Goal: Task Accomplishment & Management: Use online tool/utility

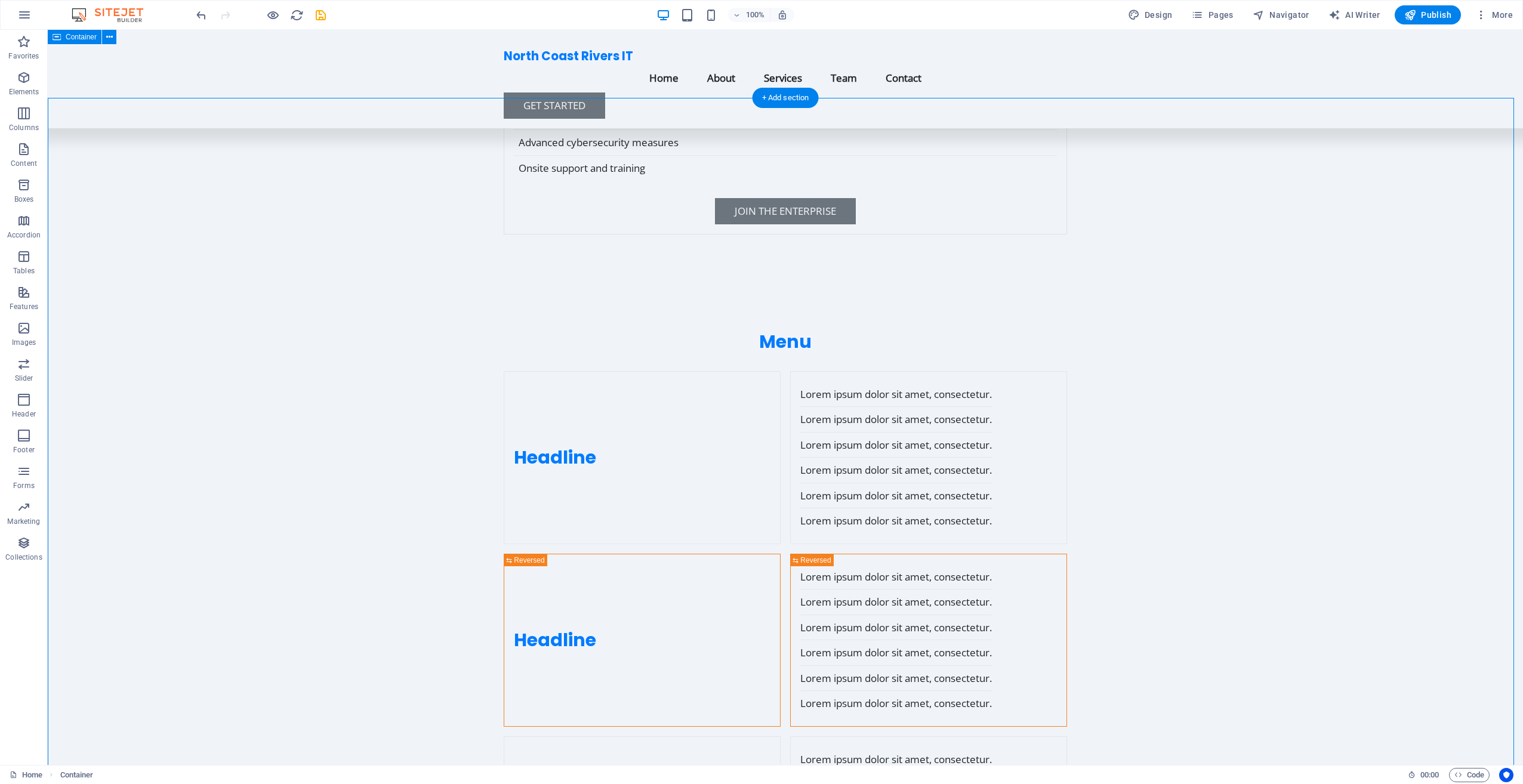
scroll to position [4533, 0]
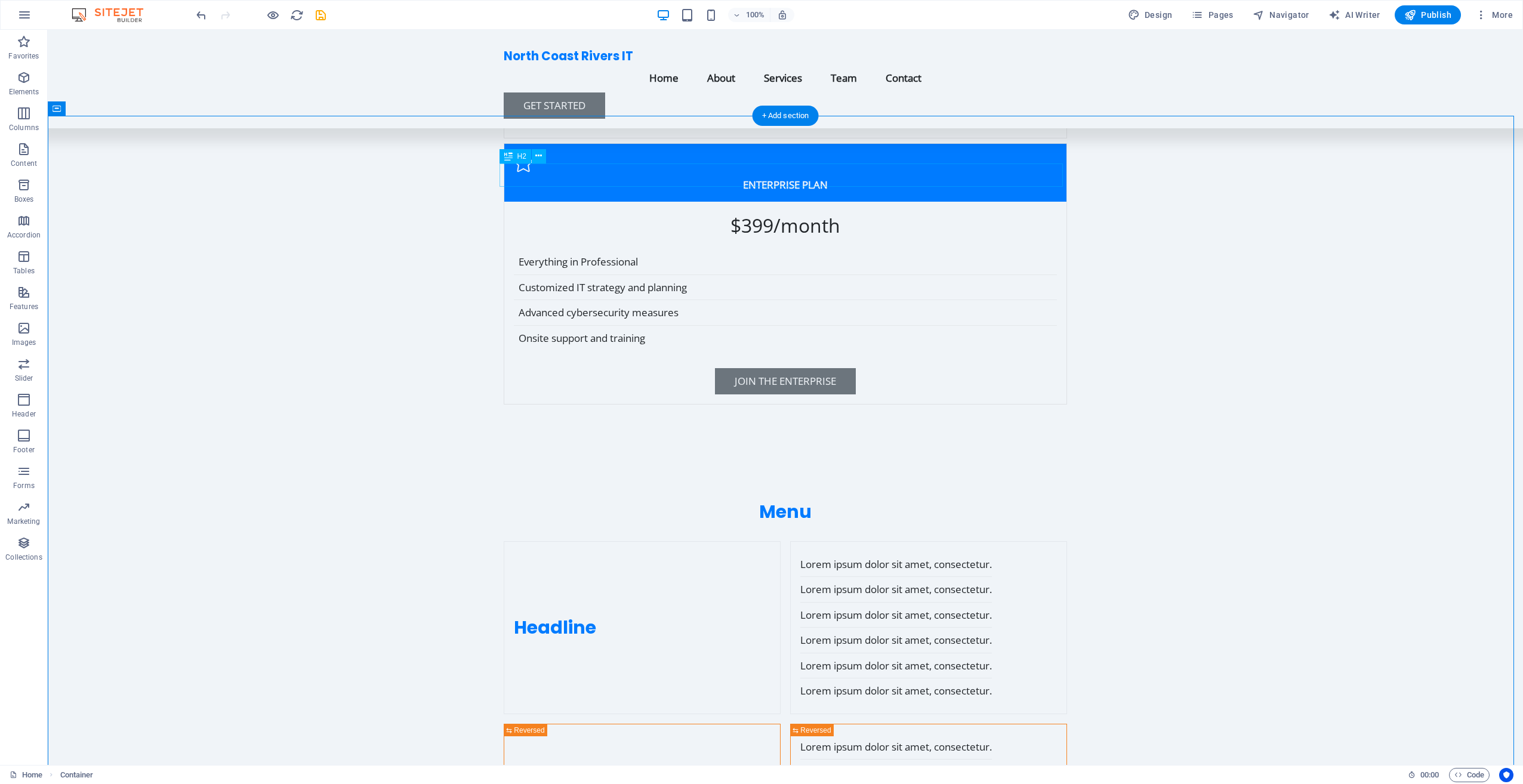
scroll to position [4354, 0]
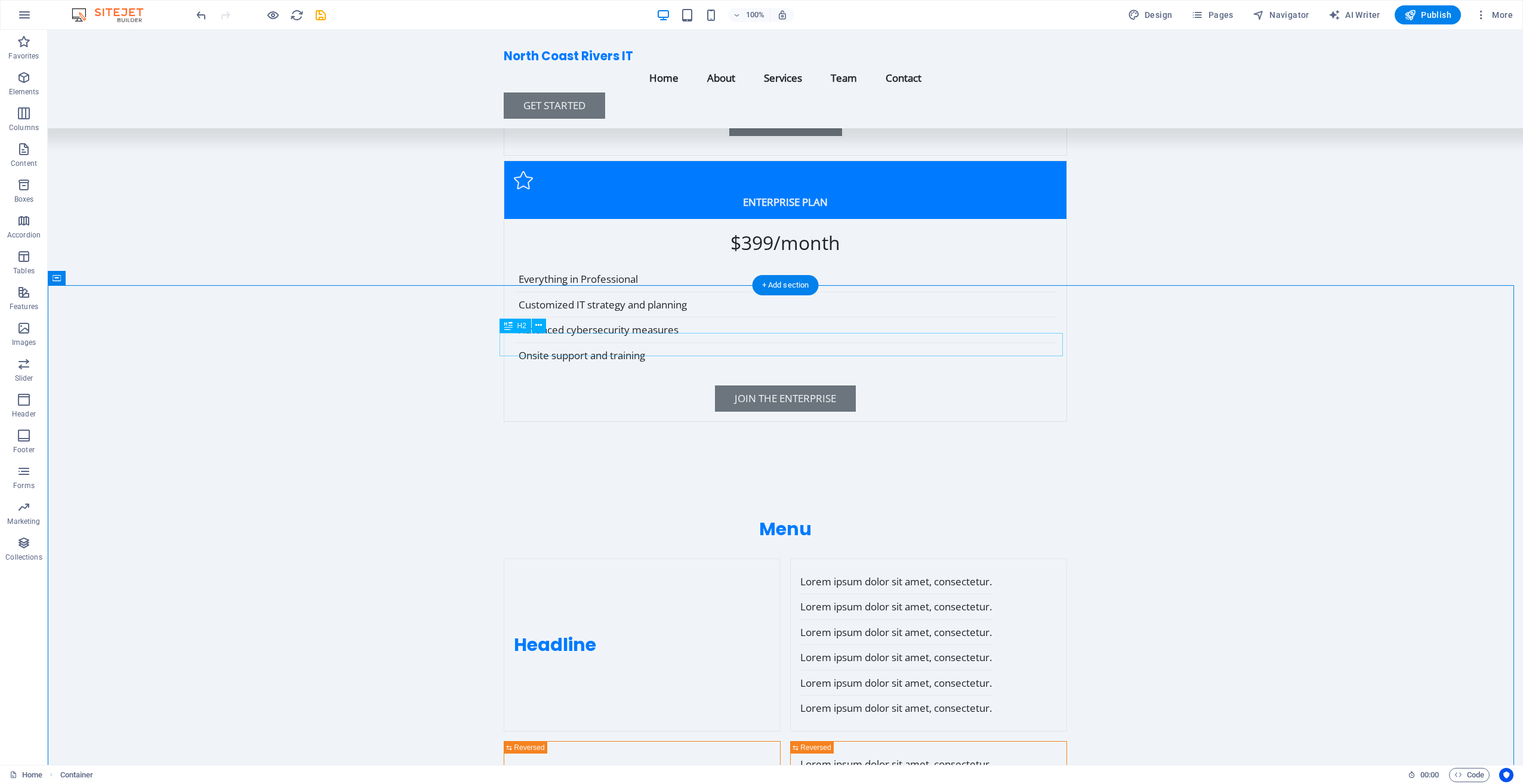
click at [544, 327] on button at bounding box center [539, 326] width 14 height 14
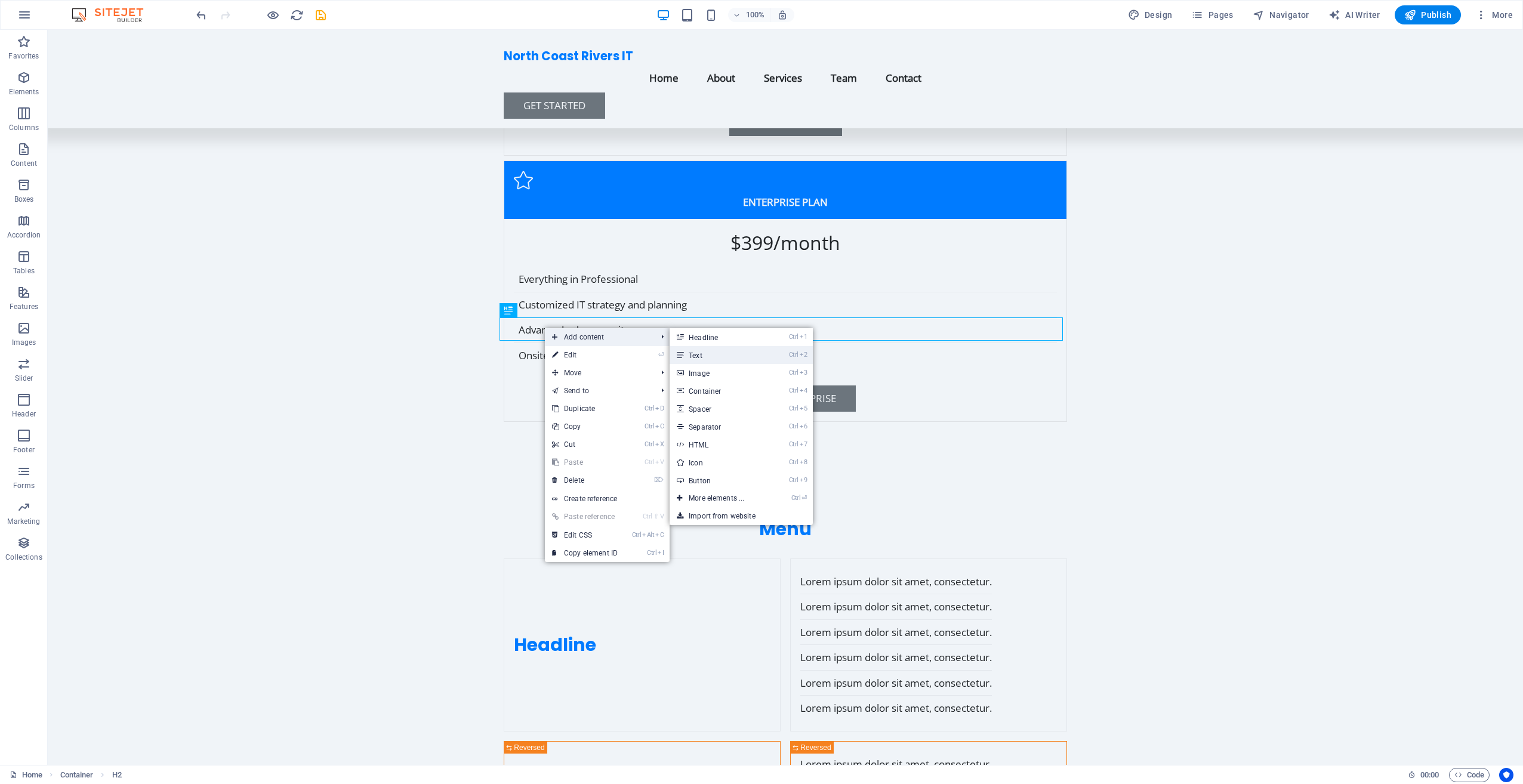
drag, startPoint x: 702, startPoint y: 353, endPoint x: 551, endPoint y: 335, distance: 152.1
click at [702, 353] on link "Ctrl 2 Text" at bounding box center [718, 355] width 98 height 18
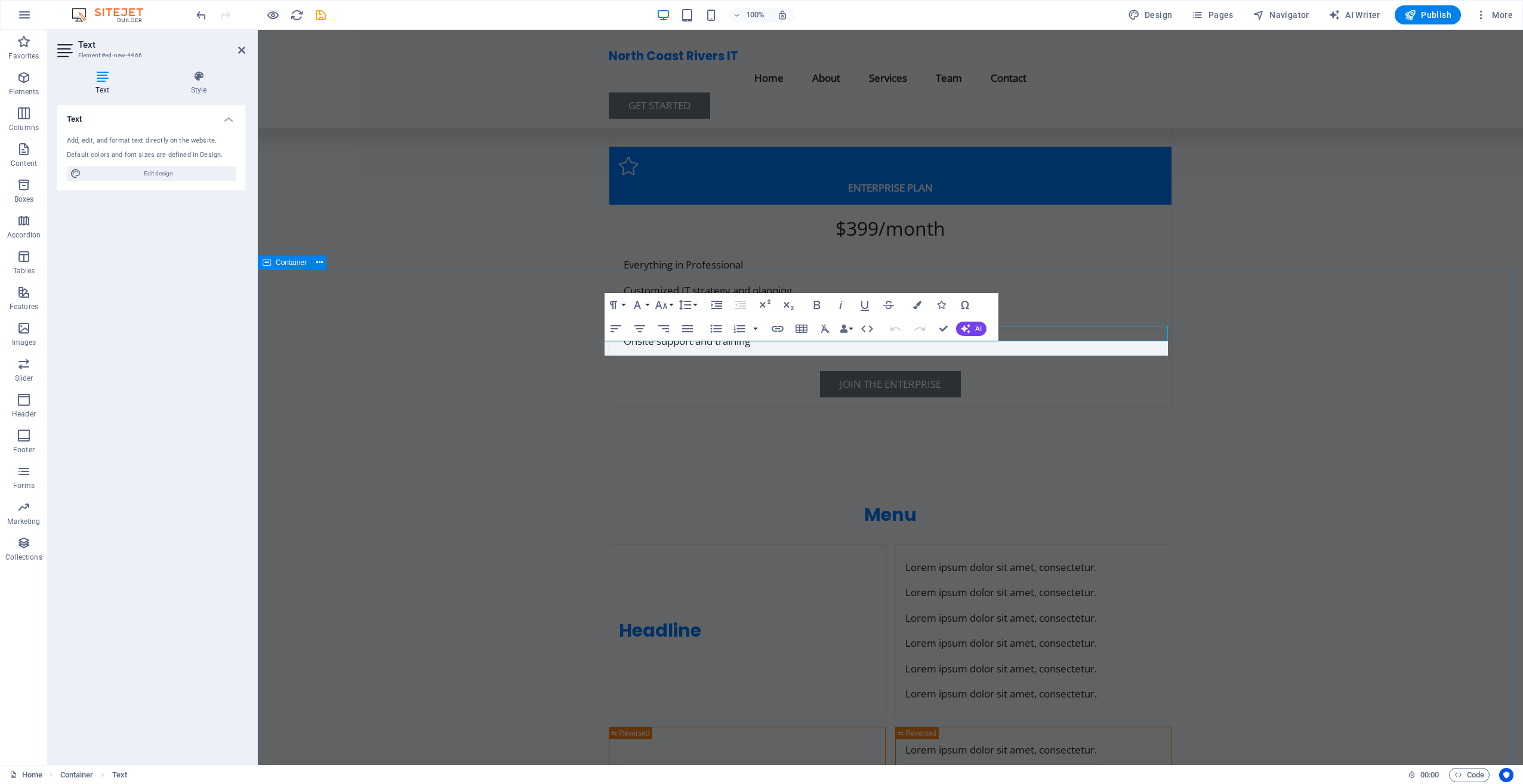
scroll to position [4370, 0]
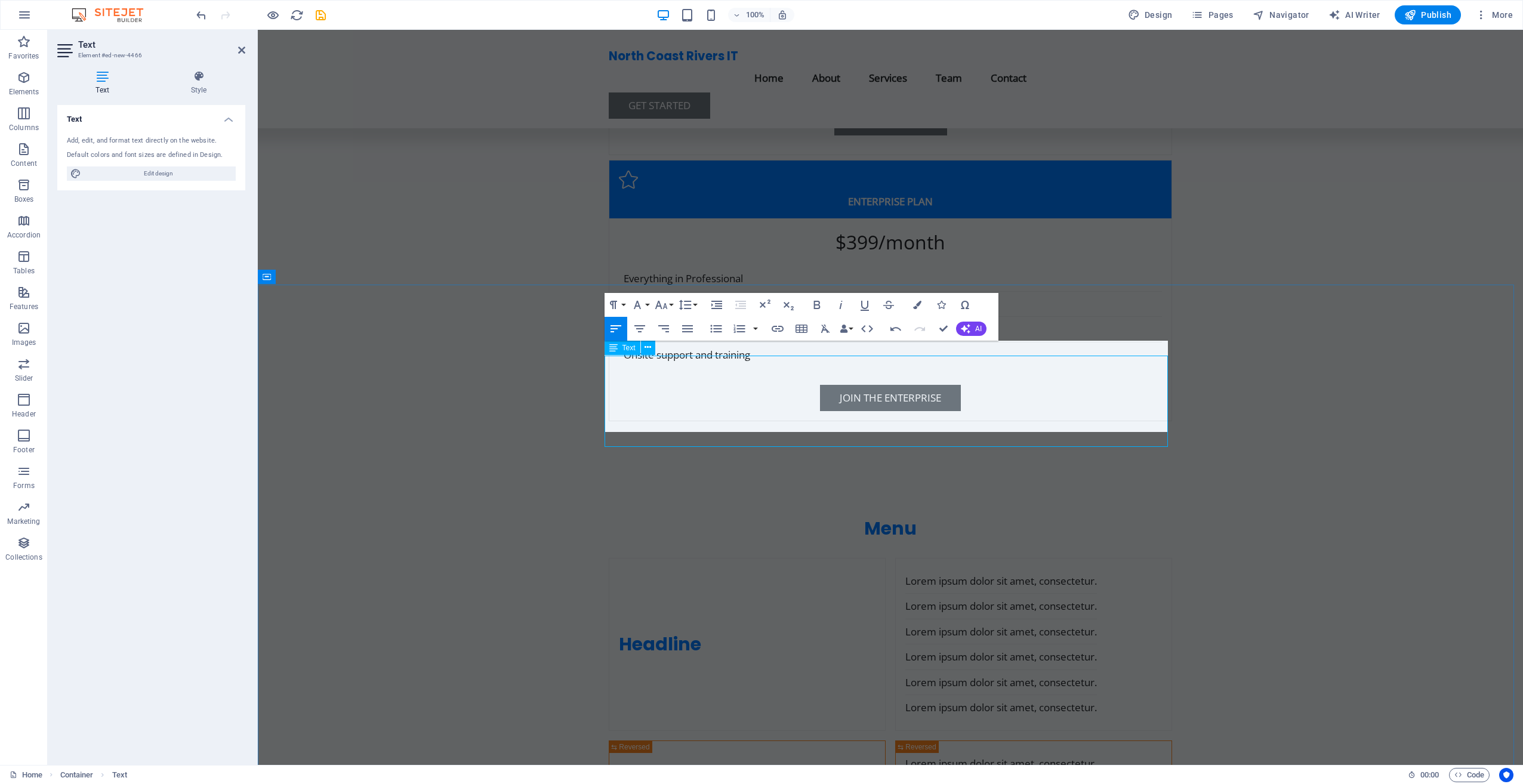
scroll to position [4354, 0]
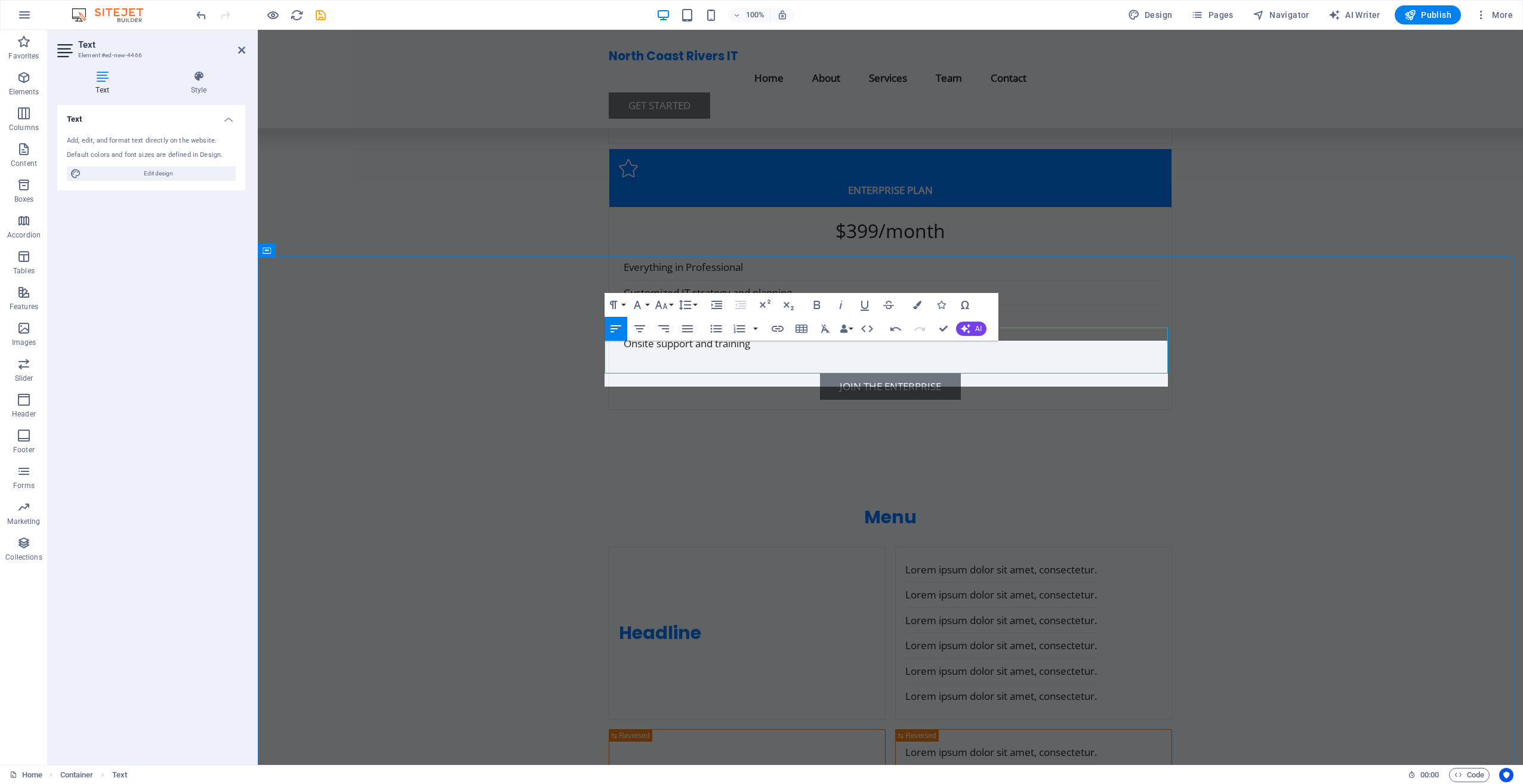
scroll to position [4370, 0]
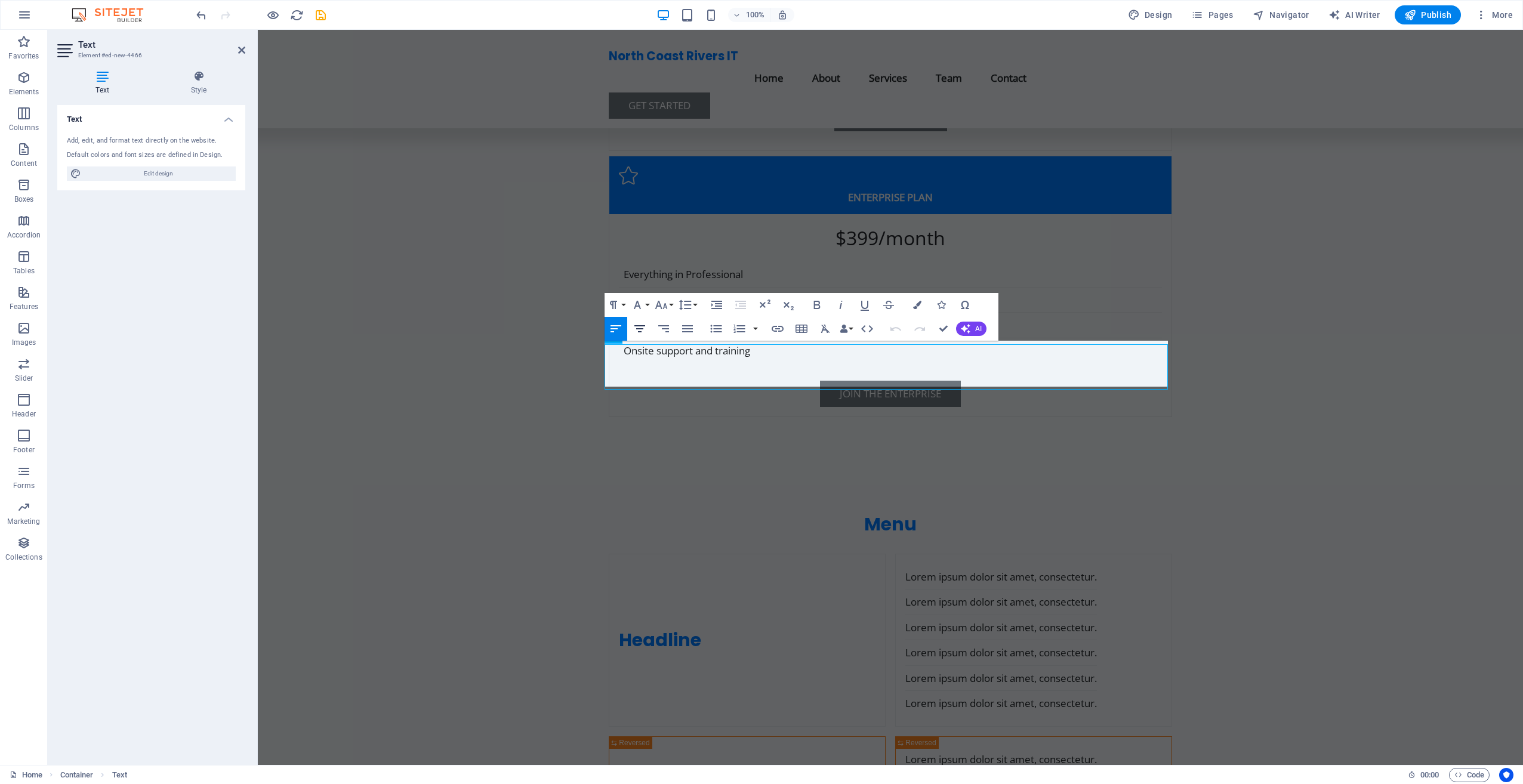
click at [640, 329] on icon "button" at bounding box center [640, 328] width 11 height 7
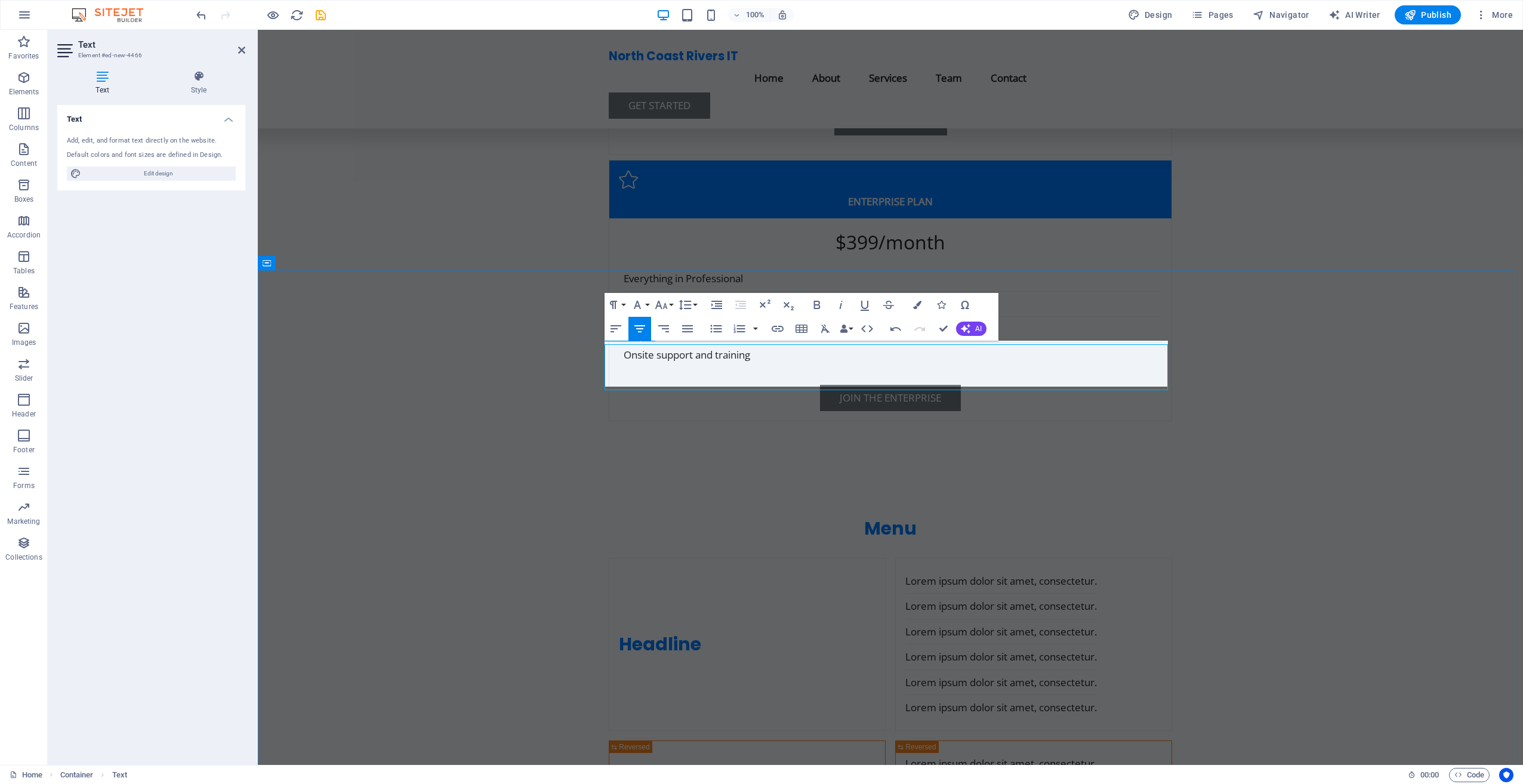
scroll to position [4354, 0]
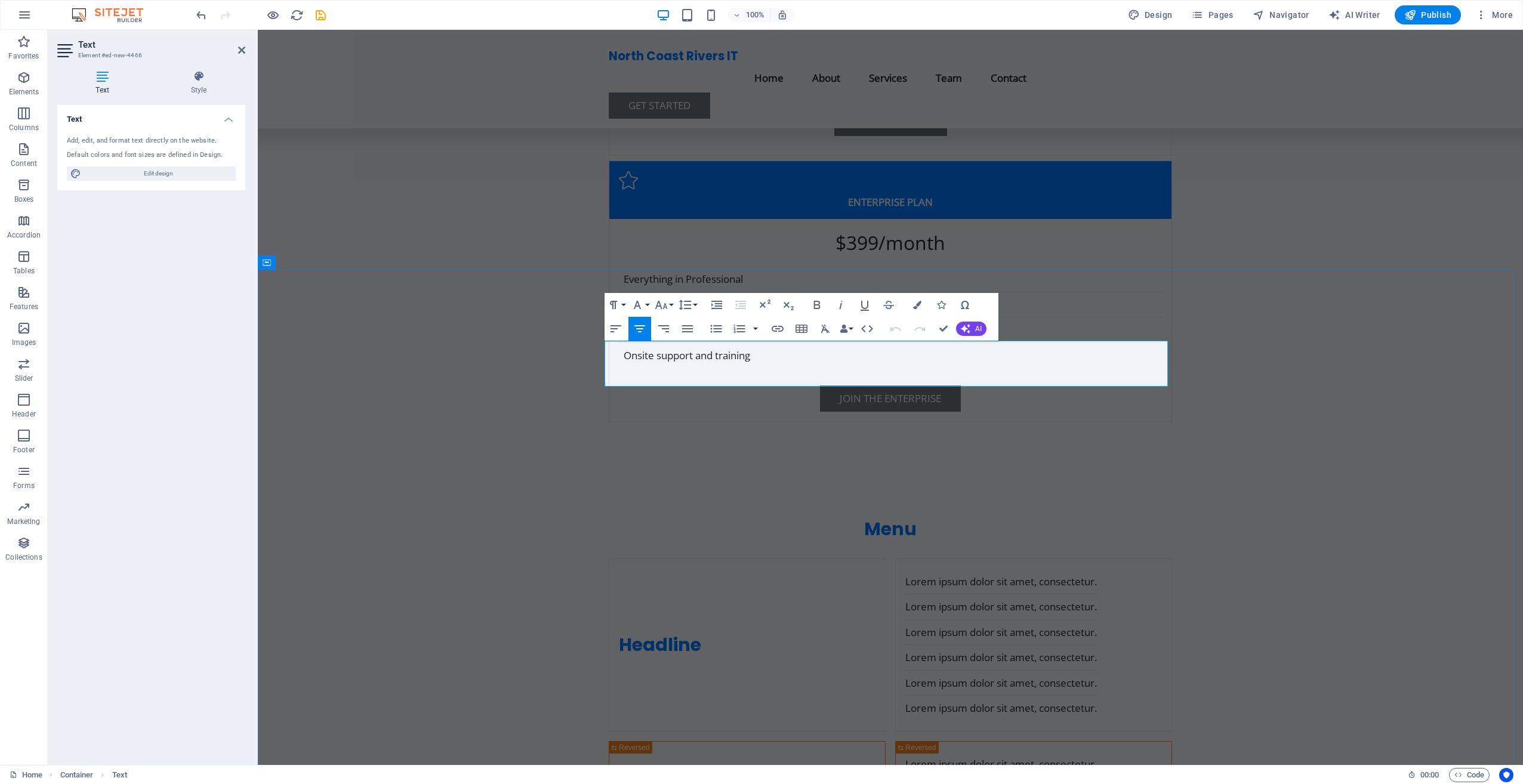
click at [636, 327] on icon "button" at bounding box center [640, 329] width 14 height 14
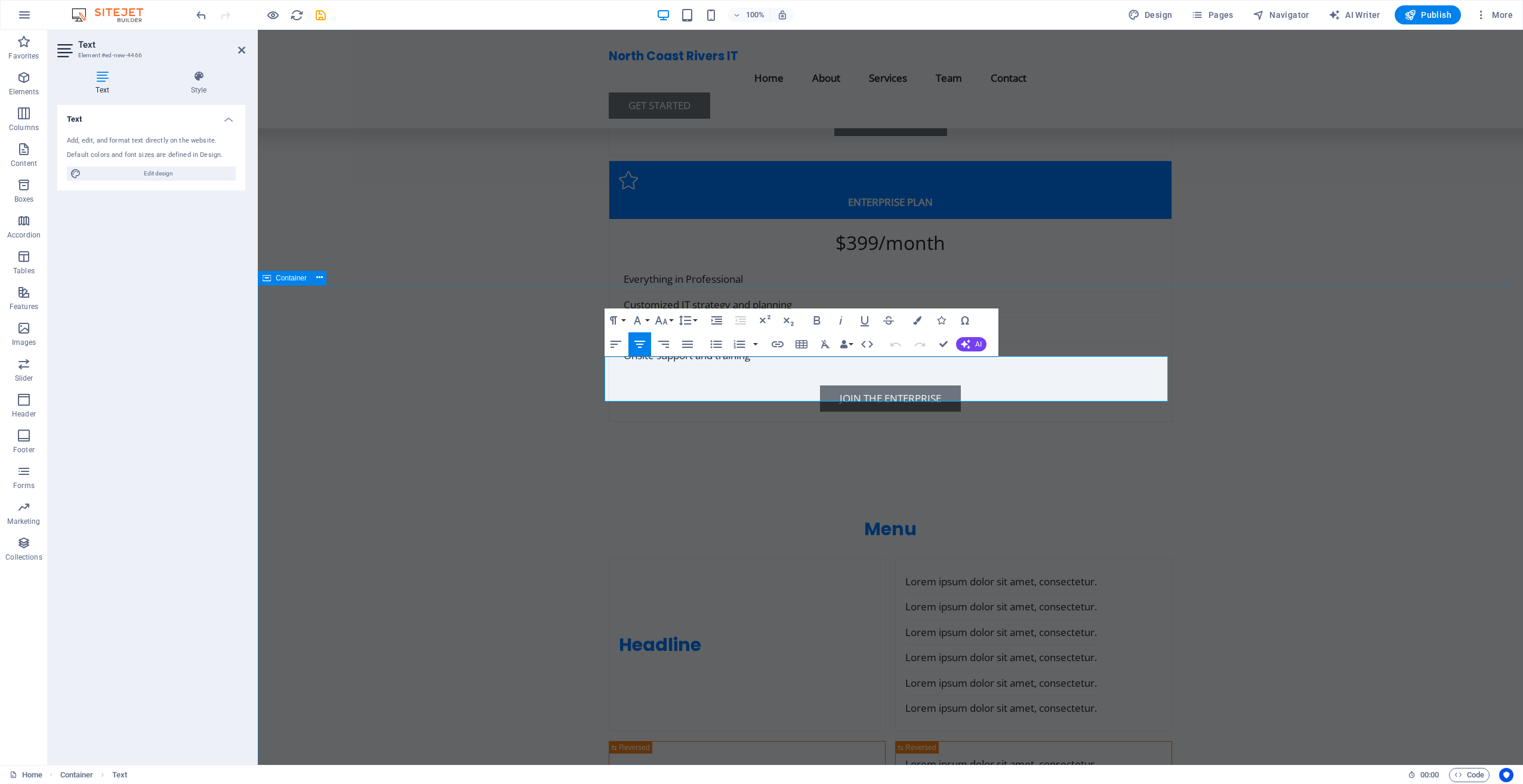
drag, startPoint x: 1125, startPoint y: 389, endPoint x: 586, endPoint y: 349, distance: 540.5
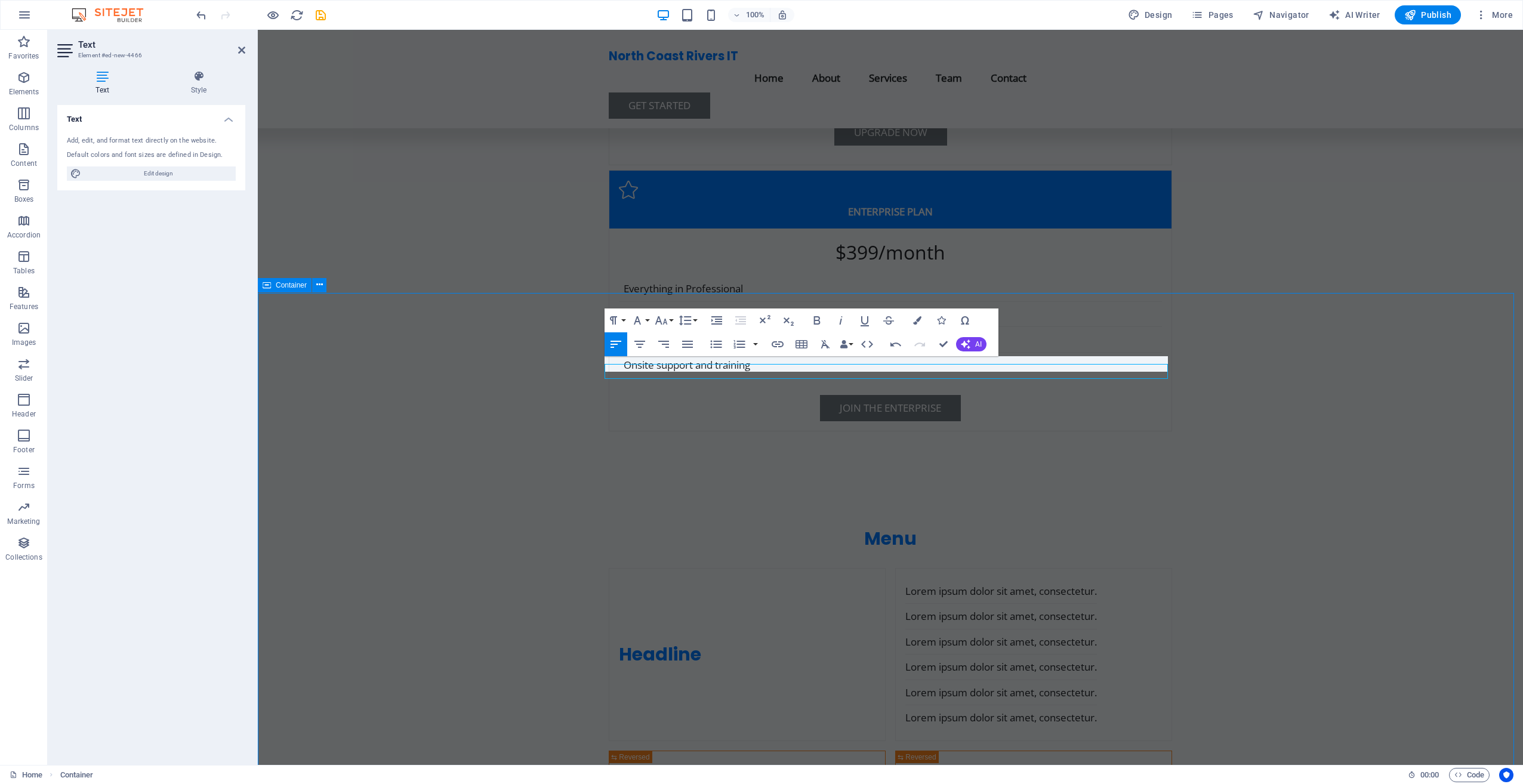
scroll to position [4338, 0]
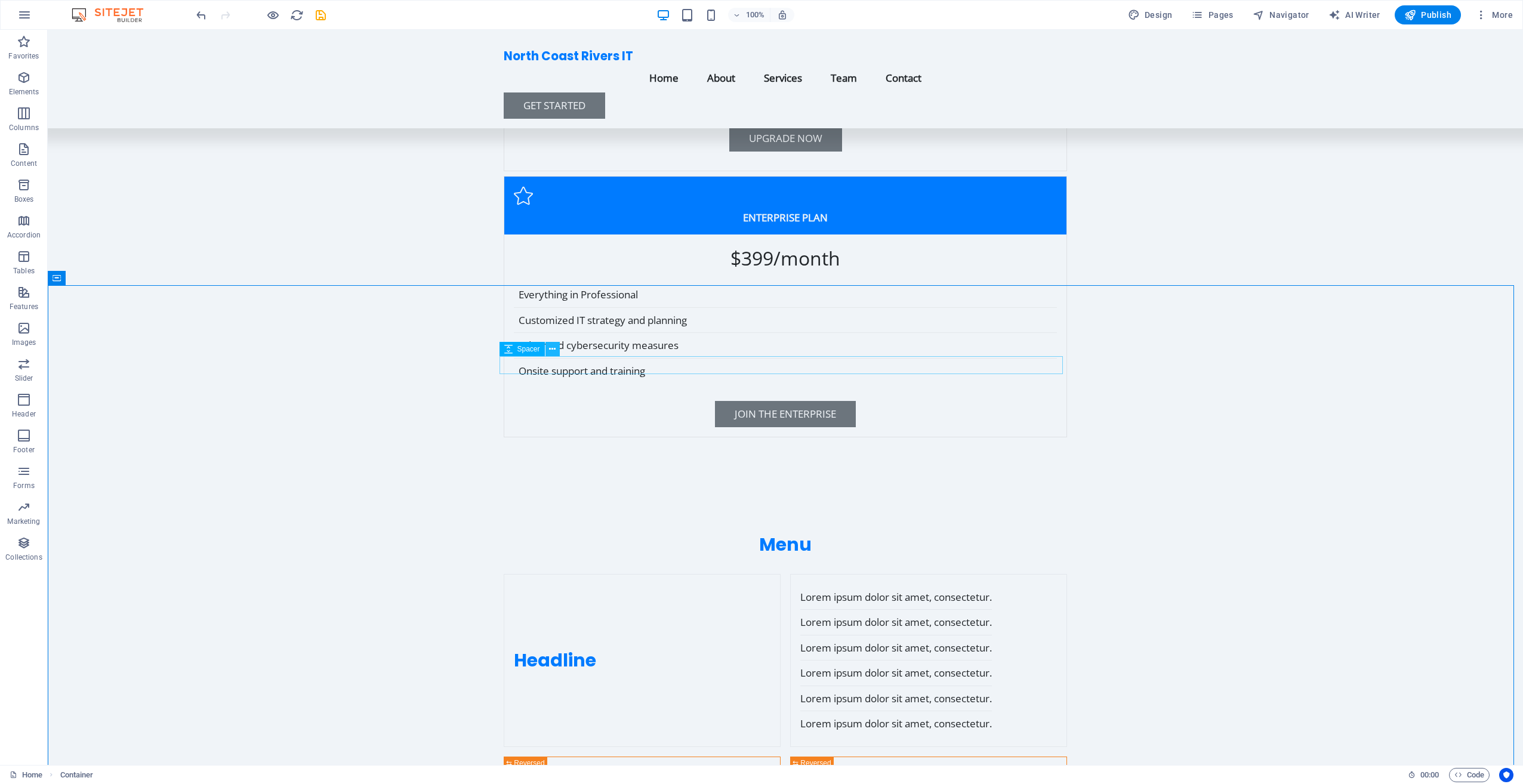
click at [549, 354] on icon at bounding box center [552, 349] width 6 height 13
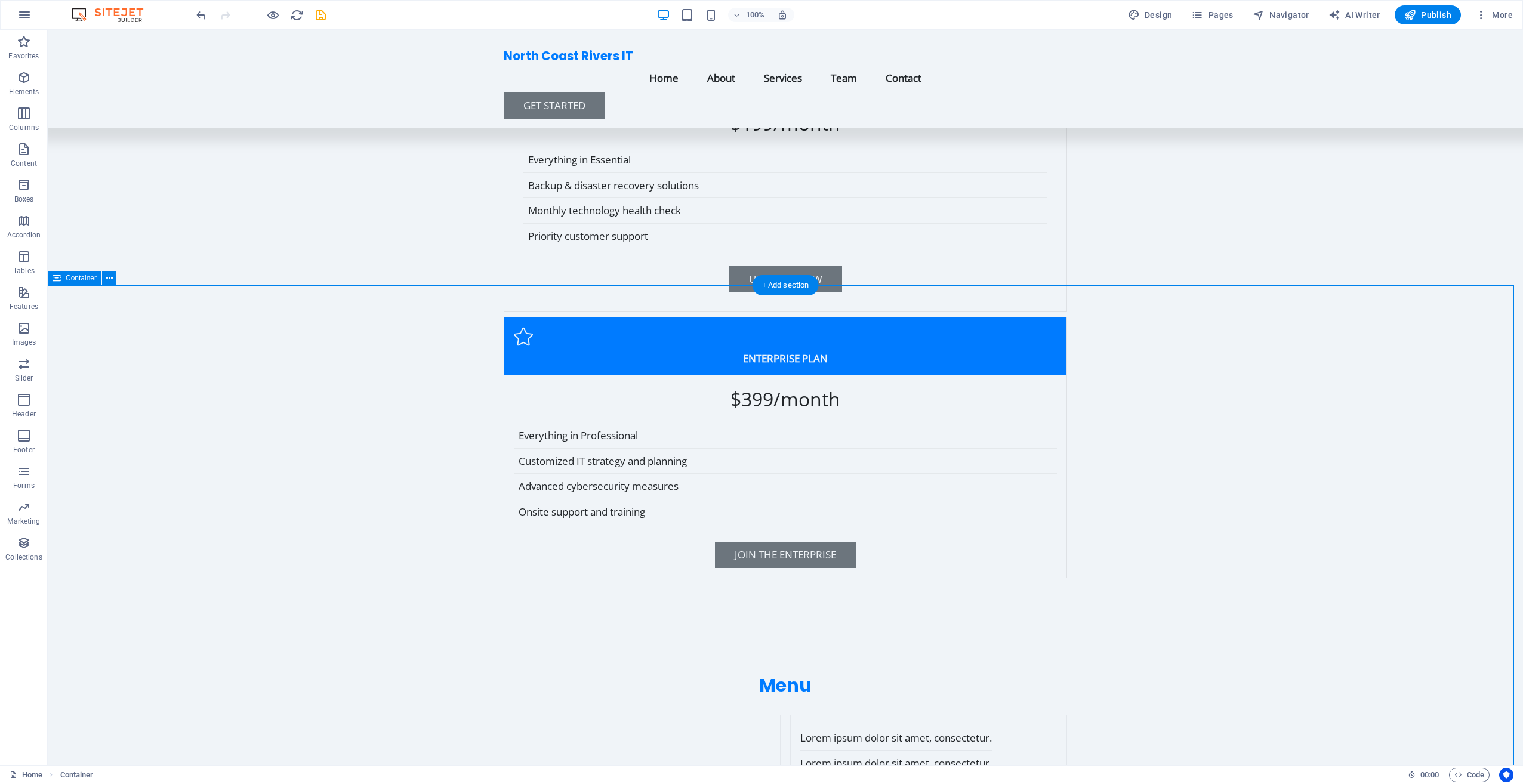
scroll to position [3981, 0]
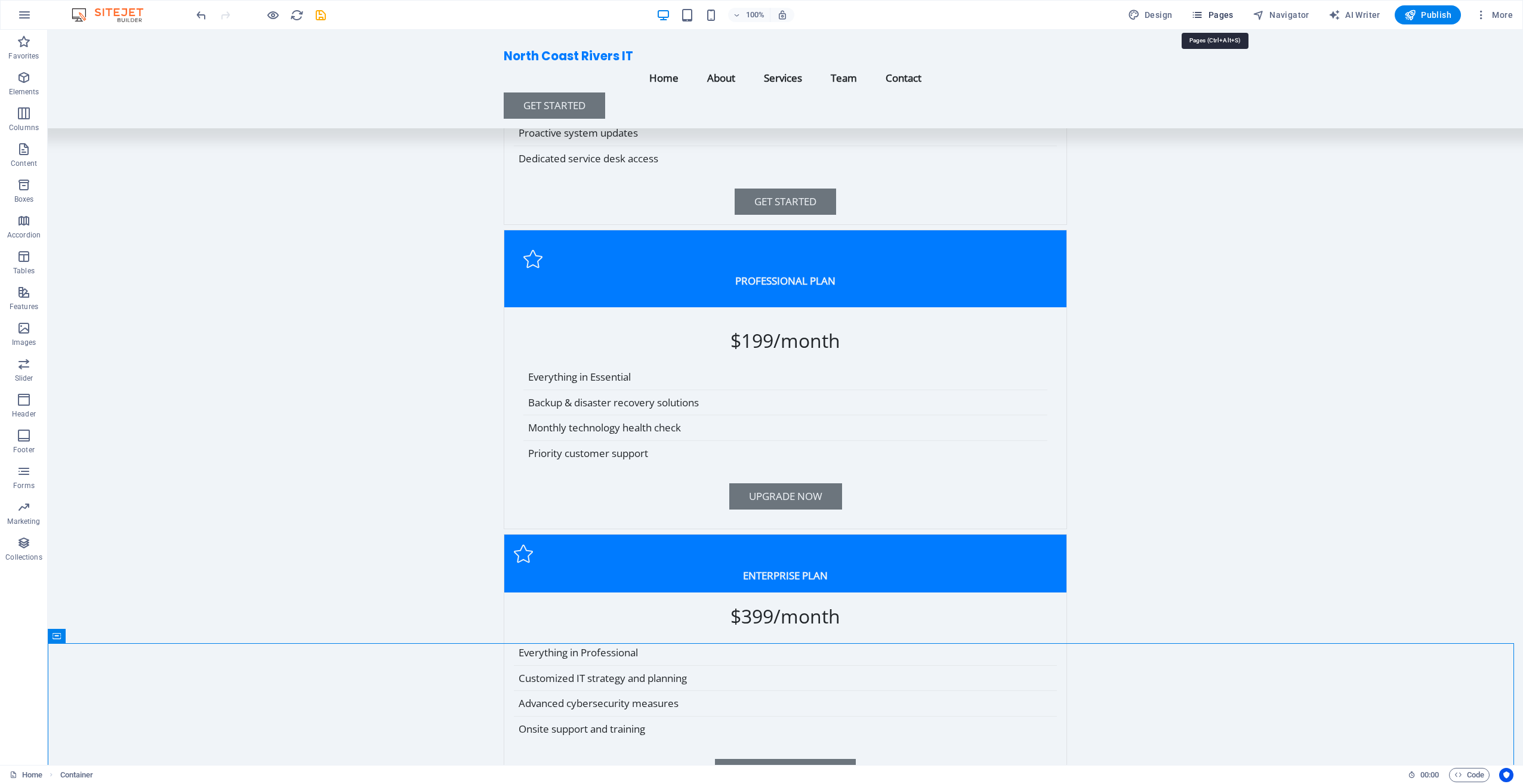
click at [1232, 13] on span "Pages" at bounding box center [1211, 14] width 42 height 12
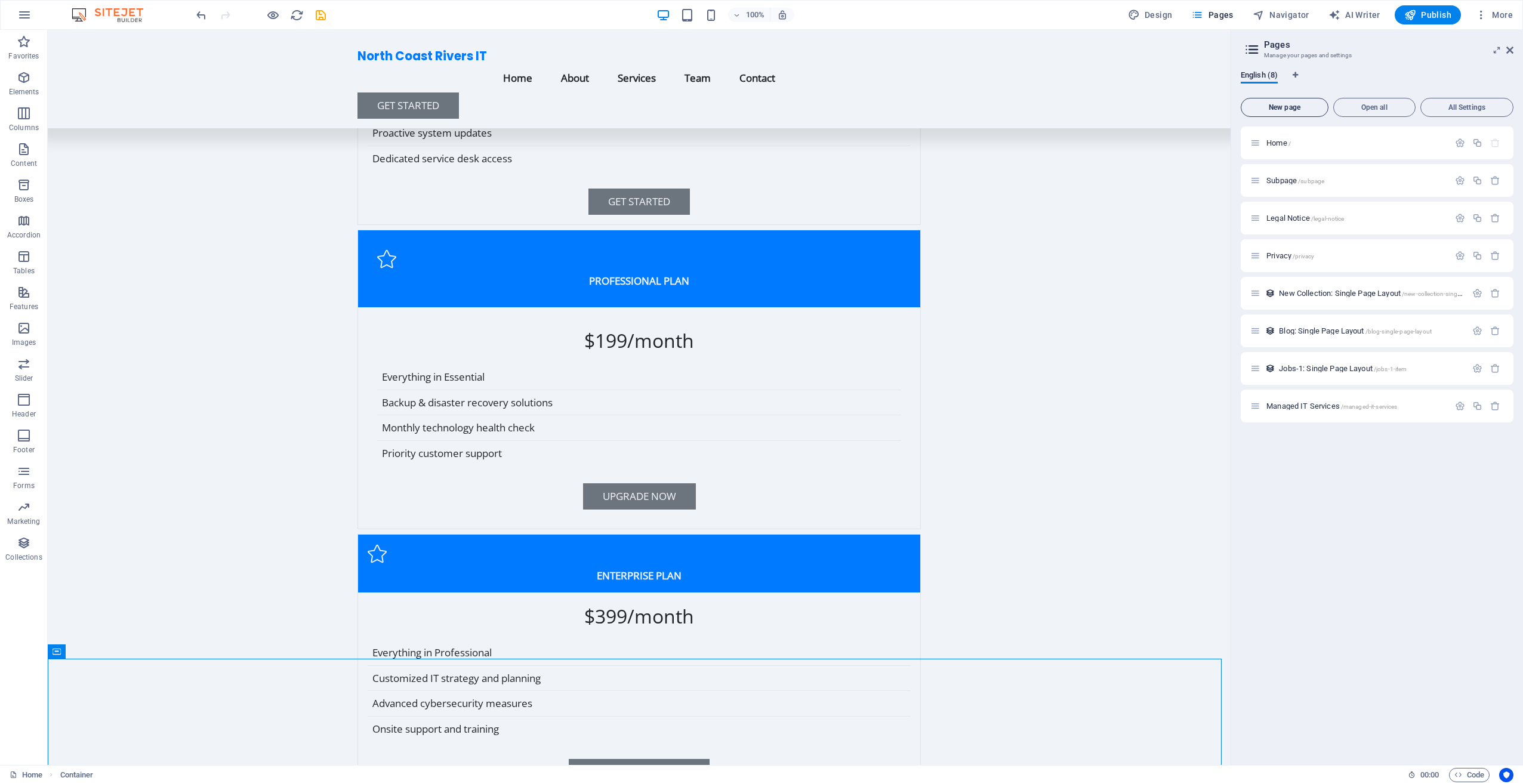
click at [1286, 110] on span "New page" at bounding box center [1285, 107] width 77 height 7
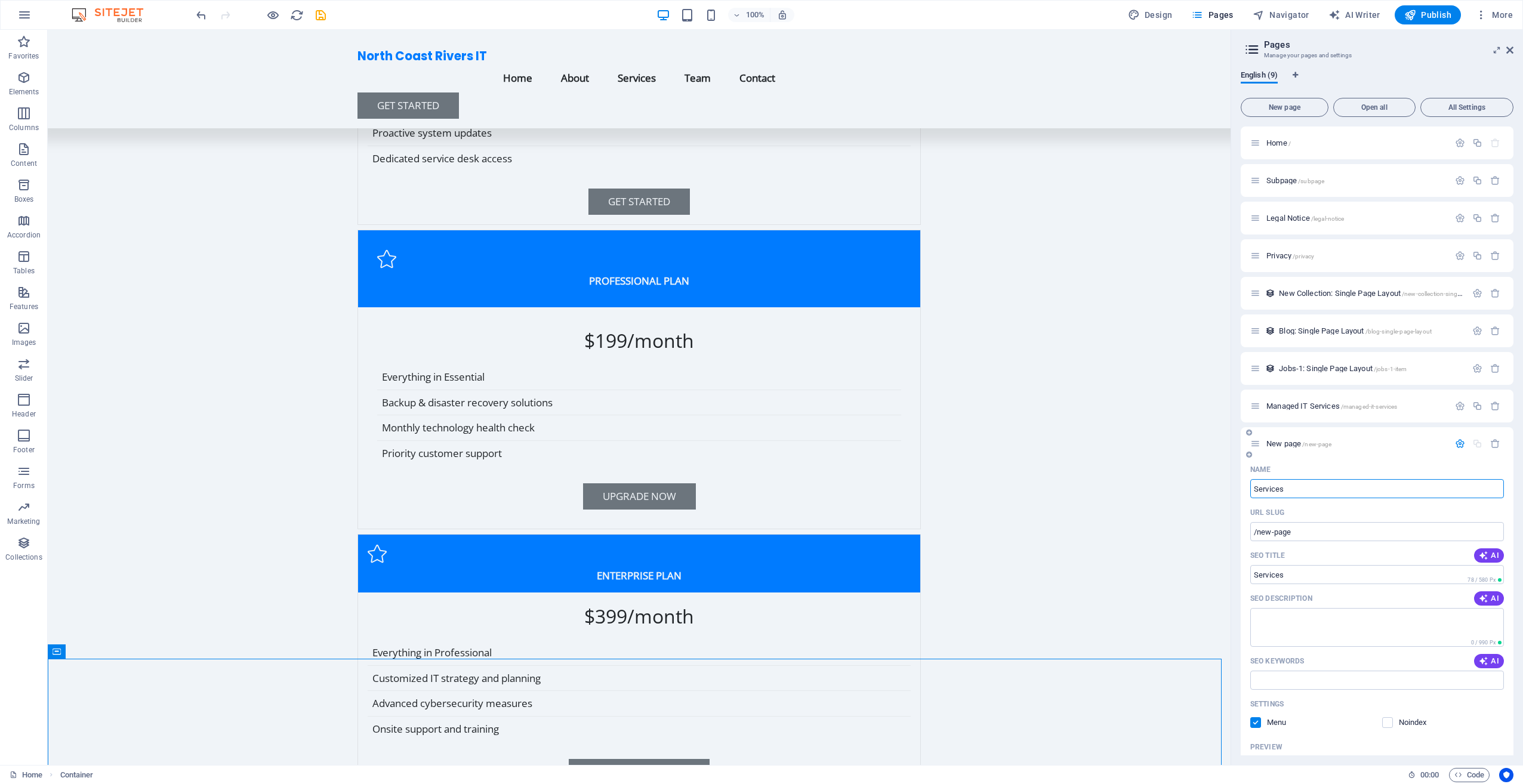
type input "Services"
type input "/services"
click at [1254, 490] on input "Services" at bounding box center [1377, 488] width 253 height 19
type input "Services"
click at [1318, 631] on textarea "SEO Description" at bounding box center [1377, 627] width 253 height 39
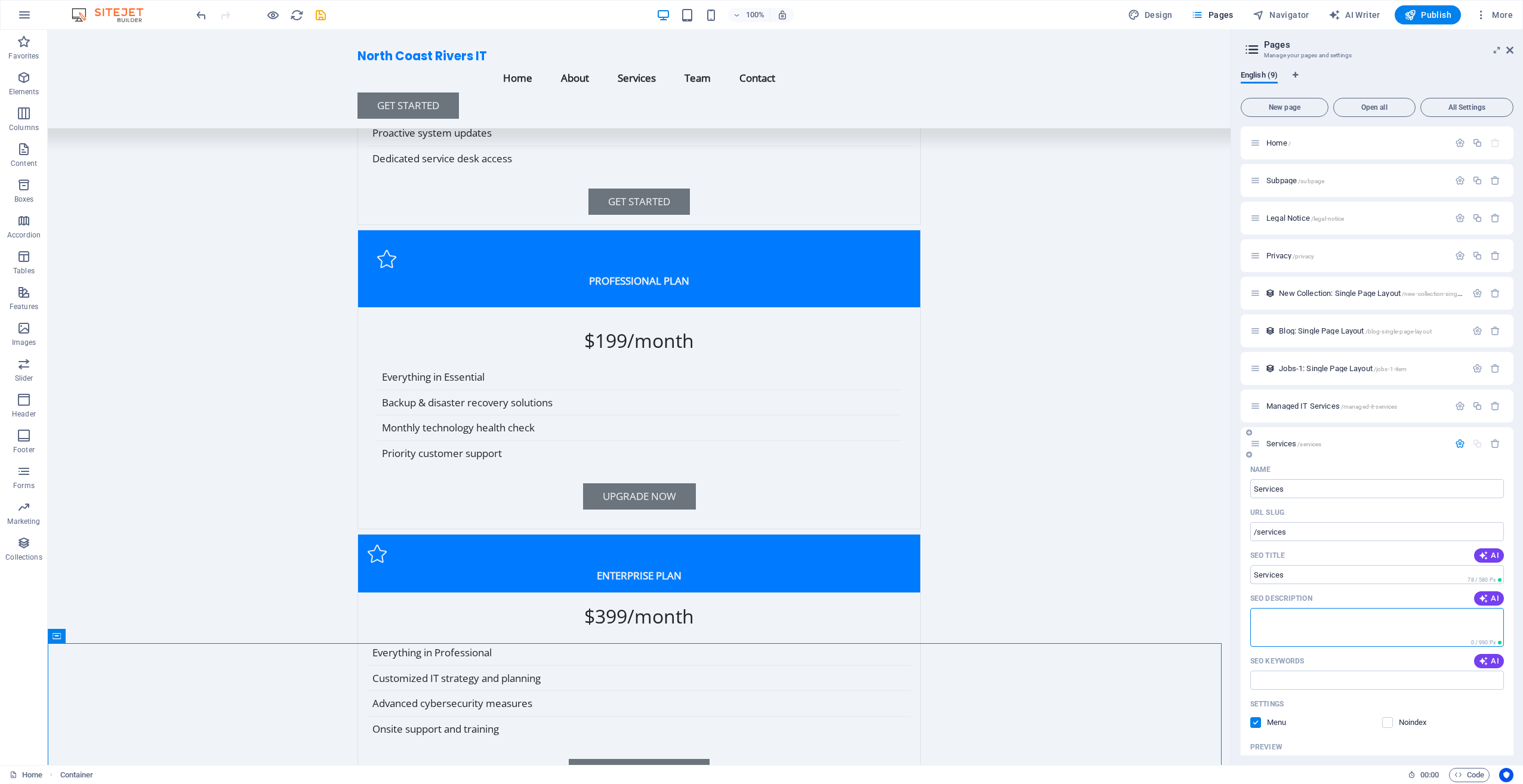
paste textarea "We offer end-to-end tech support built around what growing businesses actually …"
drag, startPoint x: 1307, startPoint y: 627, endPoint x: 1270, endPoint y: 617, distance: 38.3
click at [1270, 617] on textarea "We offer end-to-end tech support built around what growing businesses actually …" at bounding box center [1377, 627] width 253 height 39
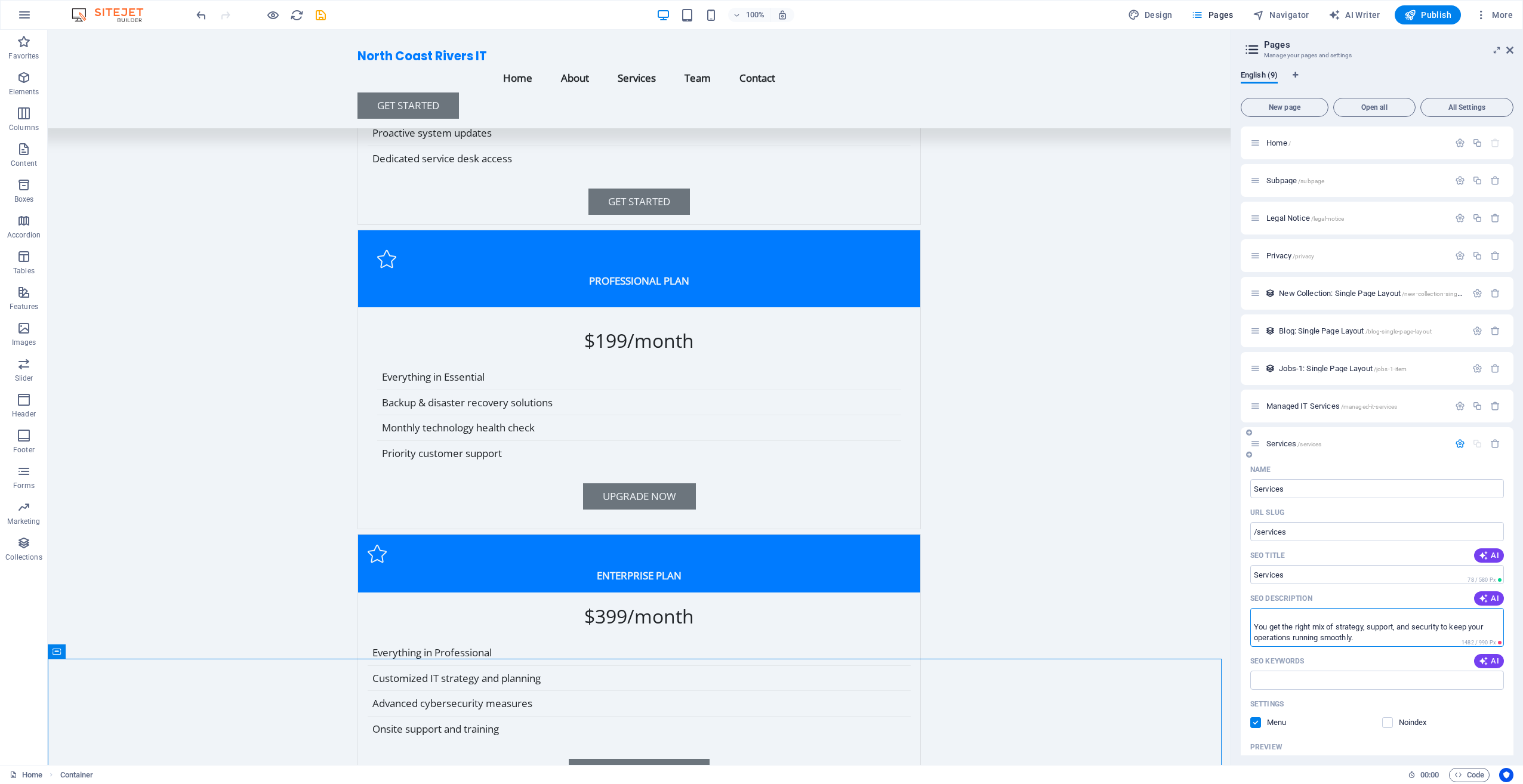
click at [1292, 618] on textarea "We offer end-to-end tech support built around what growing businesses actually …" at bounding box center [1377, 627] width 253 height 39
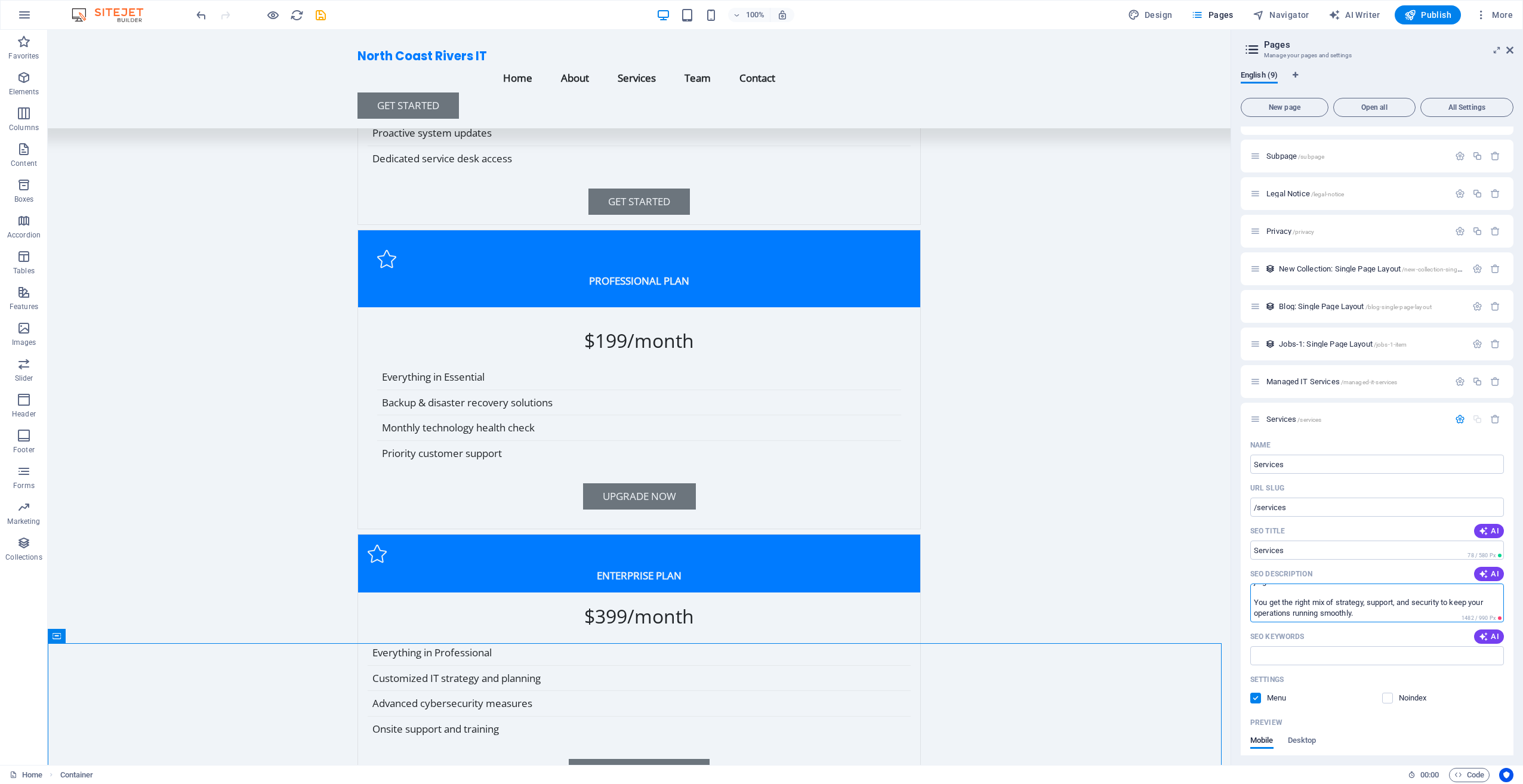
scroll to position [6, 0]
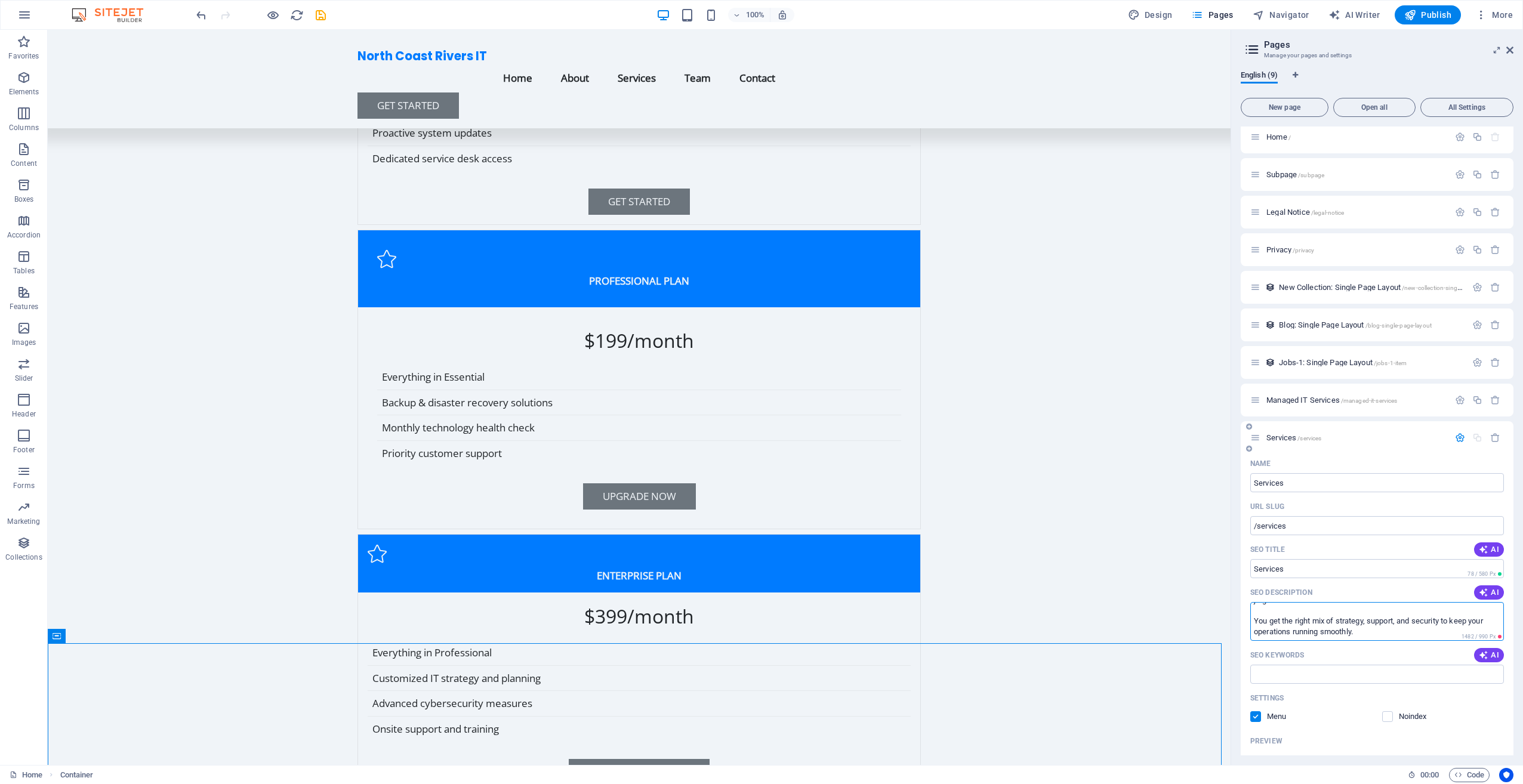
type textarea "We offer end-to-end tech support built around what growing businesses actually …"
click at [1455, 438] on icon "button" at bounding box center [1459, 437] width 10 height 10
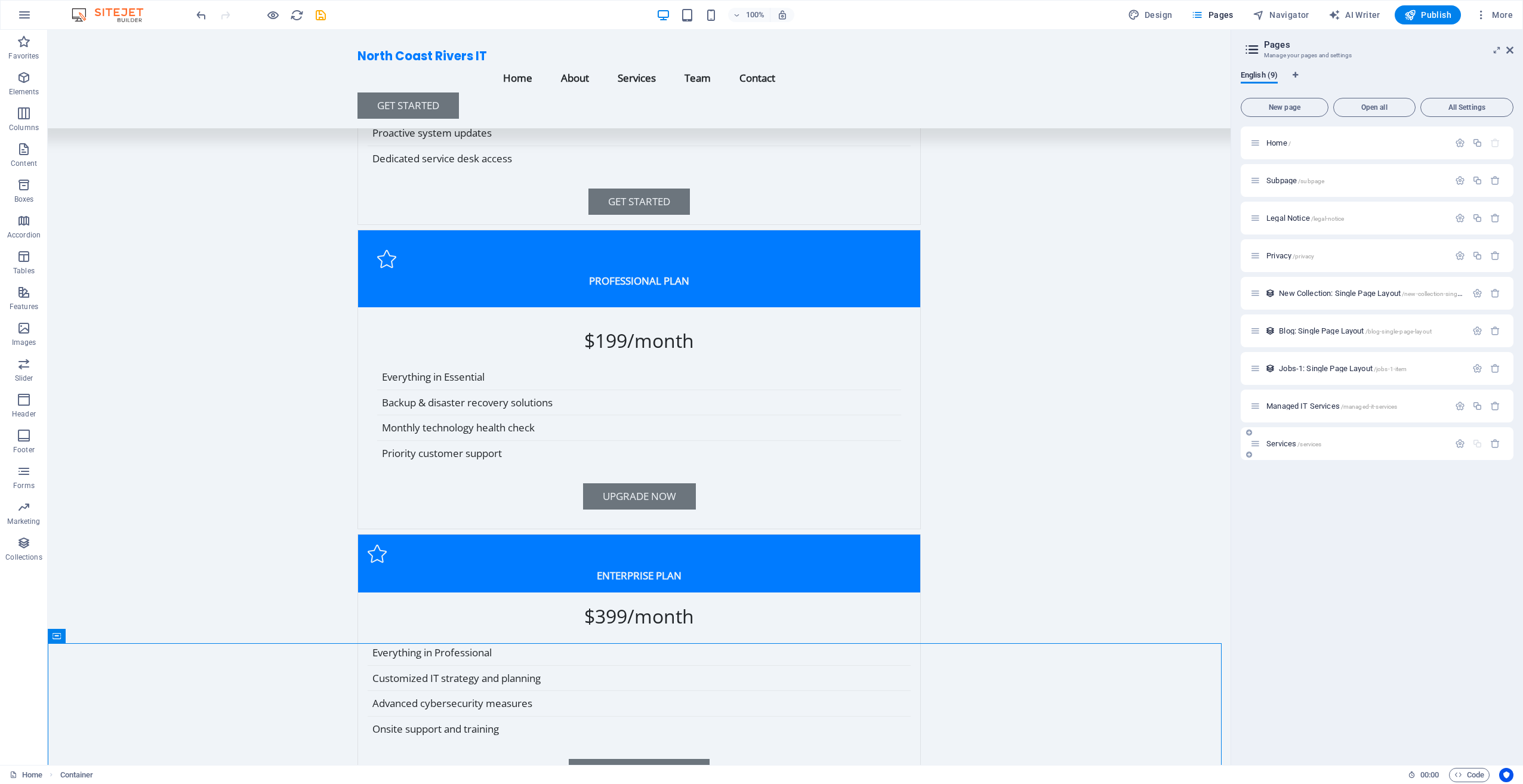
click at [1247, 429] on div at bounding box center [1248, 432] width 7 height 11
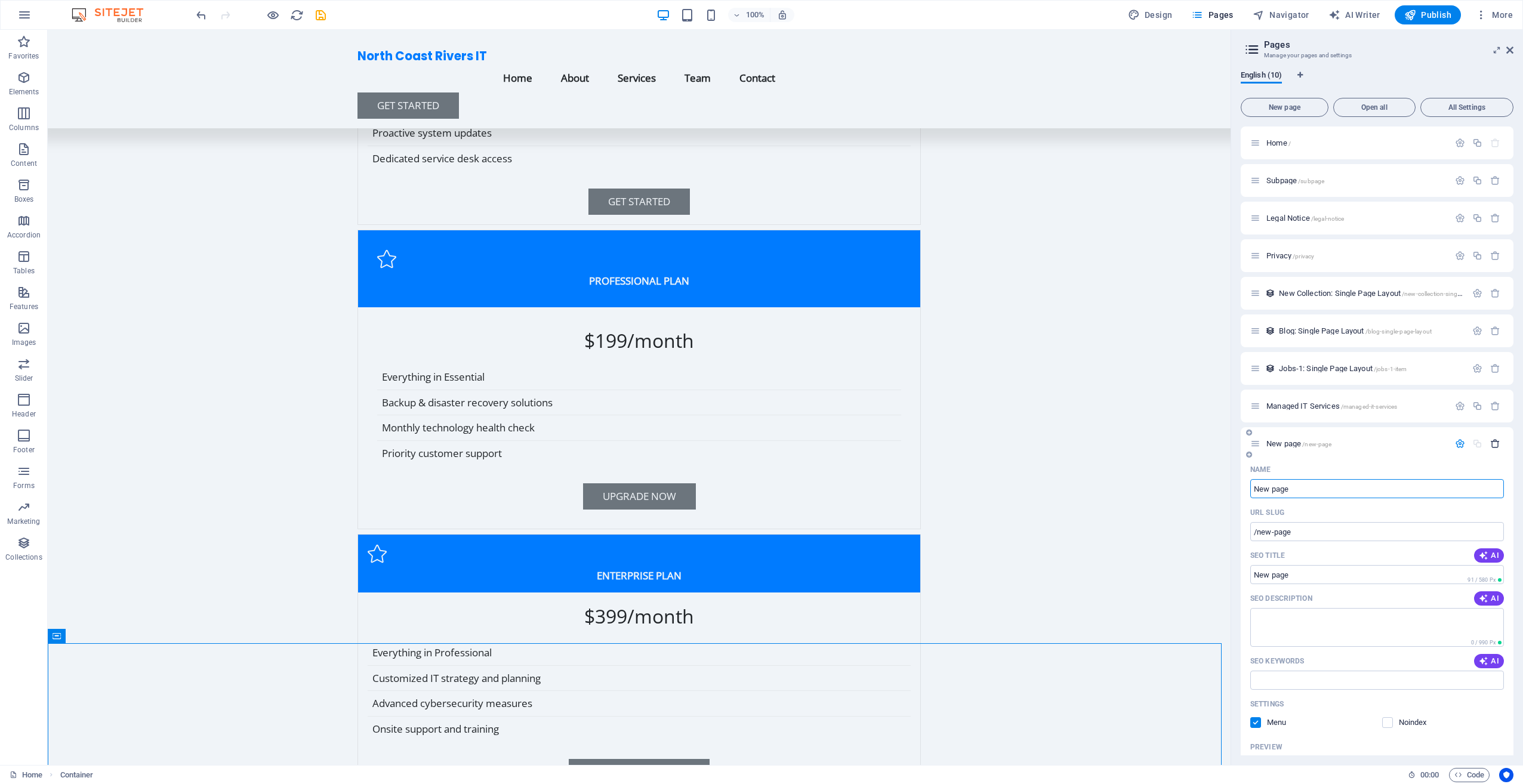
click at [1498, 441] on button "button" at bounding box center [1495, 444] width 17 height 10
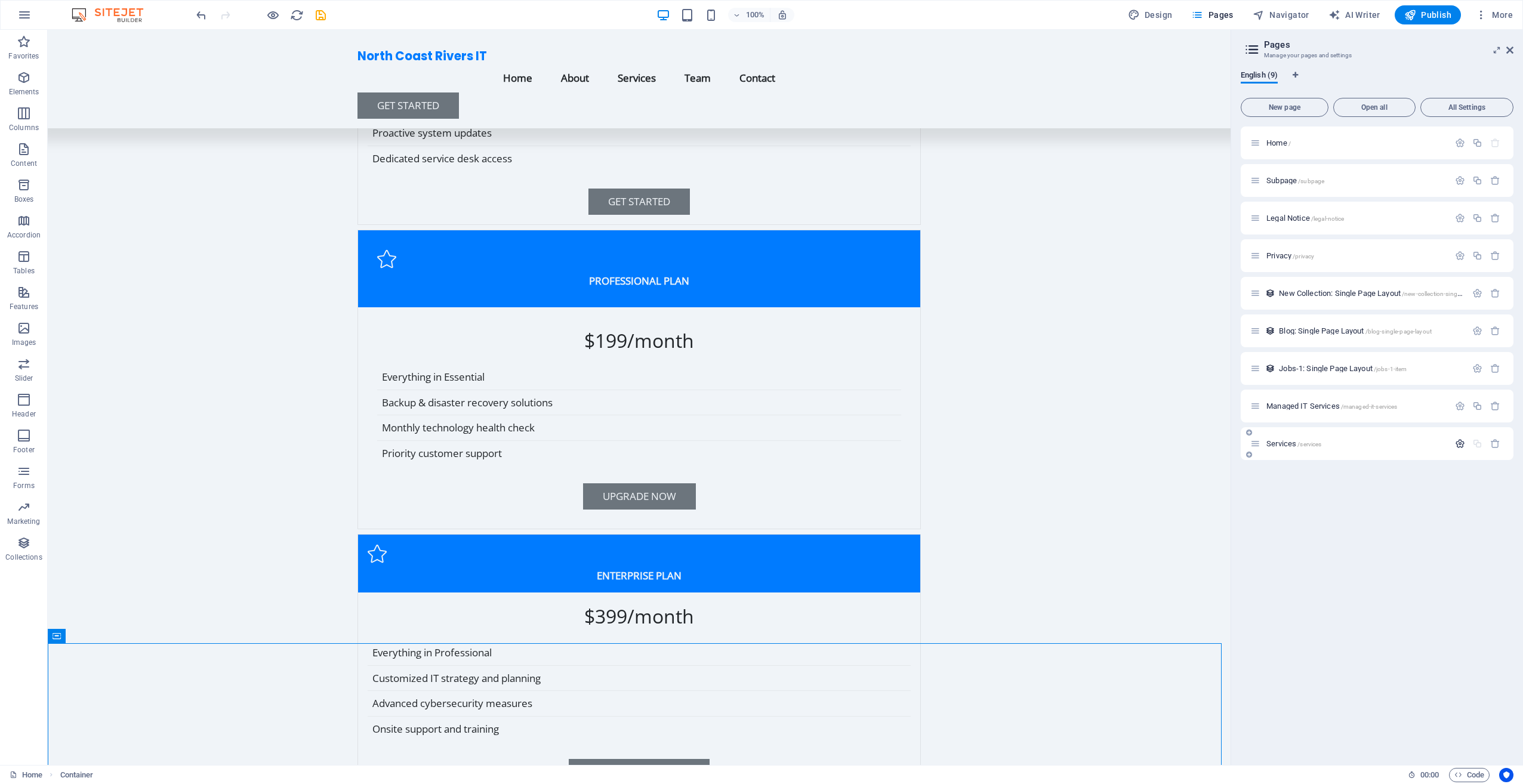
click at [1455, 446] on icon "button" at bounding box center [1459, 444] width 10 height 10
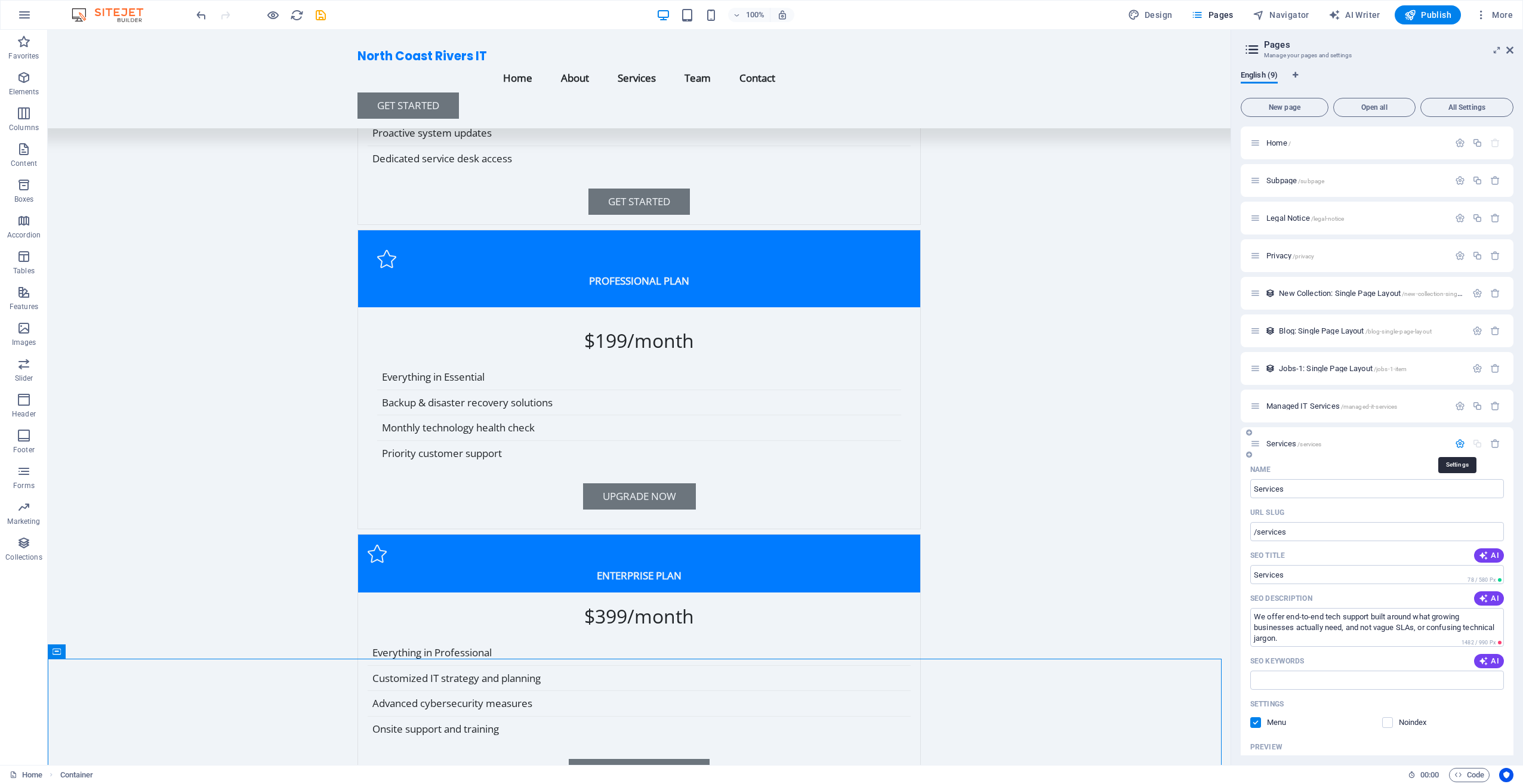
click at [1455, 446] on icon "button" at bounding box center [1459, 444] width 10 height 10
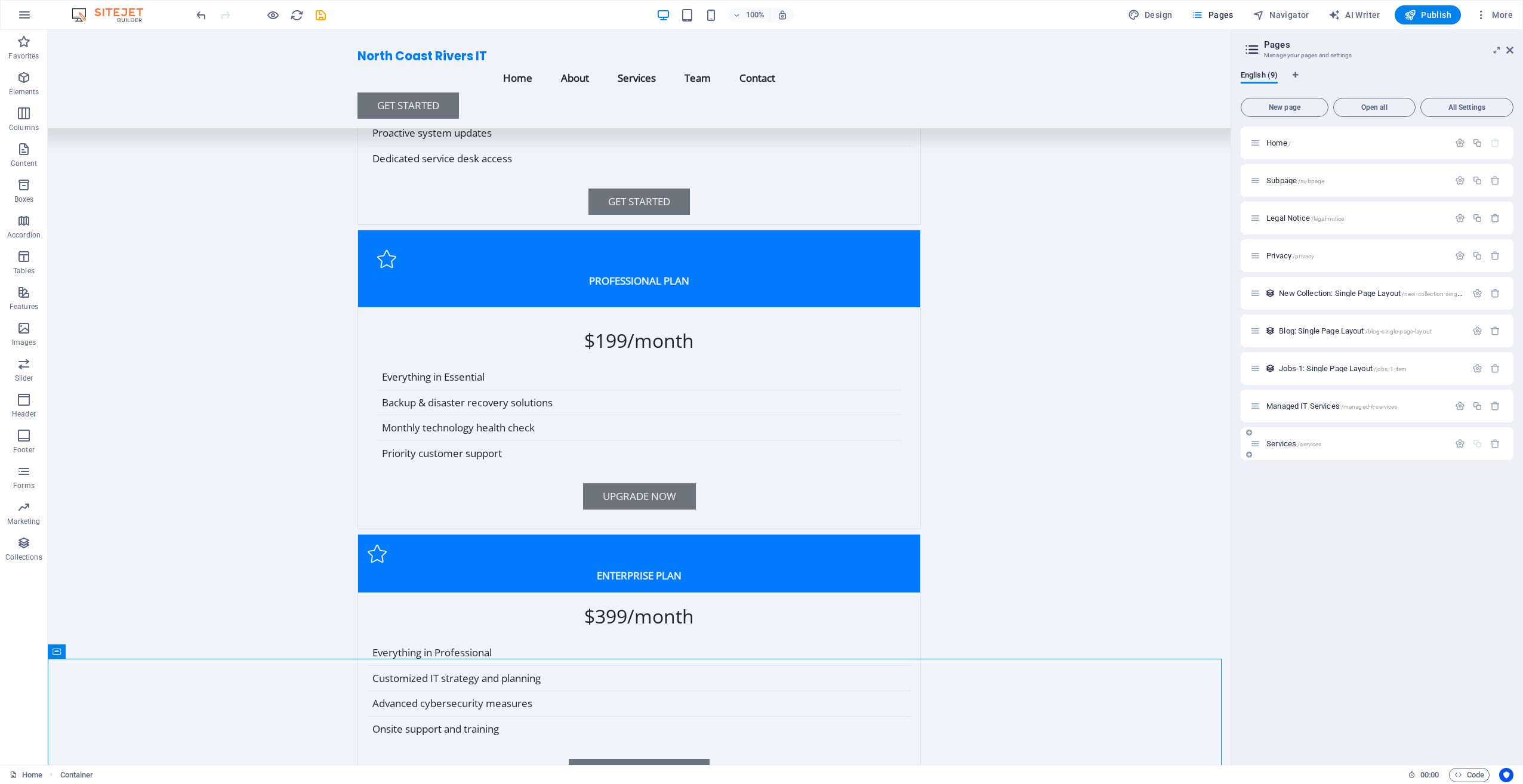
click at [1359, 451] on div "Services /services" at bounding box center [1377, 444] width 273 height 33
click at [1301, 445] on span "/services" at bounding box center [1309, 444] width 24 height 6
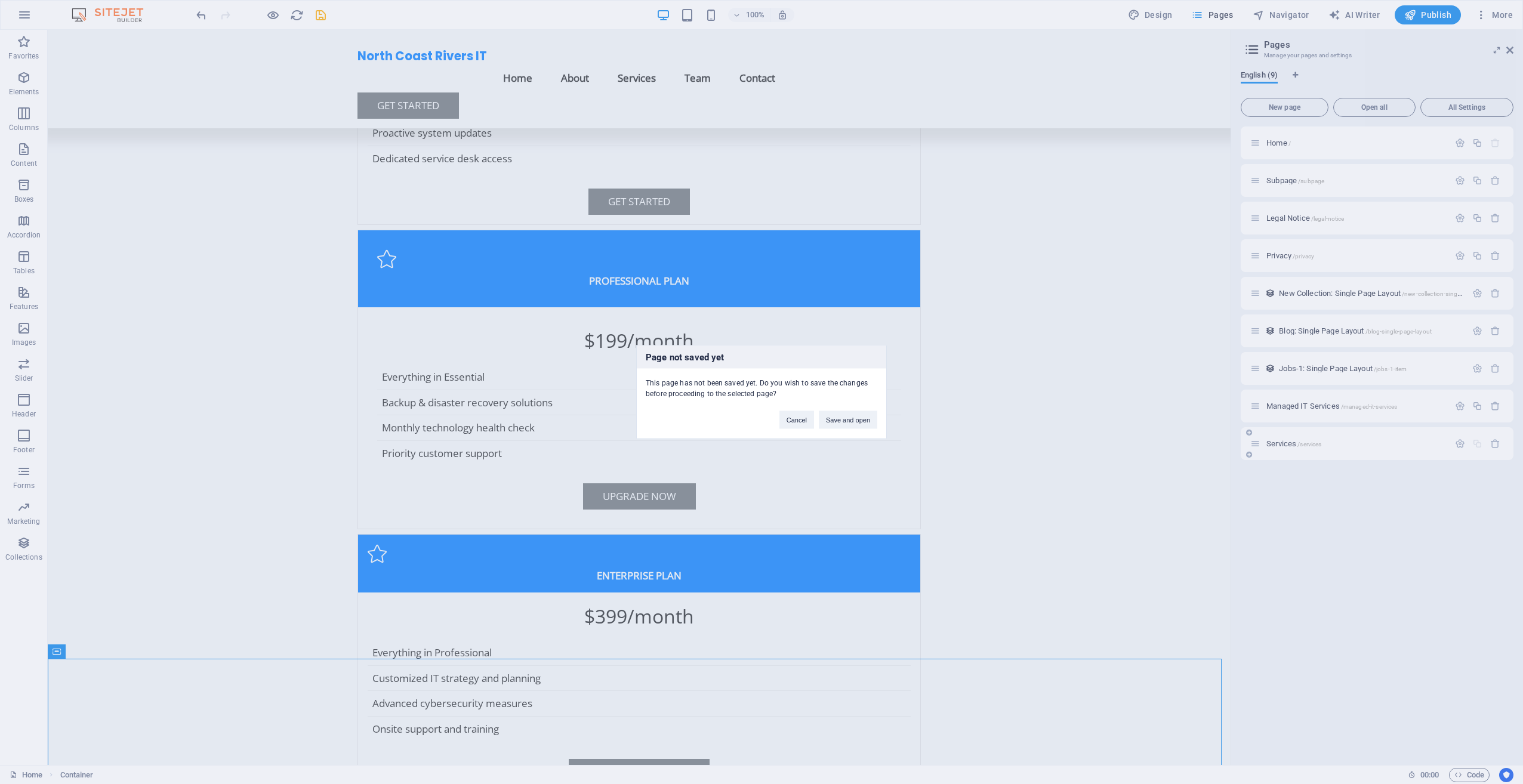
click at [1301, 445] on div "Page not saved yet This page has not been saved yet. Do you wish to save the ch…" at bounding box center [762, 392] width 1523 height 784
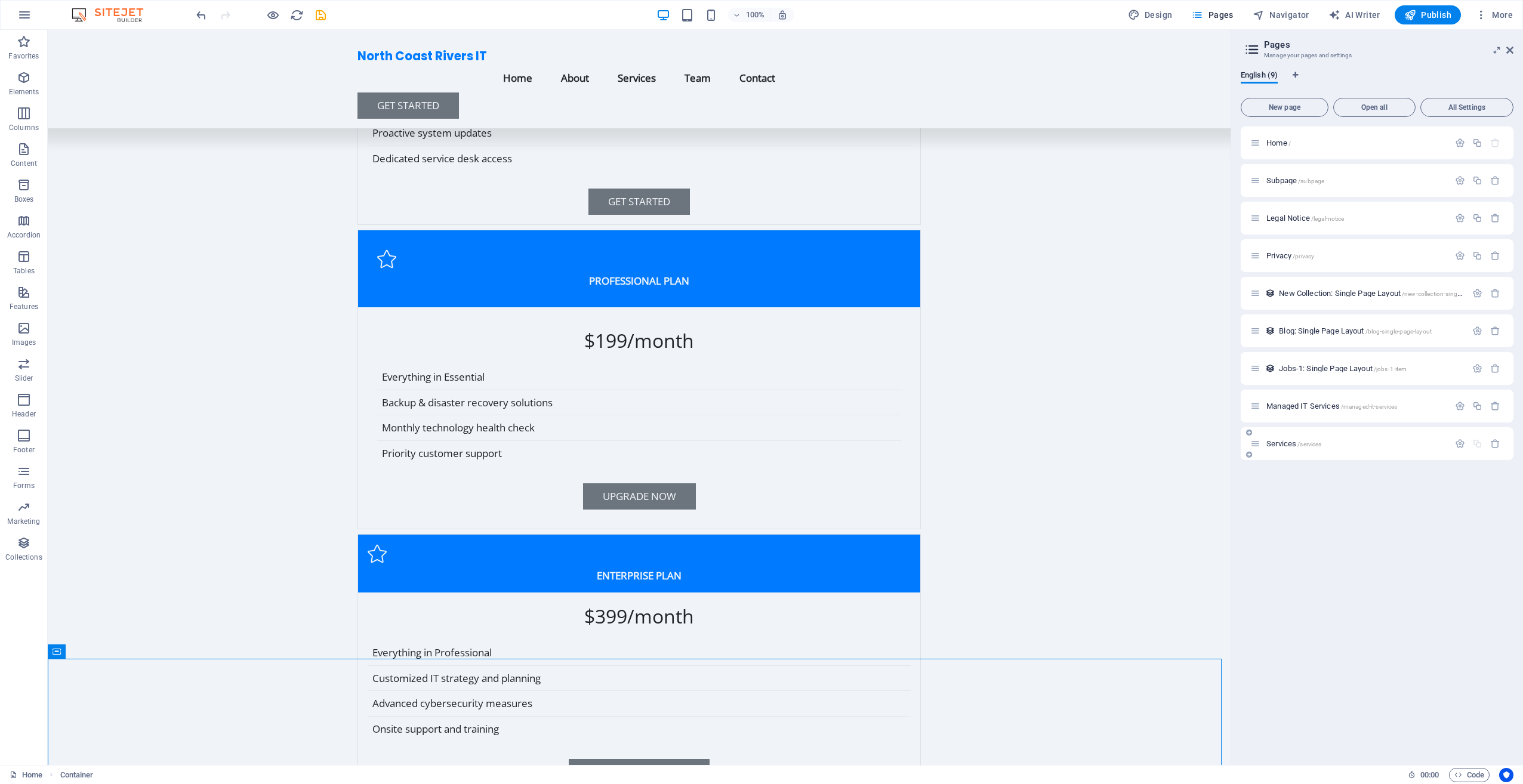
click at [1301, 445] on span "/services" at bounding box center [1309, 444] width 24 height 6
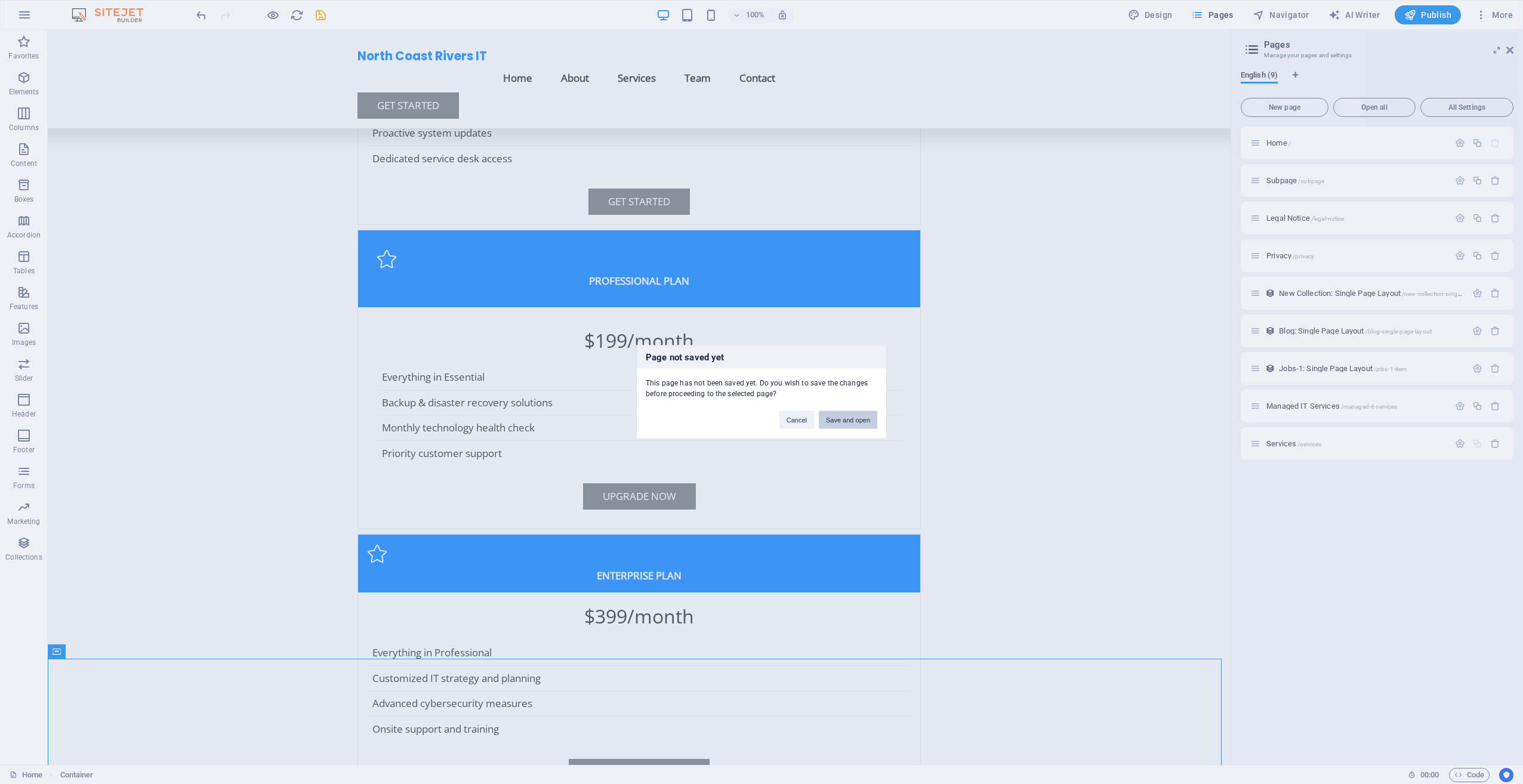
click at [860, 415] on button "Save and open" at bounding box center [848, 420] width 58 height 18
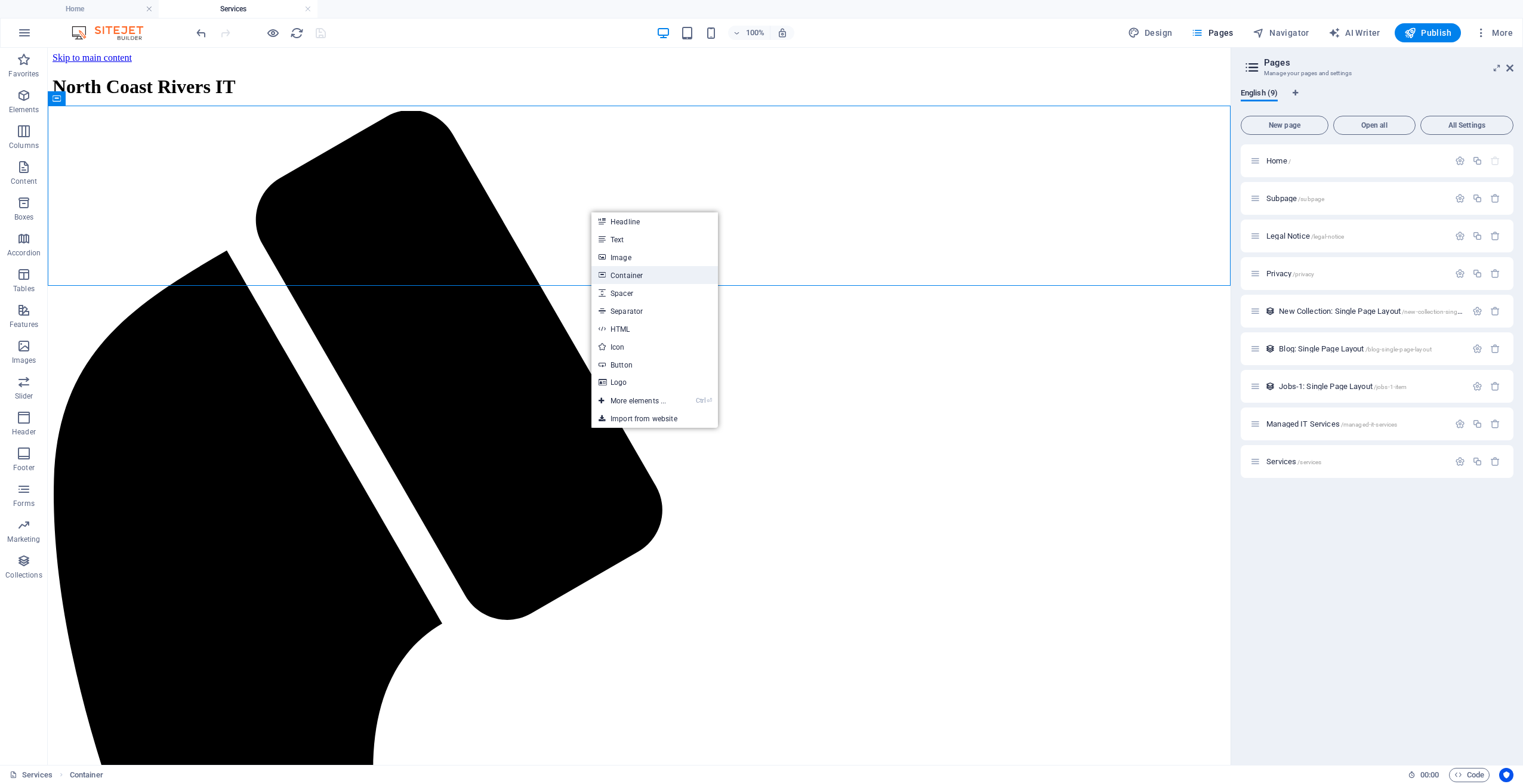
click at [655, 280] on link "Container" at bounding box center [655, 274] width 127 height 18
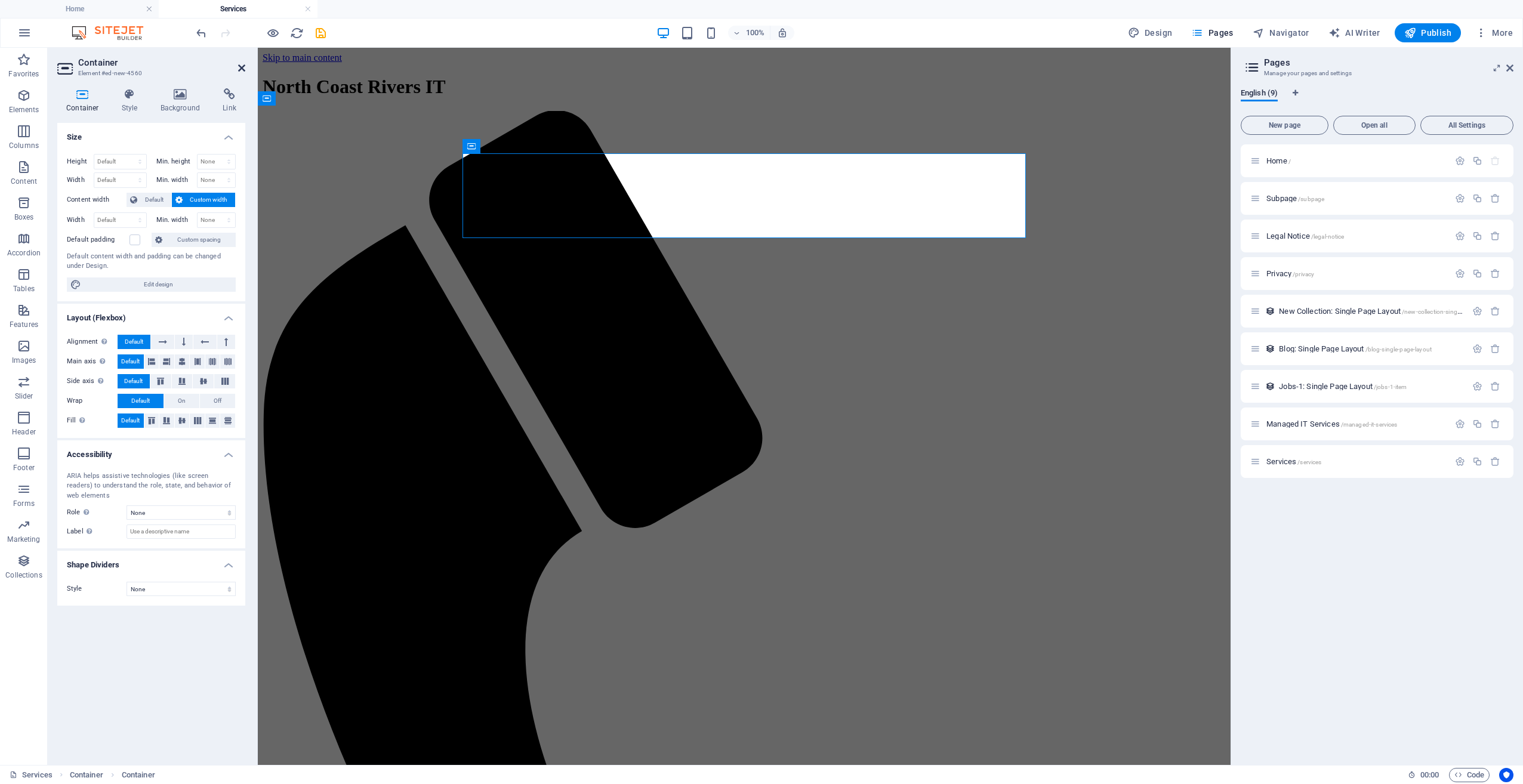
drag, startPoint x: 241, startPoint y: 72, endPoint x: 708, endPoint y: 193, distance: 482.4
click at [241, 72] on icon at bounding box center [242, 68] width 7 height 9
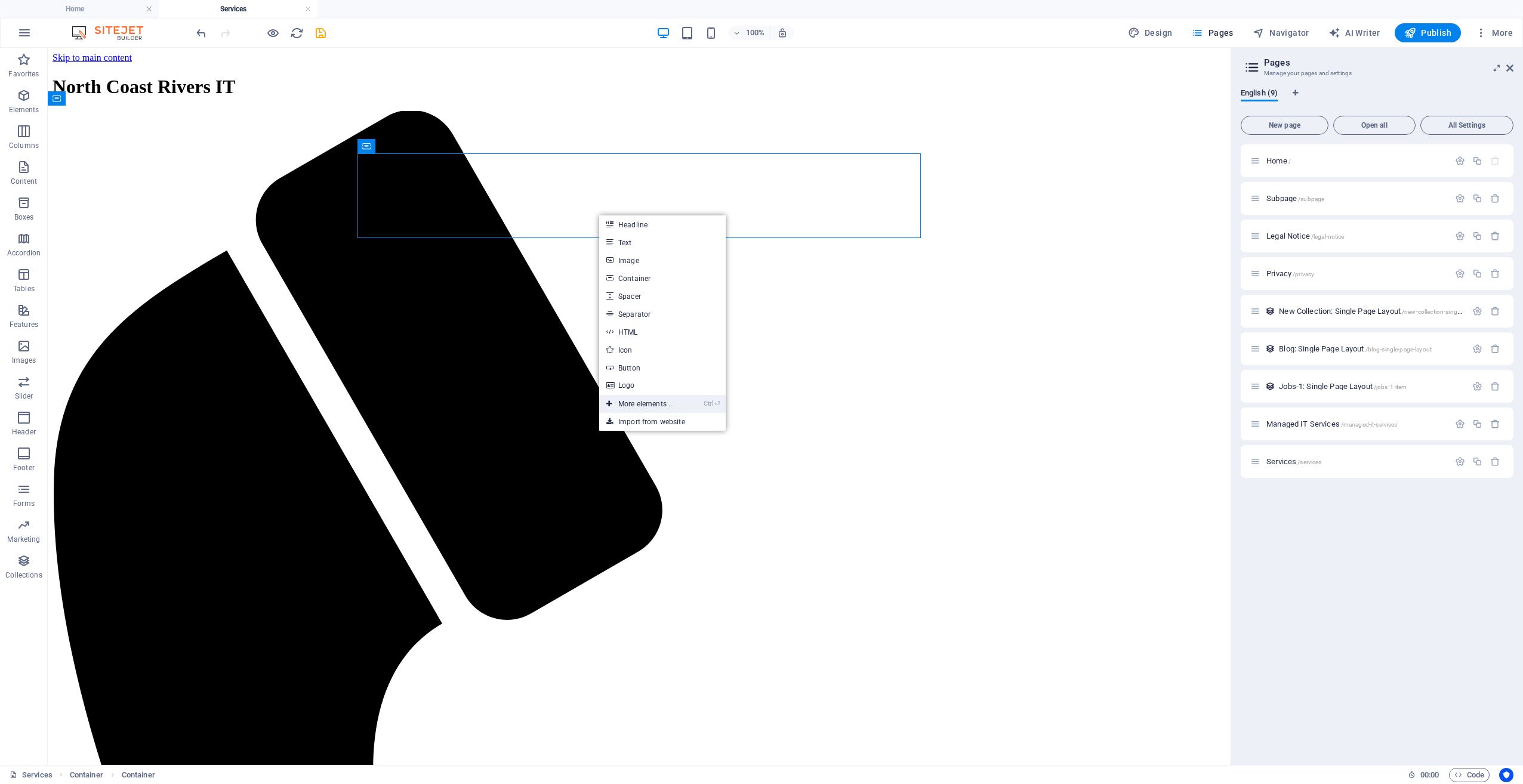
click at [700, 404] on li "Ctrl ⏎ More elements ..." at bounding box center [662, 403] width 127 height 18
click at [641, 418] on link "Import from website" at bounding box center [662, 421] width 127 height 18
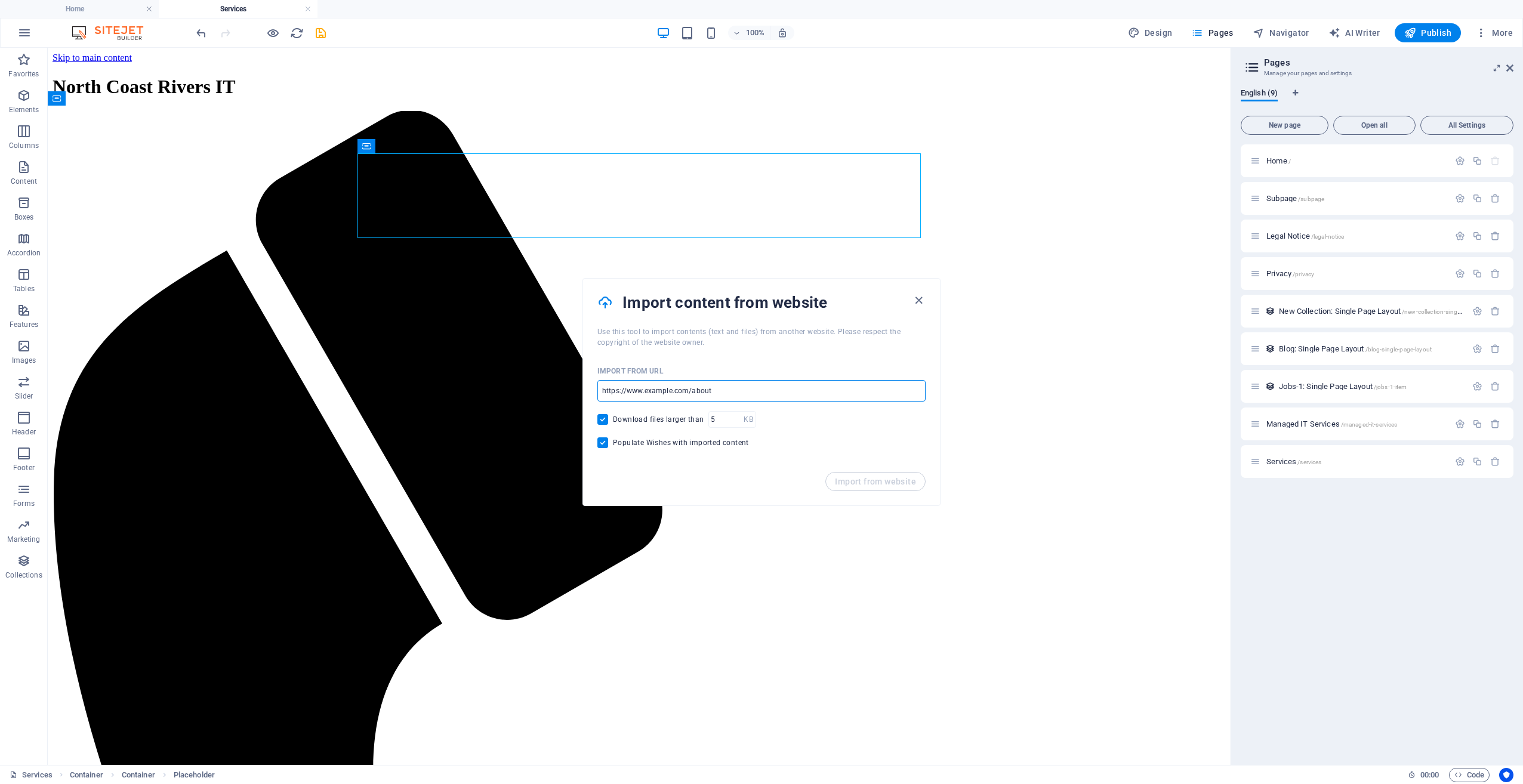
drag, startPoint x: 758, startPoint y: 436, endPoint x: 518, endPoint y: 379, distance: 246.7
click at [679, 381] on input "url" at bounding box center [761, 390] width 328 height 21
paste input "[URL][DOMAIN_NAME]"
type input "[URL][DOMAIN_NAME]"
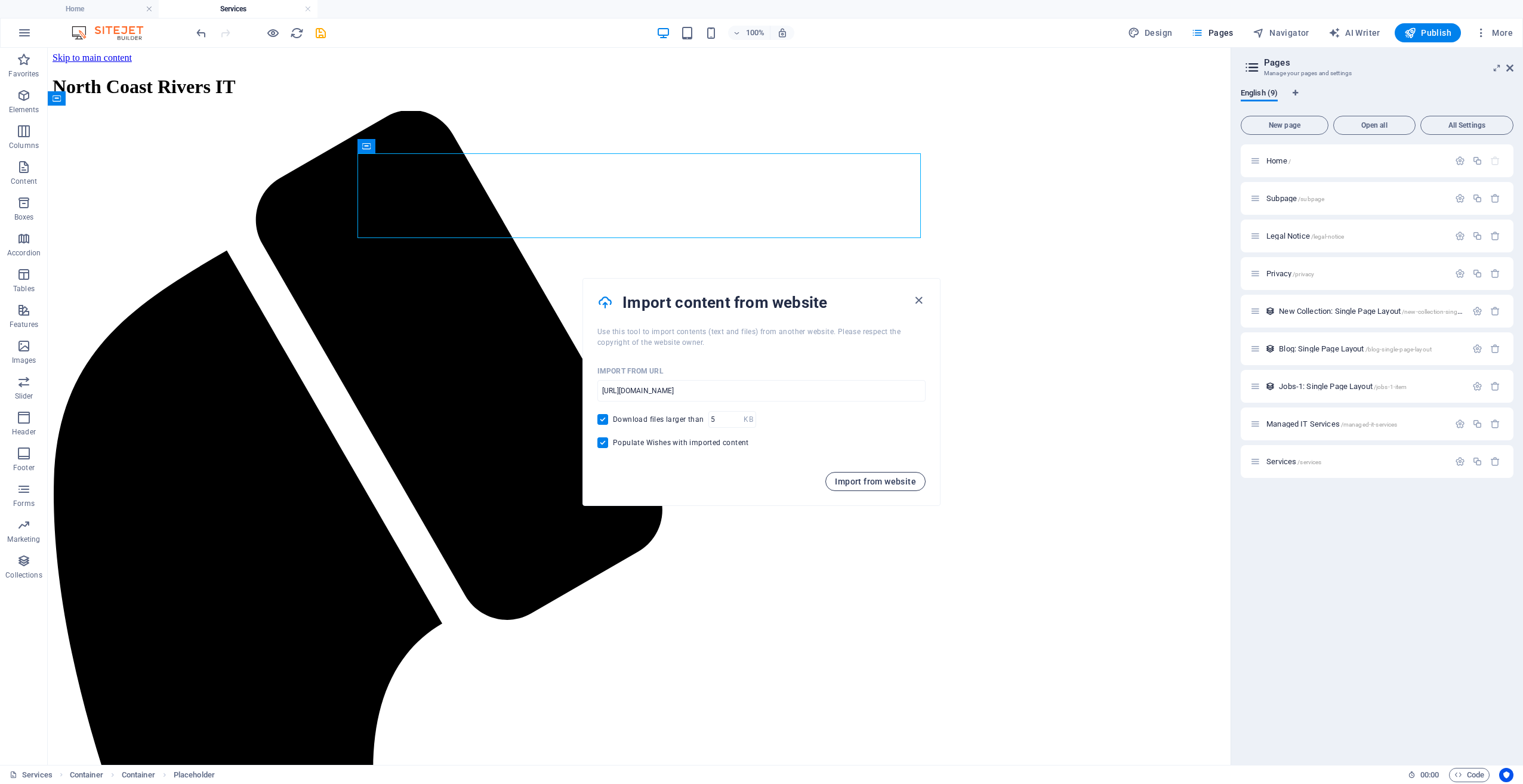
scroll to position [0, 0]
drag, startPoint x: 890, startPoint y: 488, endPoint x: 713, endPoint y: 473, distance: 177.6
click at [717, 477] on div "Import from website" at bounding box center [762, 488] width 357 height 33
type input "1"
click at [732, 423] on input "1" at bounding box center [725, 419] width 35 height 17
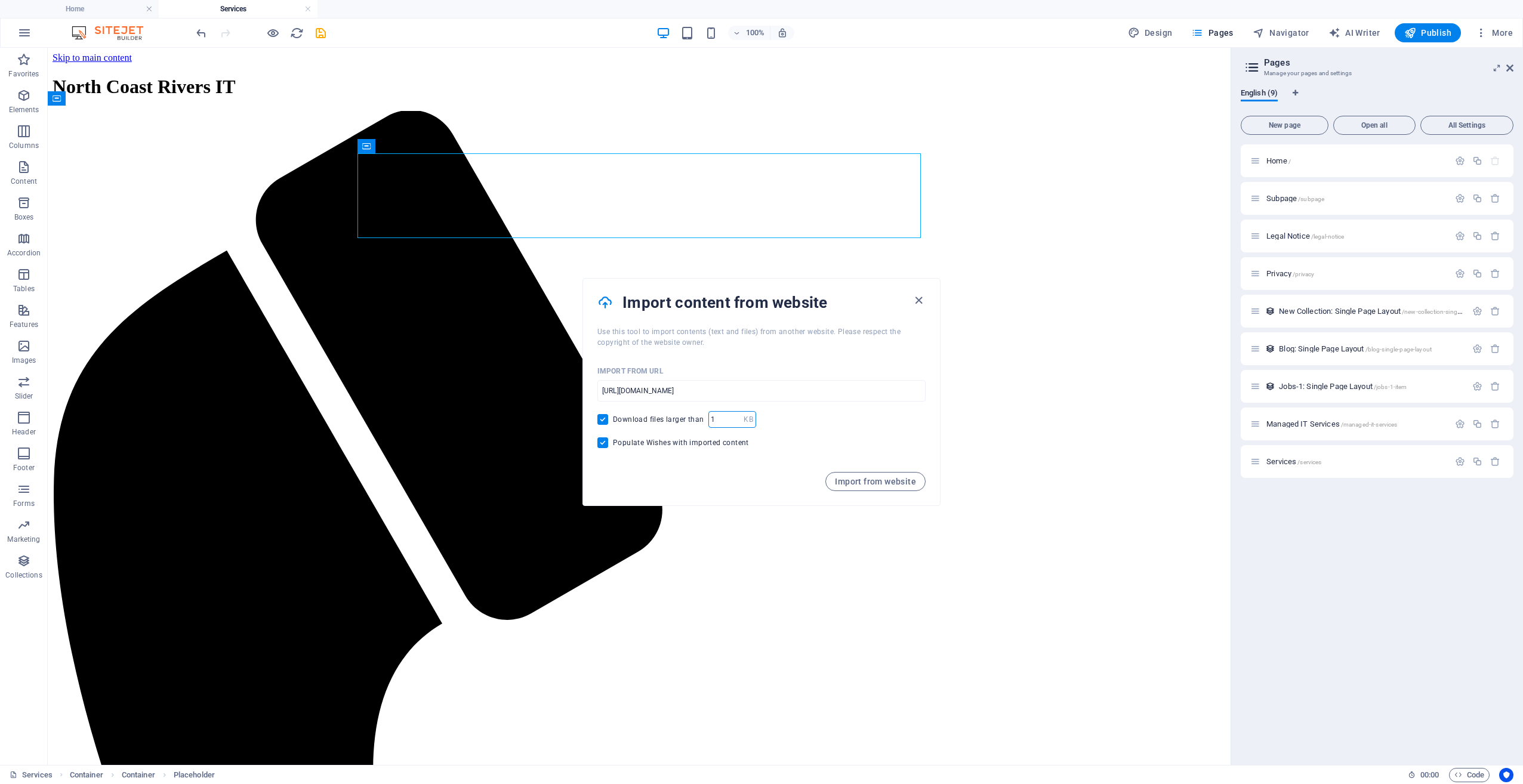
click at [732, 423] on input "1" at bounding box center [725, 419] width 35 height 17
click at [688, 476] on div "Import from website" at bounding box center [762, 488] width 357 height 33
click at [868, 486] on button "Import from website" at bounding box center [875, 481] width 100 height 19
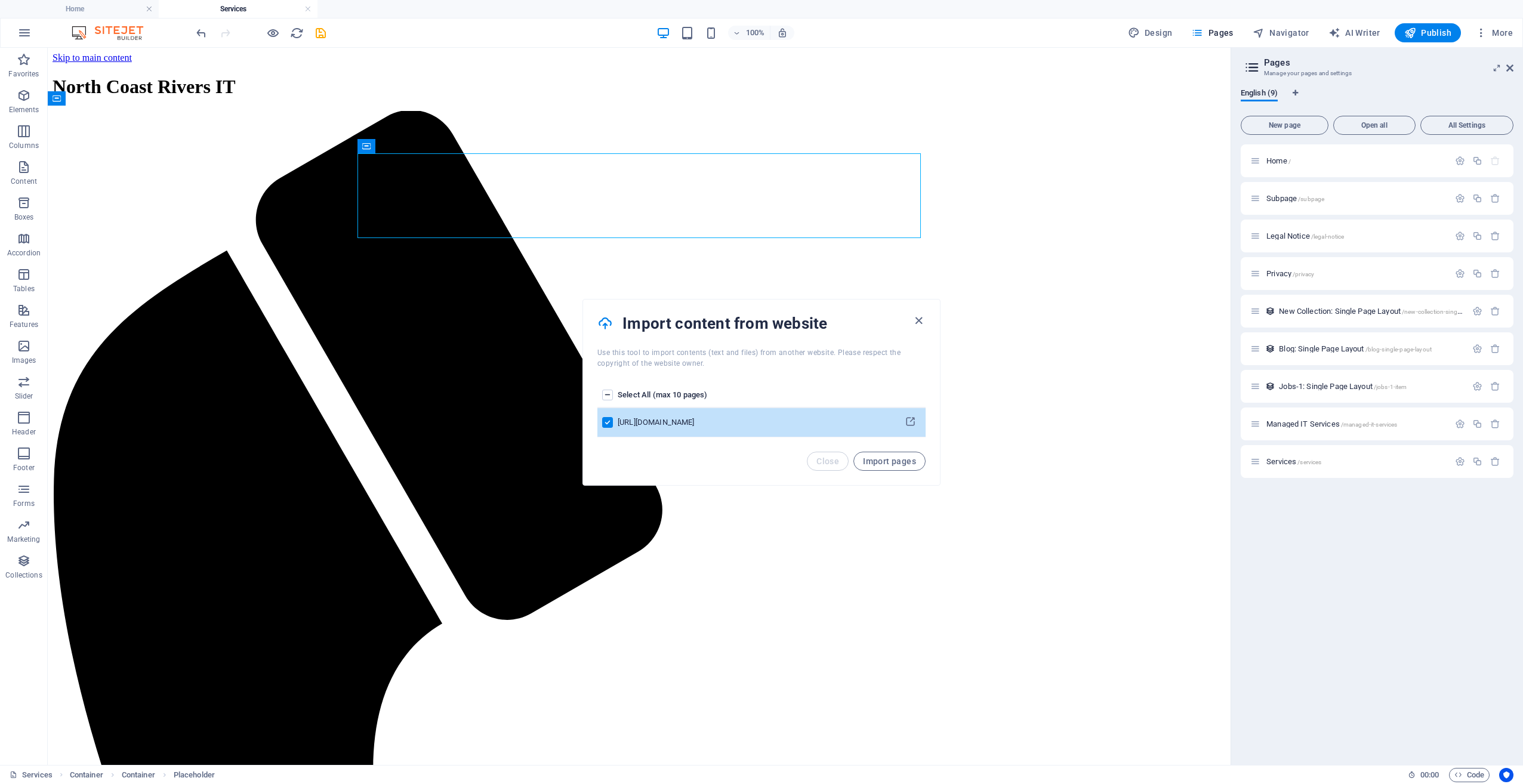
drag, startPoint x: 888, startPoint y: 463, endPoint x: 636, endPoint y: 412, distance: 257.1
click at [648, 415] on div "Import content from website Use this tool to import contents (text and files) f…" at bounding box center [761, 392] width 358 height 186
click at [603, 393] on label "pages list" at bounding box center [607, 395] width 11 height 11
click at [0, 0] on input "pages list" at bounding box center [0, 0] width 0 height 0
click at [603, 393] on label "pages list" at bounding box center [607, 395] width 11 height 11
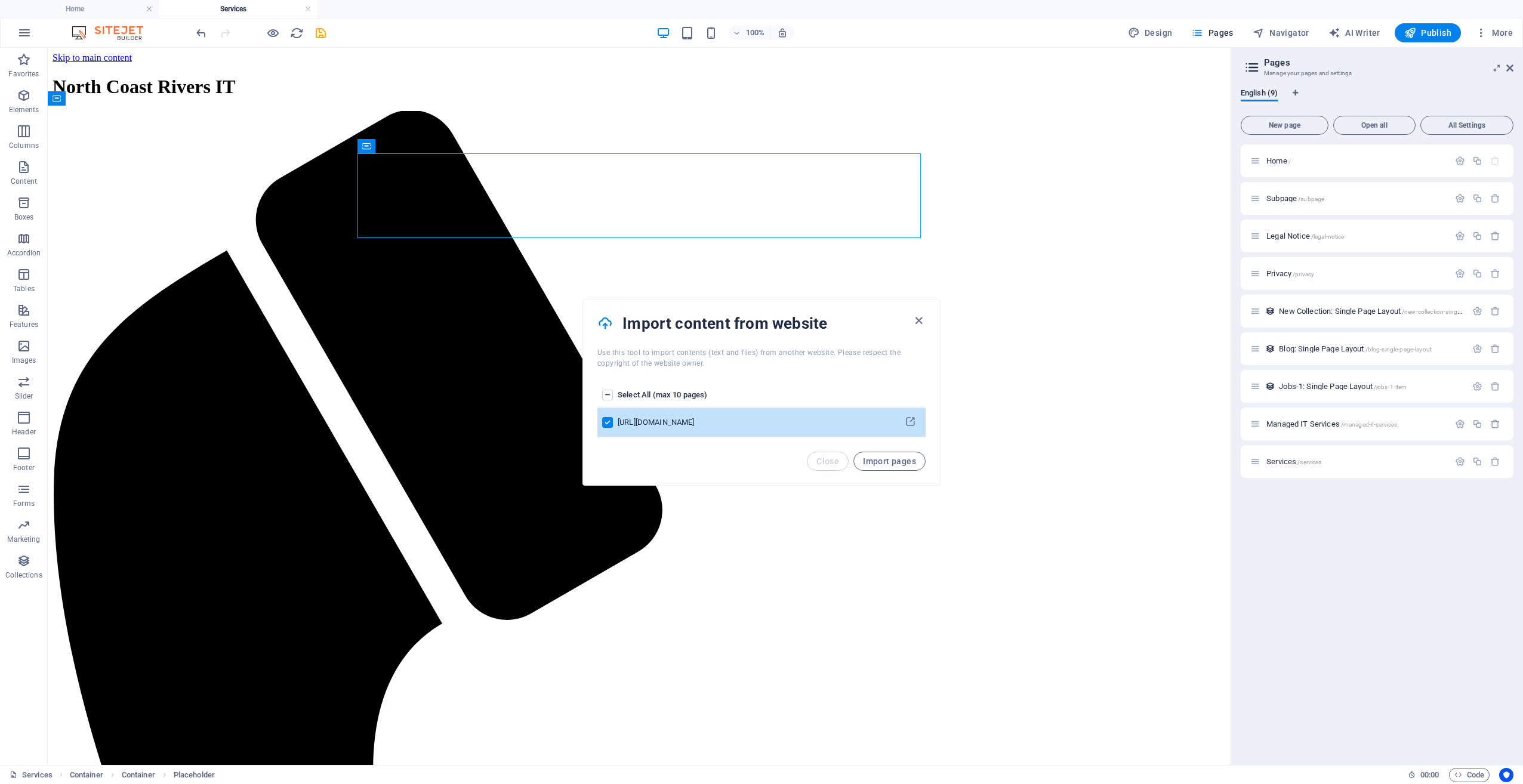
click at [0, 0] on input "pages list" at bounding box center [0, 0] width 0 height 0
click at [893, 460] on span "Import pages" at bounding box center [890, 461] width 53 height 9
click at [614, 416] on icon "pages list" at bounding box center [607, 420] width 12 height 12
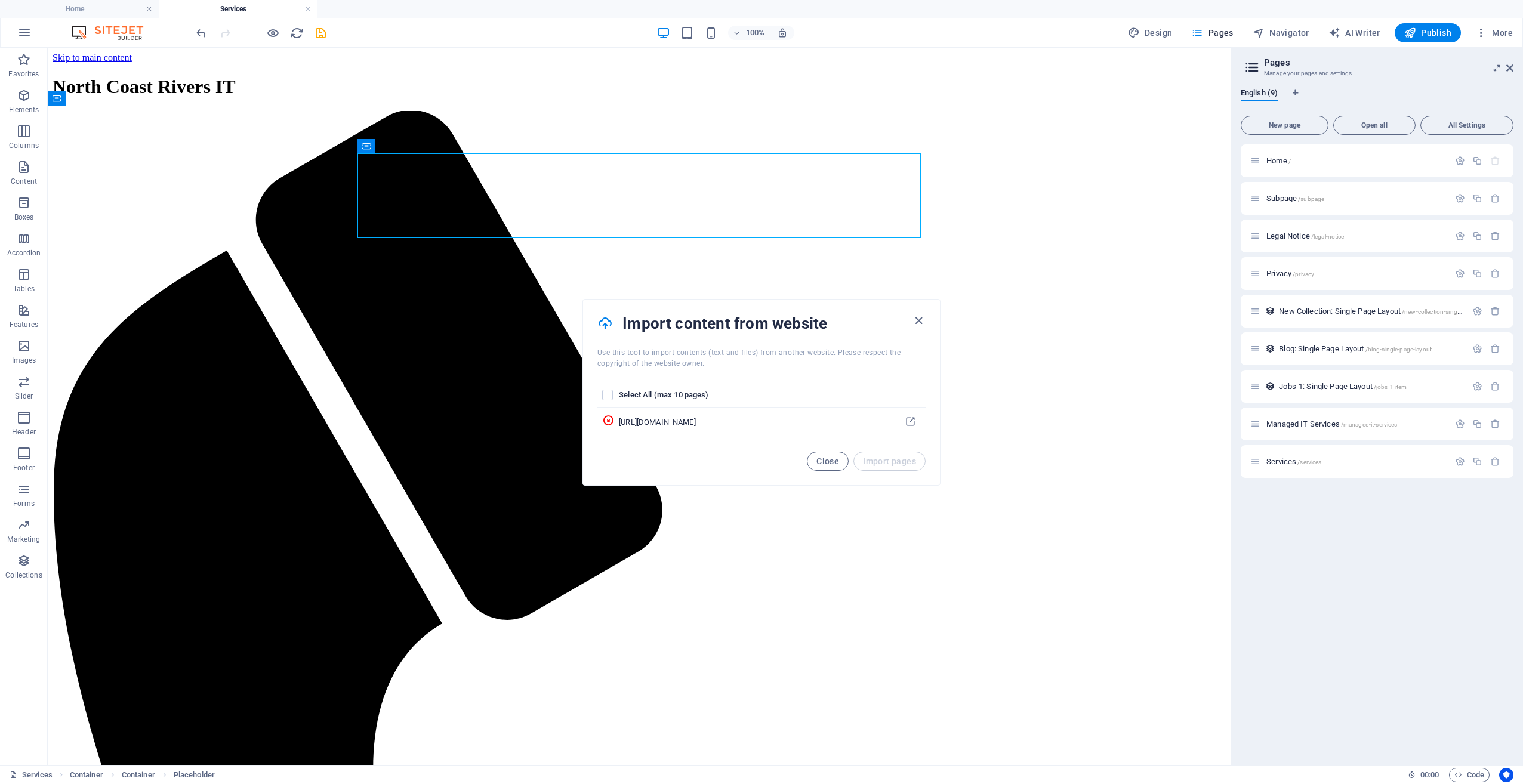
click at [817, 463] on span "Close" at bounding box center [828, 461] width 23 height 9
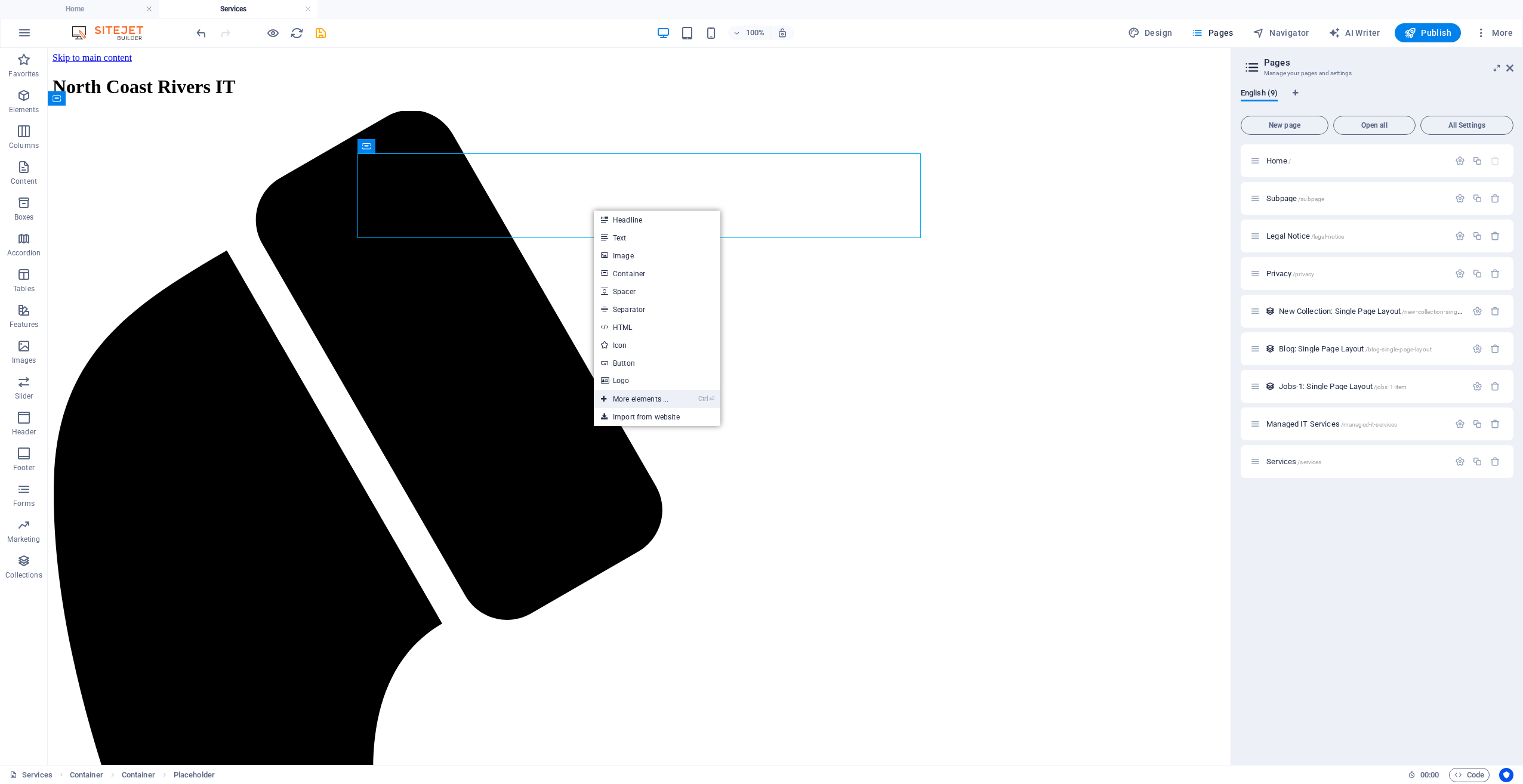
click at [668, 403] on link "Ctrl ⏎ More elements ..." at bounding box center [635, 399] width 82 height 18
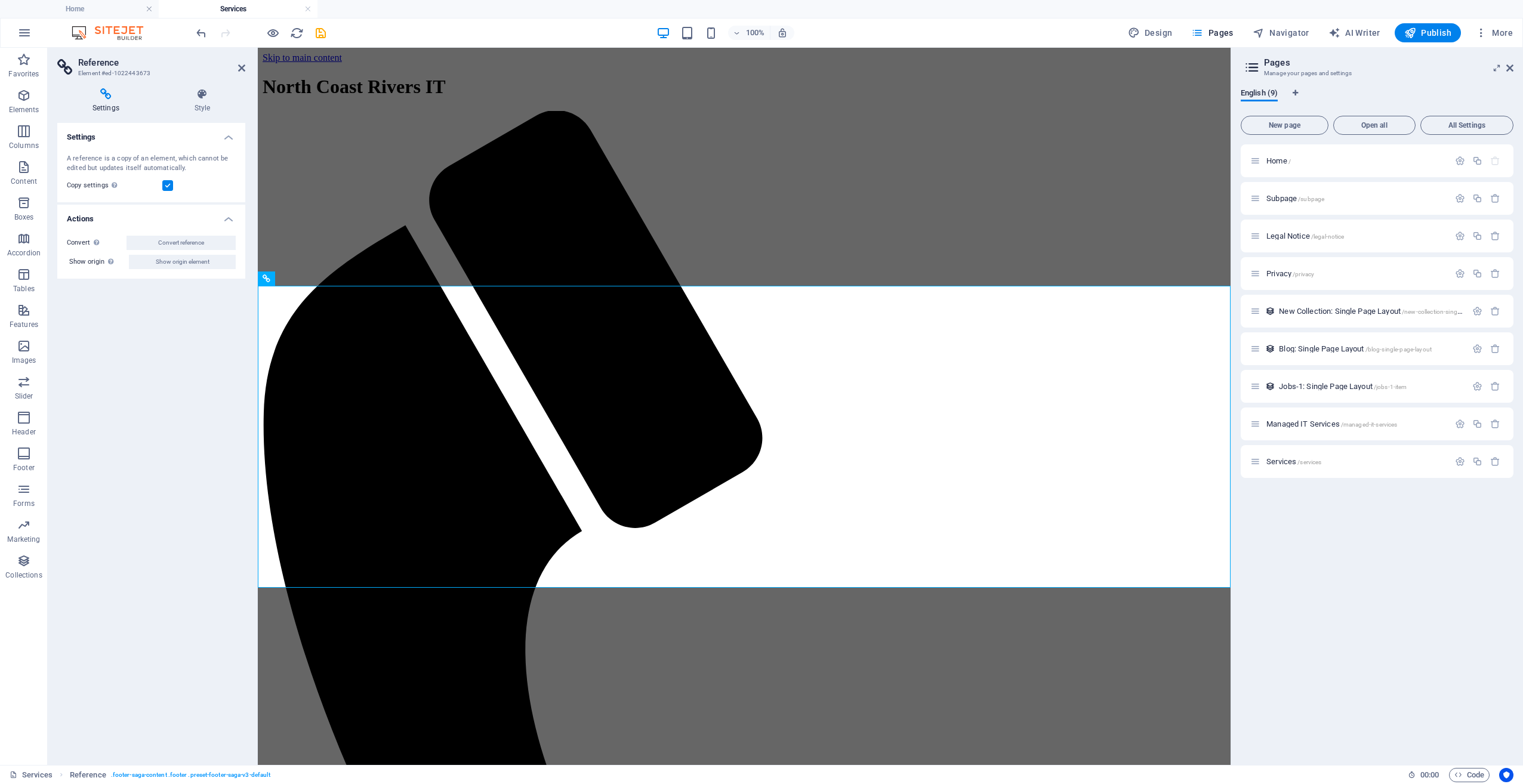
click at [241, 62] on h2 "Reference" at bounding box center [161, 63] width 167 height 11
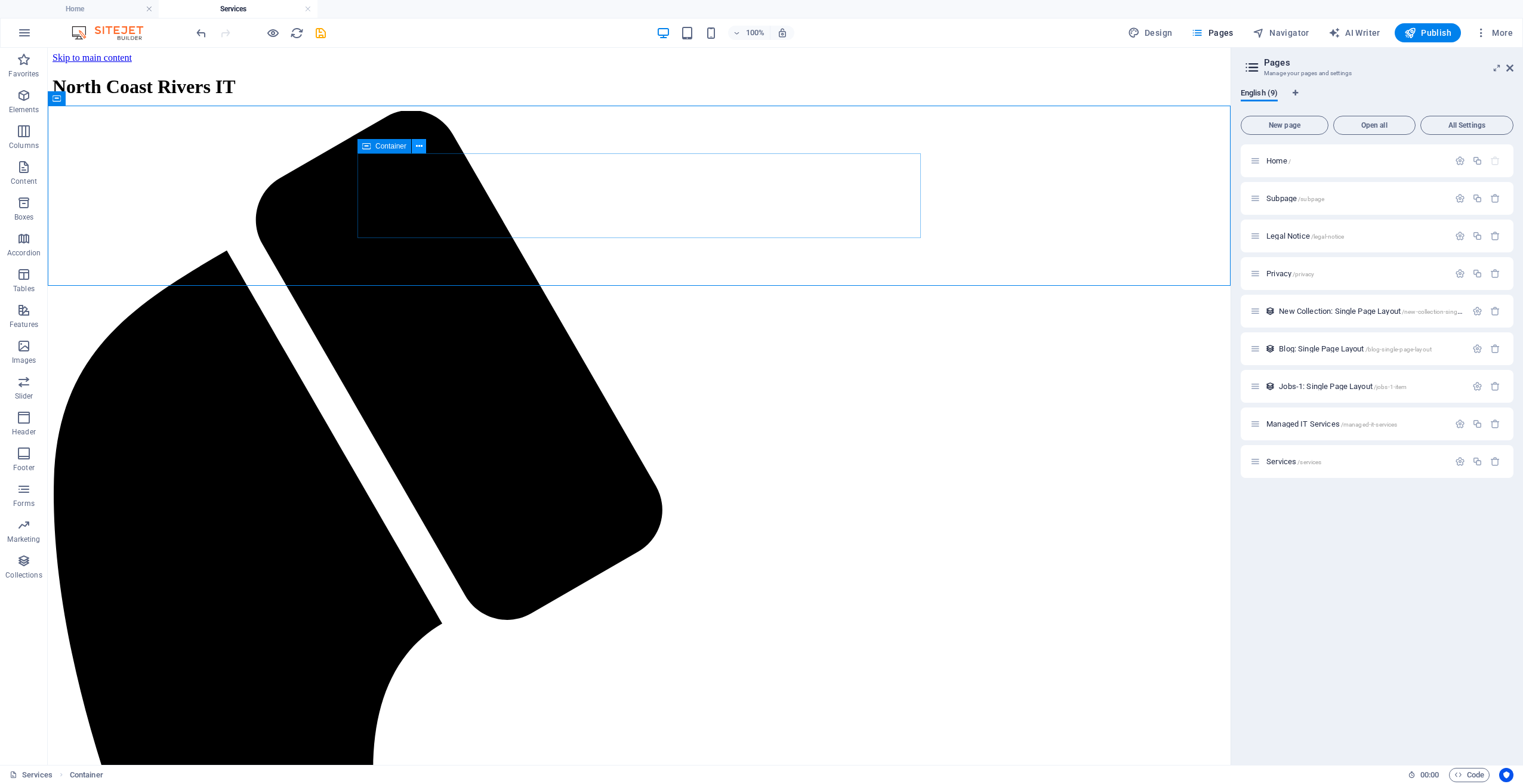
click at [415, 149] on button at bounding box center [419, 146] width 14 height 14
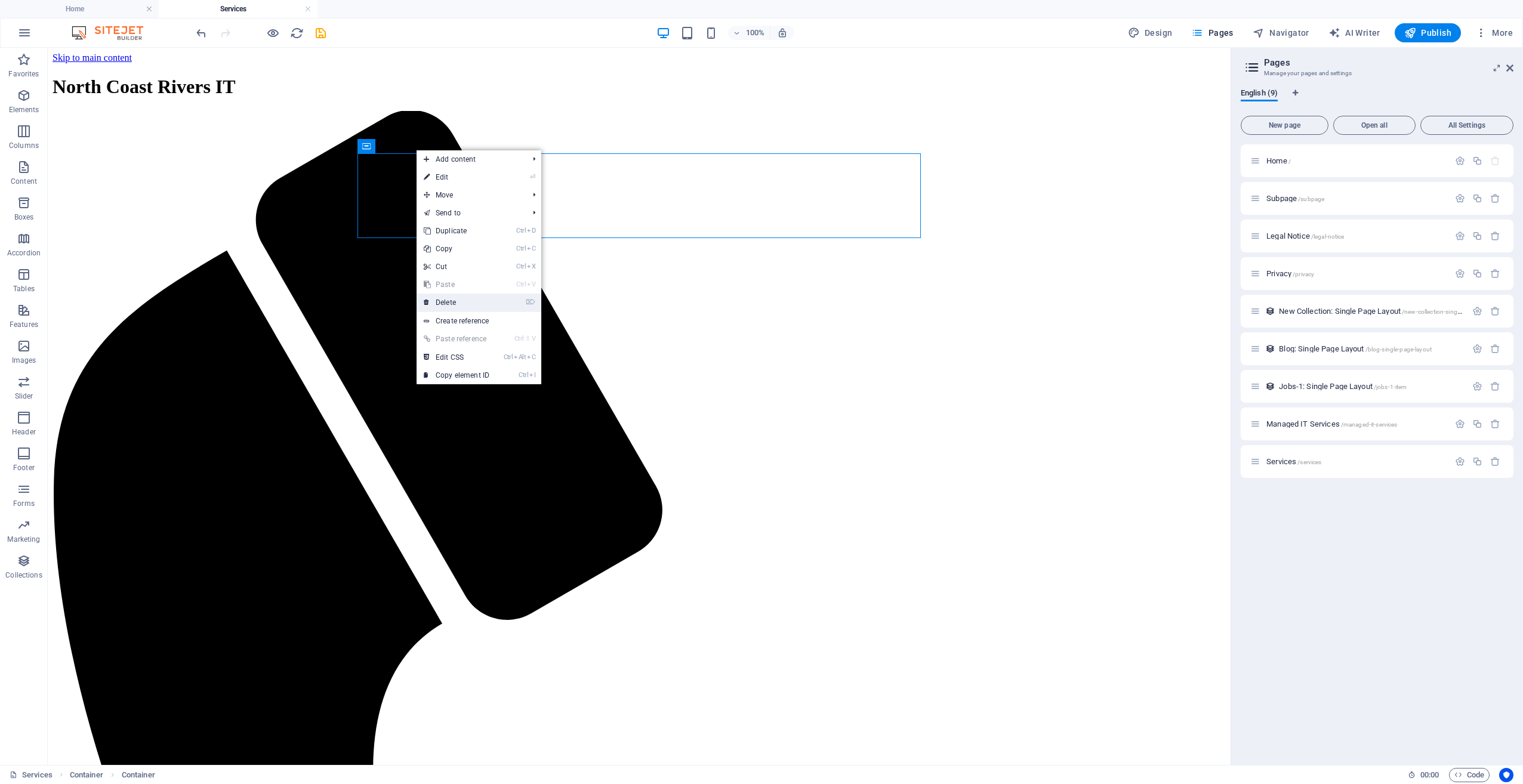
click at [473, 303] on link "⌦ Delete" at bounding box center [456, 302] width 80 height 18
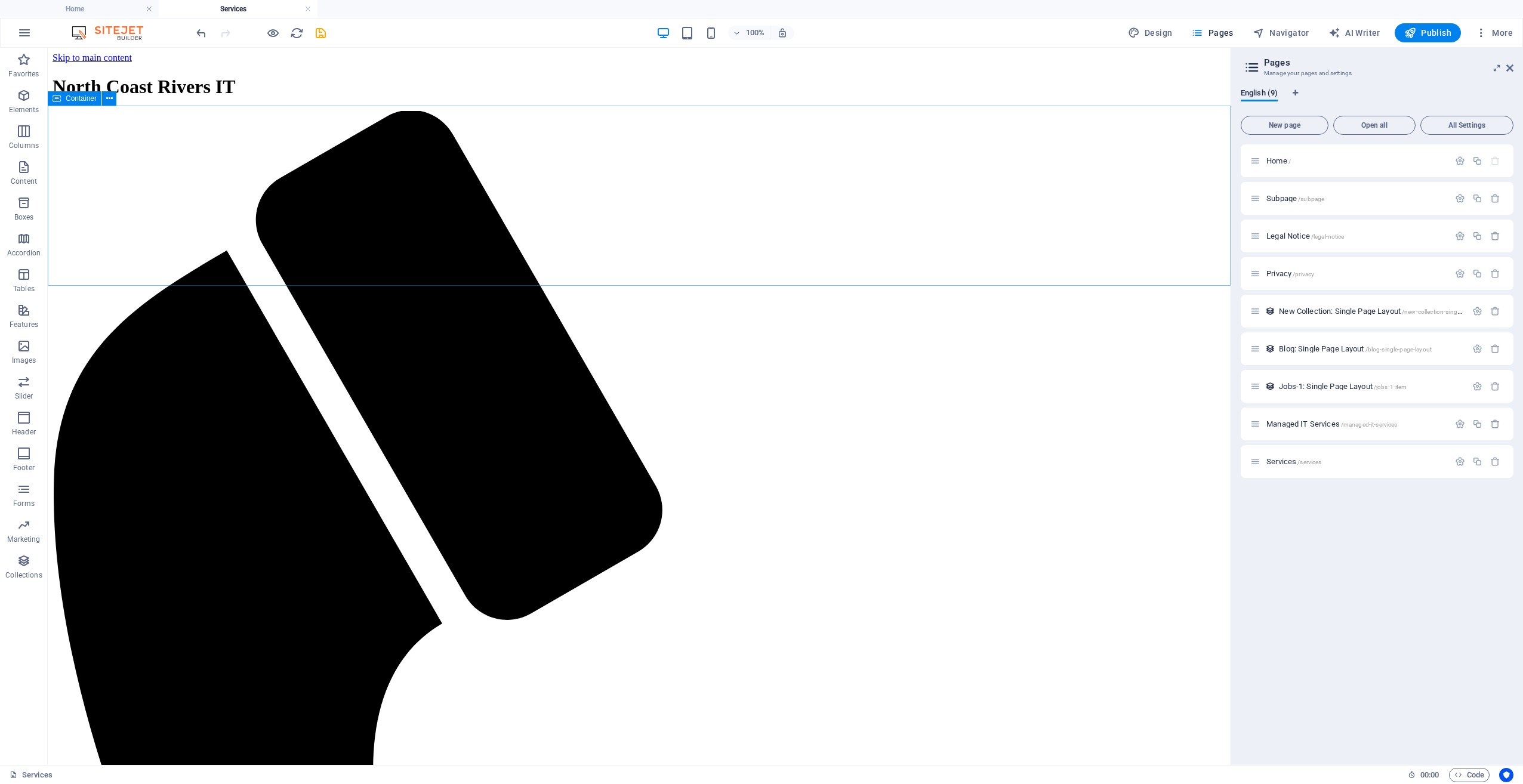
click at [80, 100] on span "Container" at bounding box center [80, 98] width 31 height 7
click at [116, 100] on button at bounding box center [109, 98] width 14 height 14
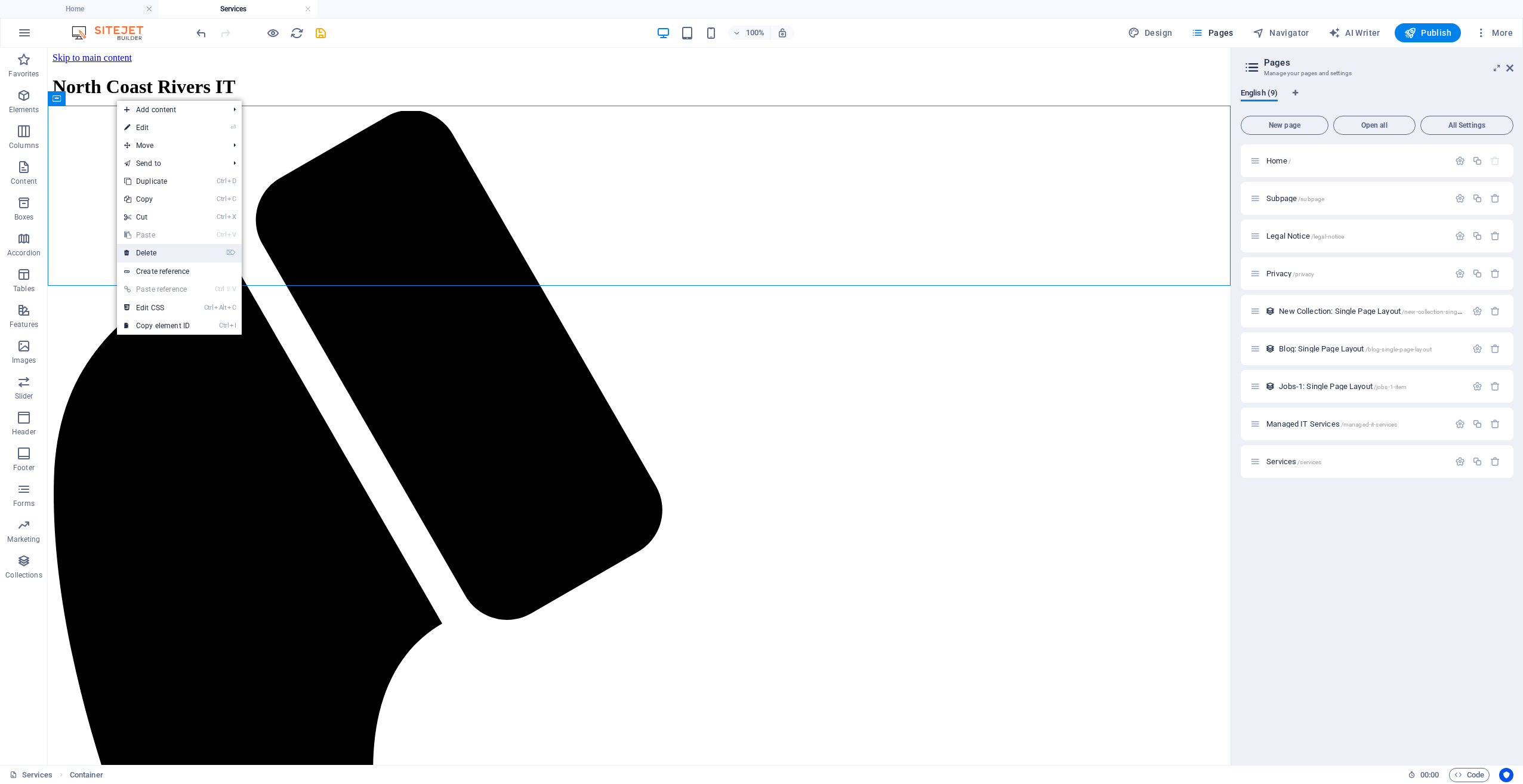
click at [164, 254] on link "⌦ Delete" at bounding box center [157, 252] width 80 height 18
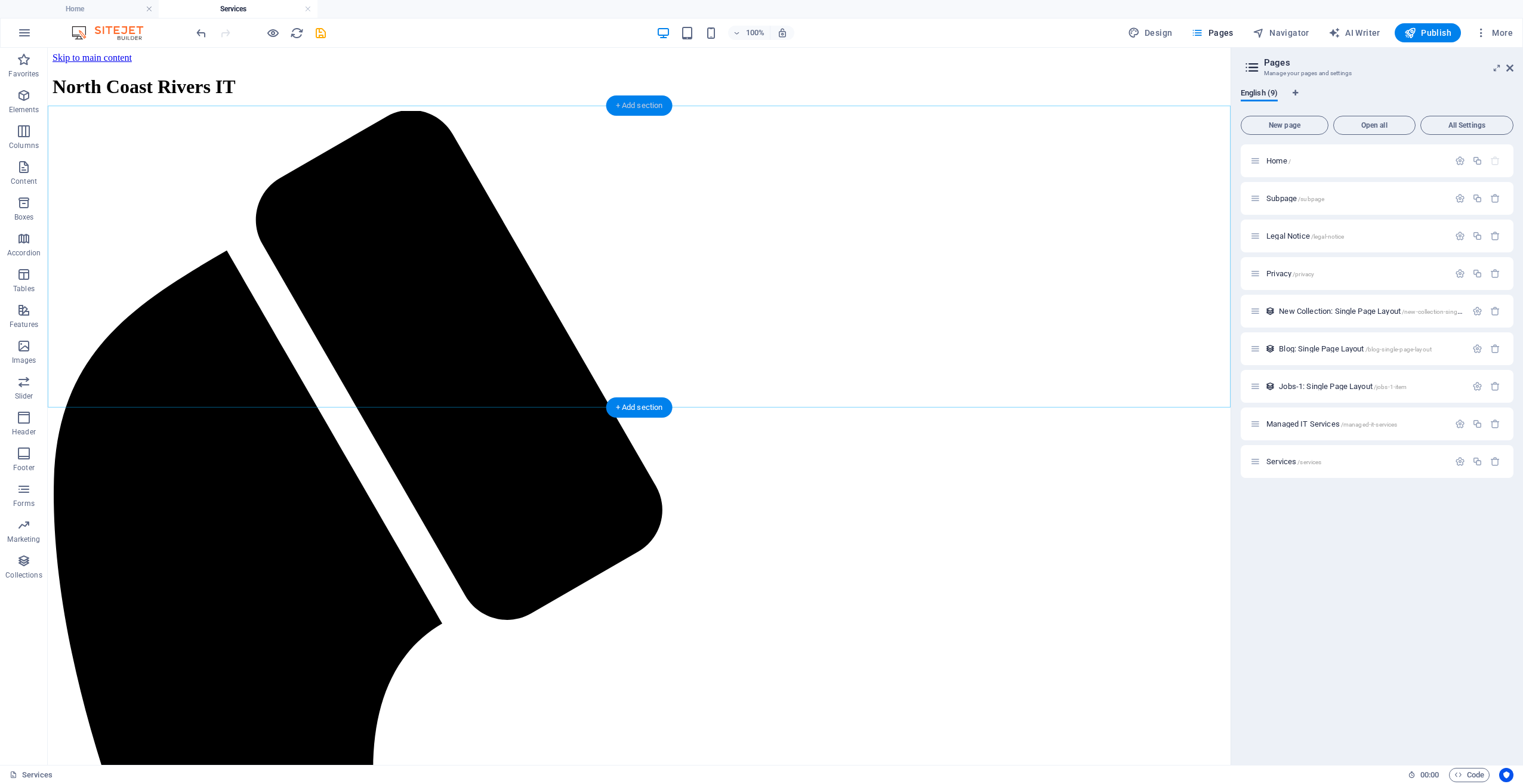
click at [636, 105] on div "+ Add section" at bounding box center [640, 105] width 66 height 20
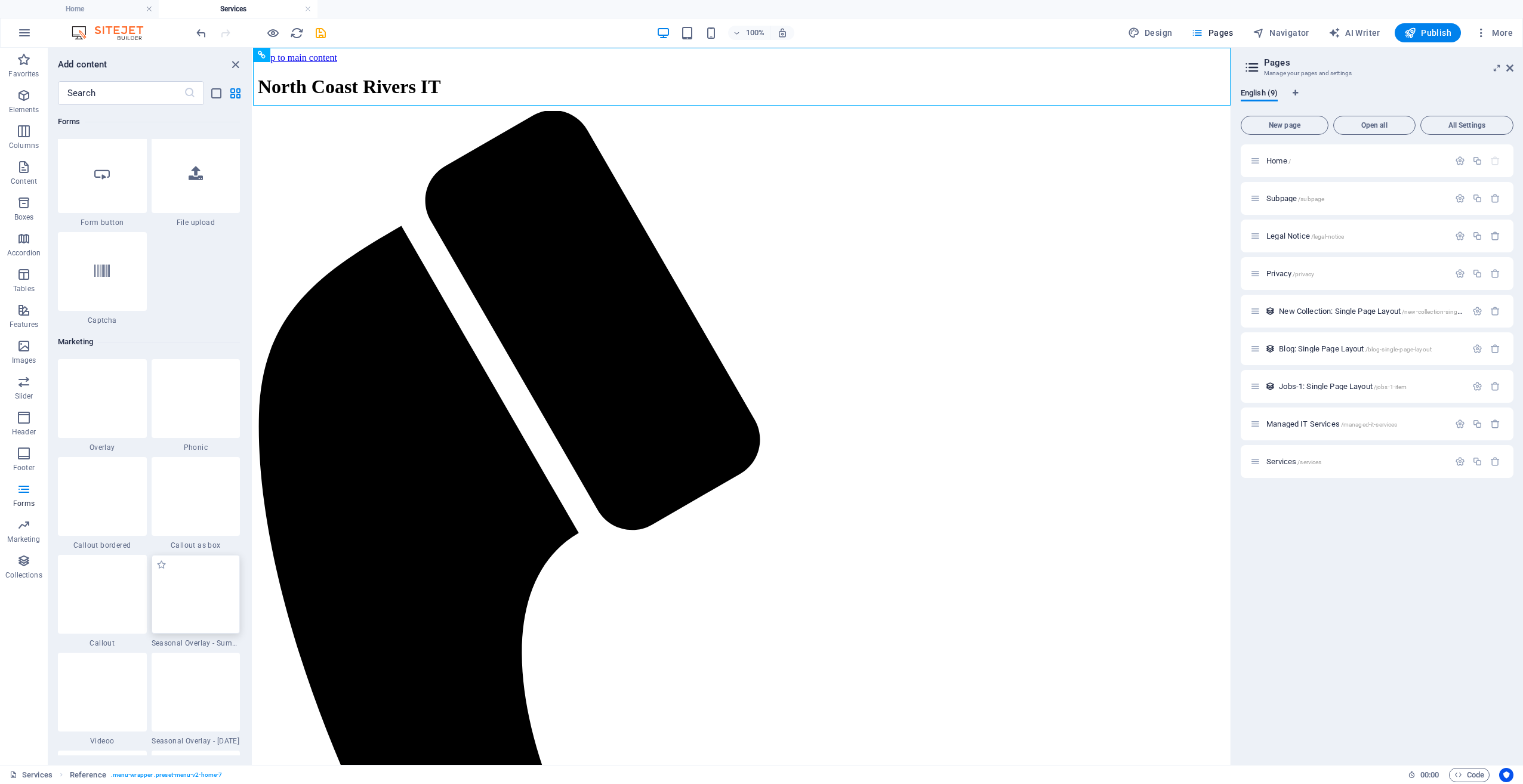
scroll to position [9722, 0]
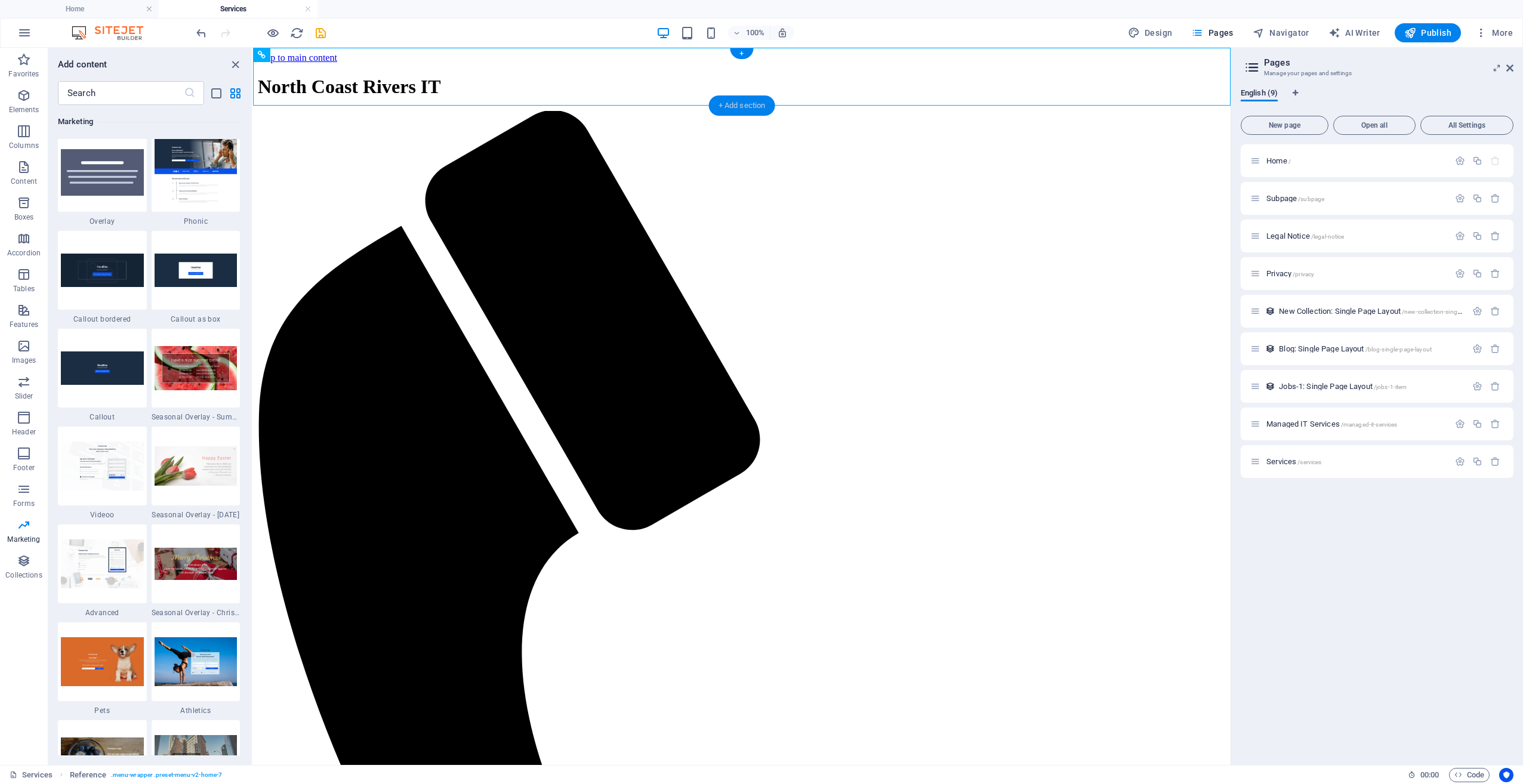
click at [728, 105] on div "+ Add section" at bounding box center [742, 105] width 66 height 20
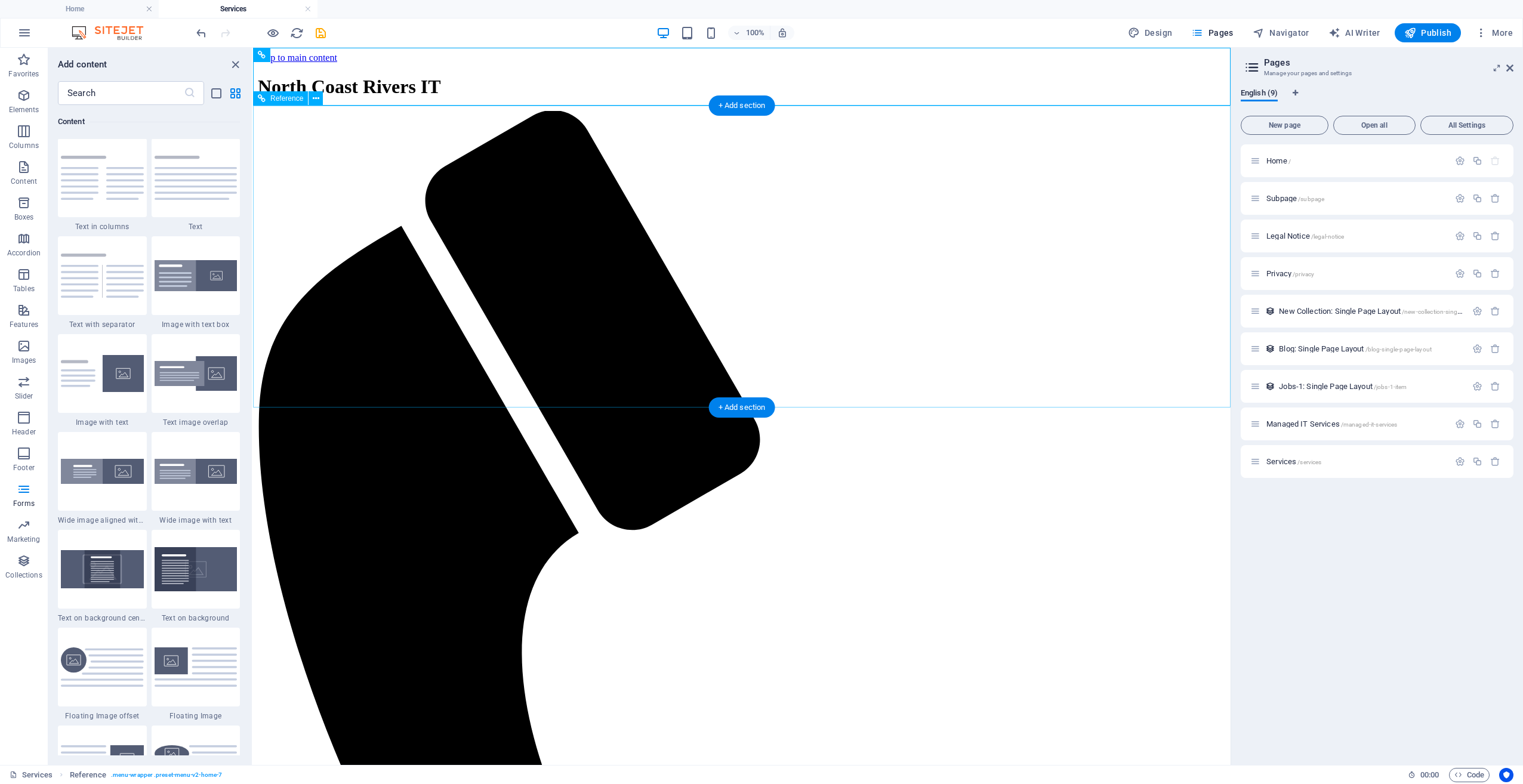
scroll to position [2087, 0]
click at [110, 90] on input "text" at bounding box center [121, 93] width 126 height 24
click at [20, 199] on icon "button" at bounding box center [24, 203] width 14 height 14
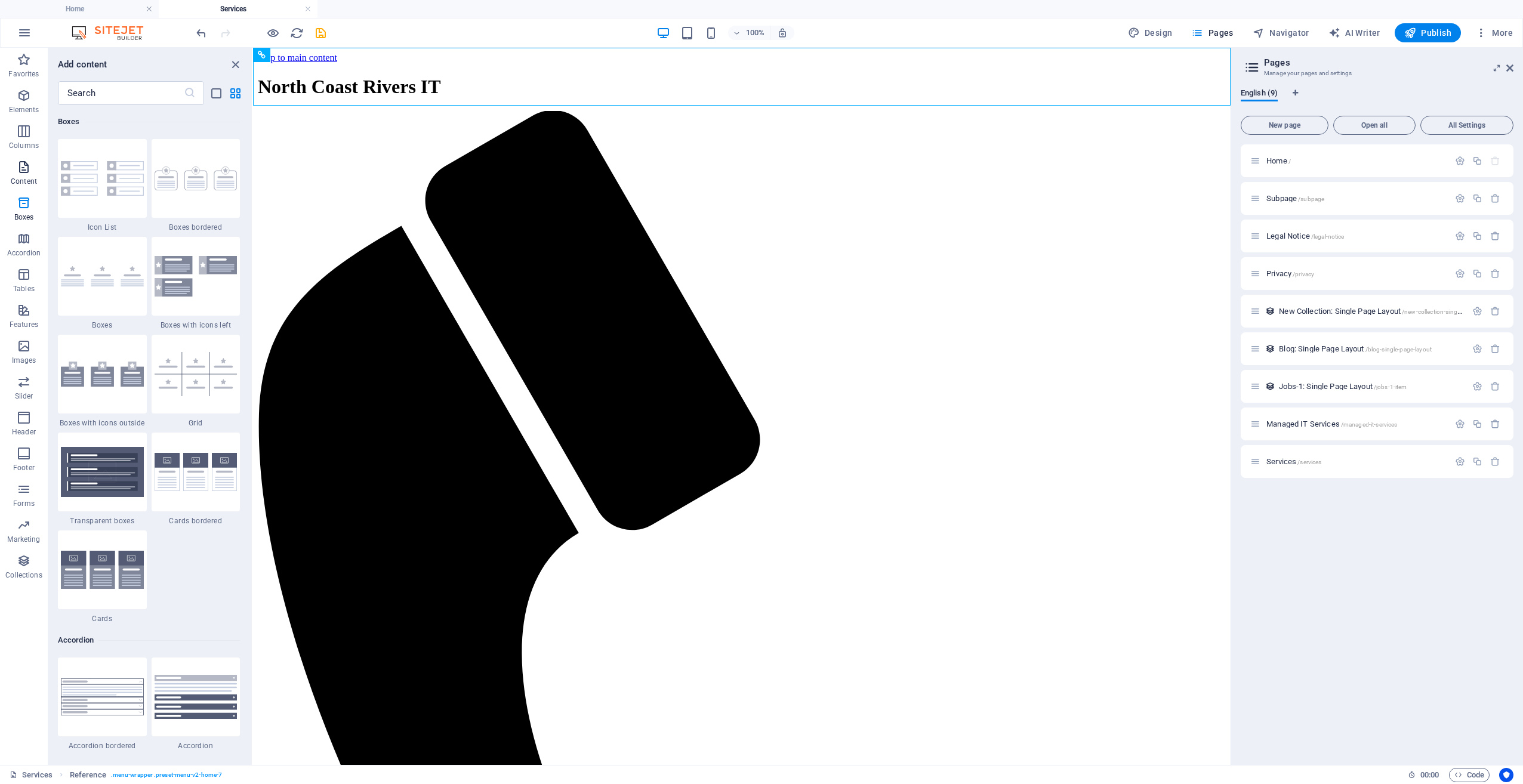
click at [23, 160] on icon "button" at bounding box center [24, 167] width 14 height 14
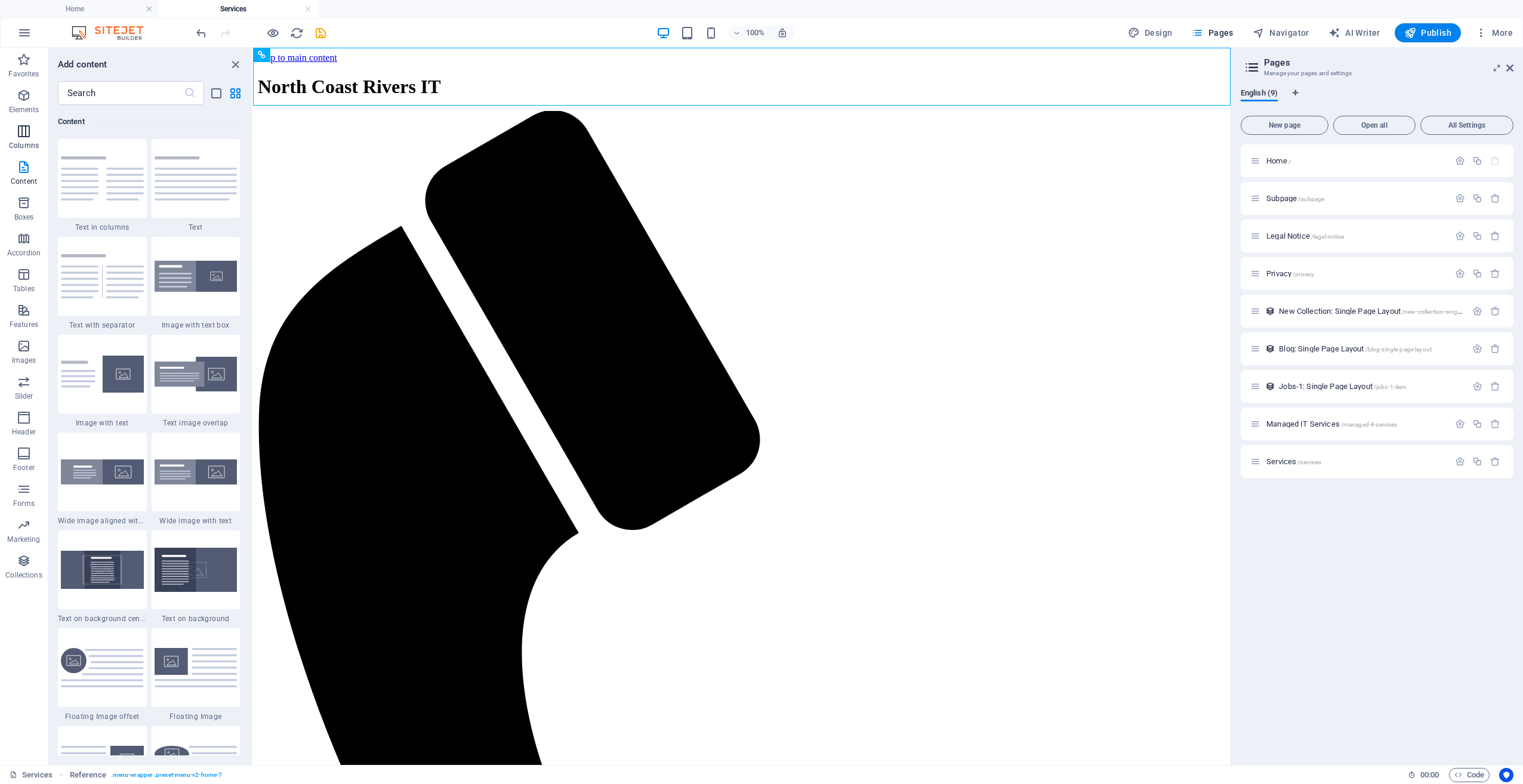
click at [19, 132] on icon "button" at bounding box center [24, 131] width 14 height 14
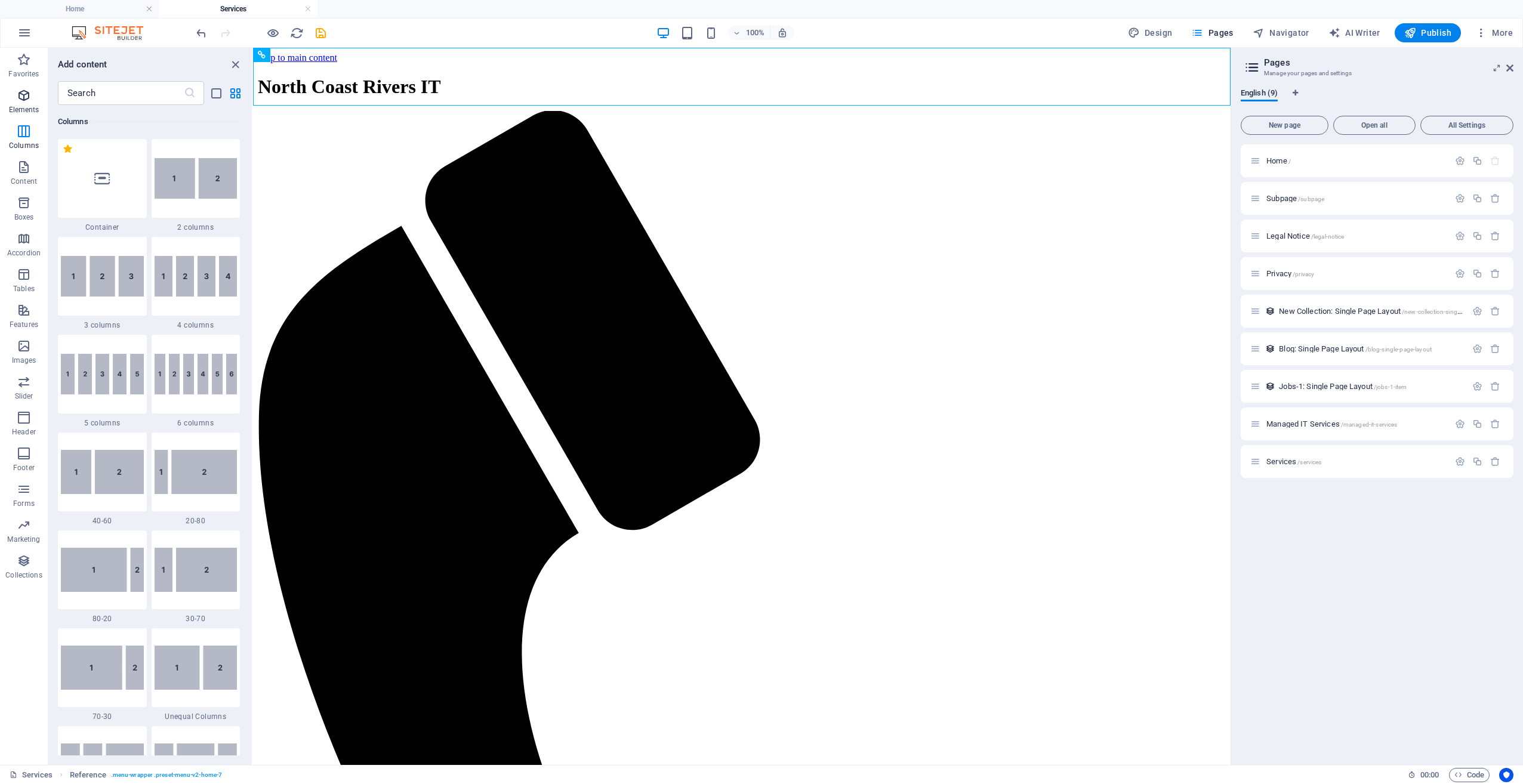
click at [25, 105] on span "Elements" at bounding box center [24, 102] width 48 height 28
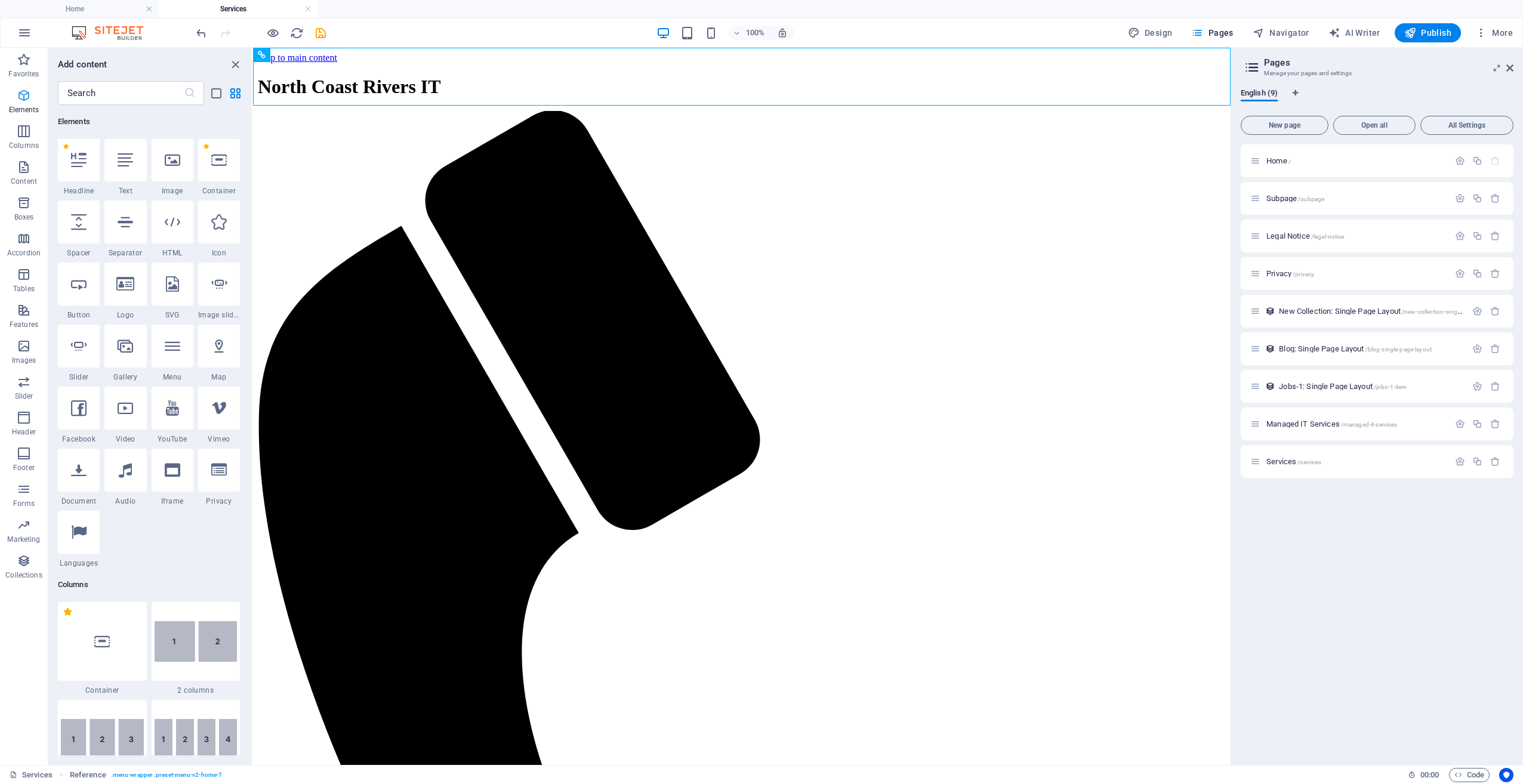
scroll to position [127, 0]
click at [19, 148] on p "Columns" at bounding box center [24, 145] width 30 height 9
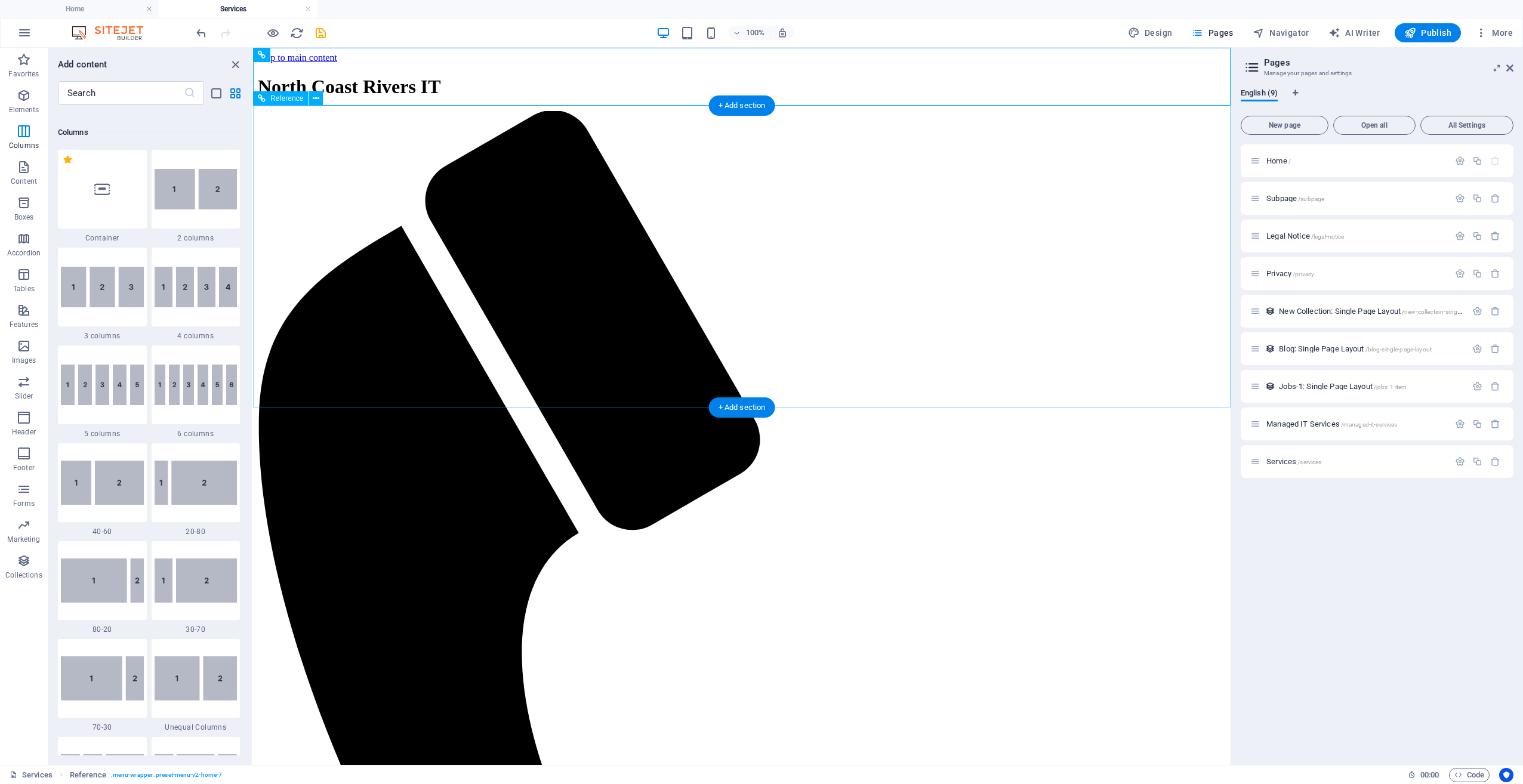
scroll to position [591, 0]
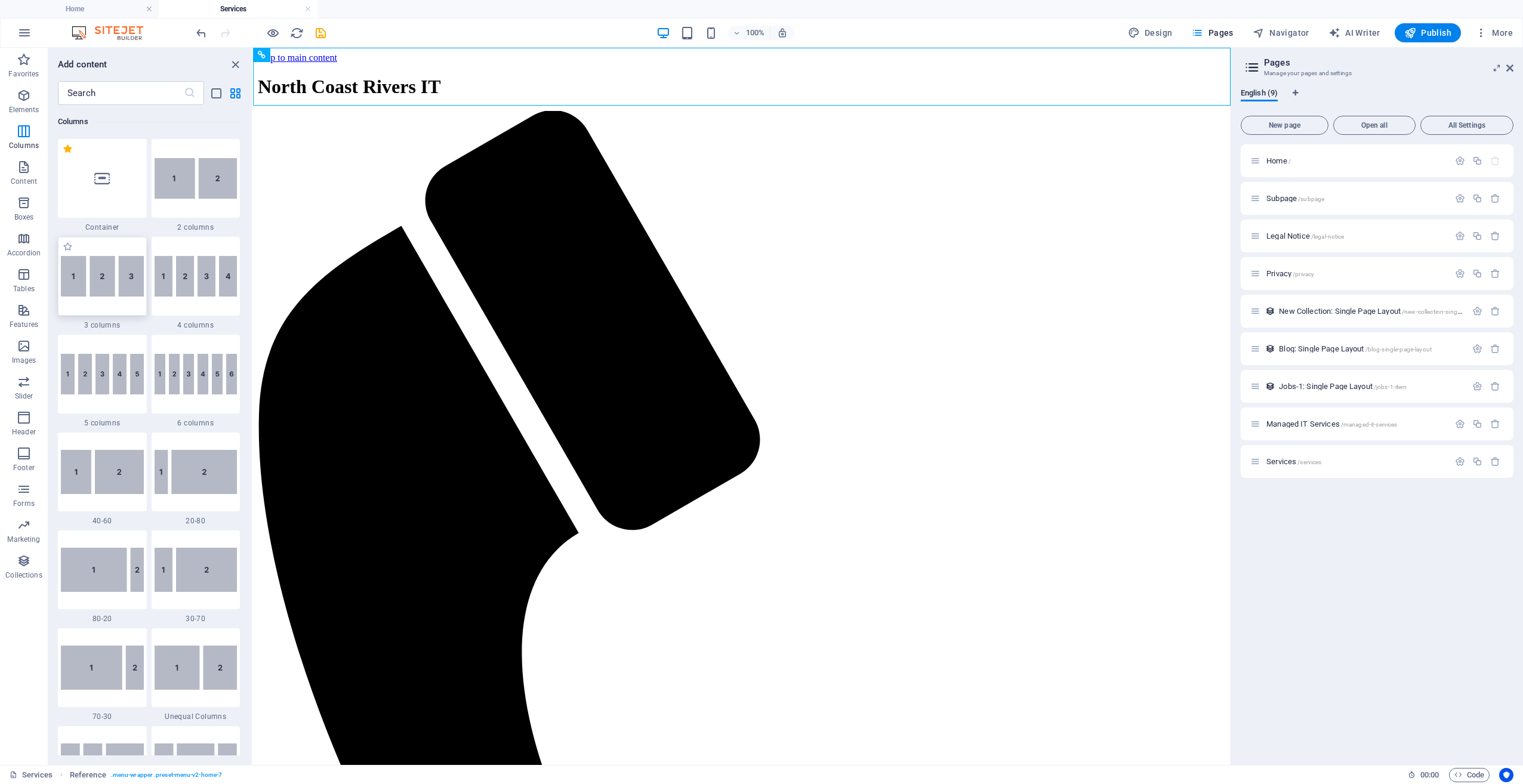
click at [88, 289] on img at bounding box center [101, 276] width 83 height 41
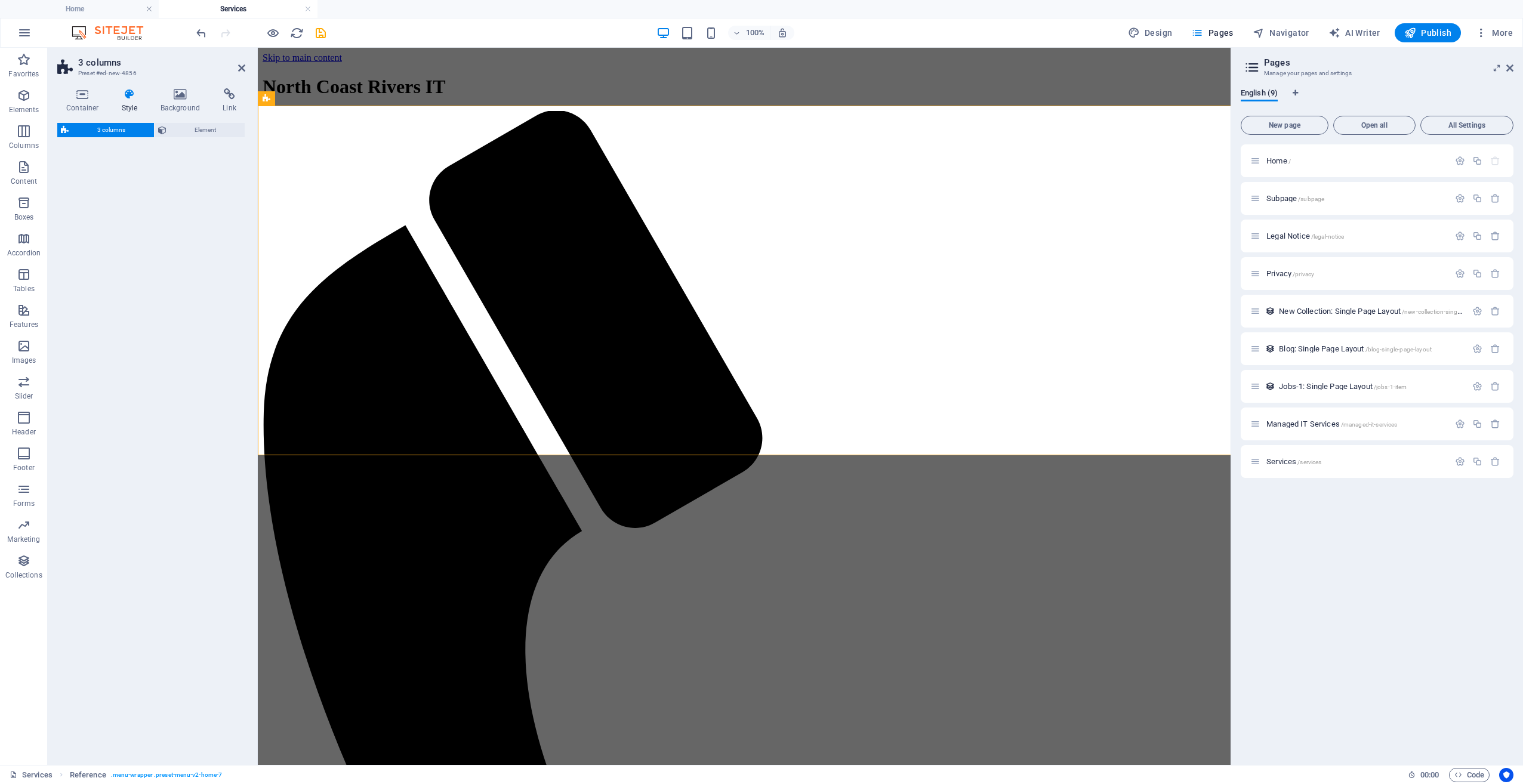
select select "rem"
select select "preset-columns-three-v2-default"
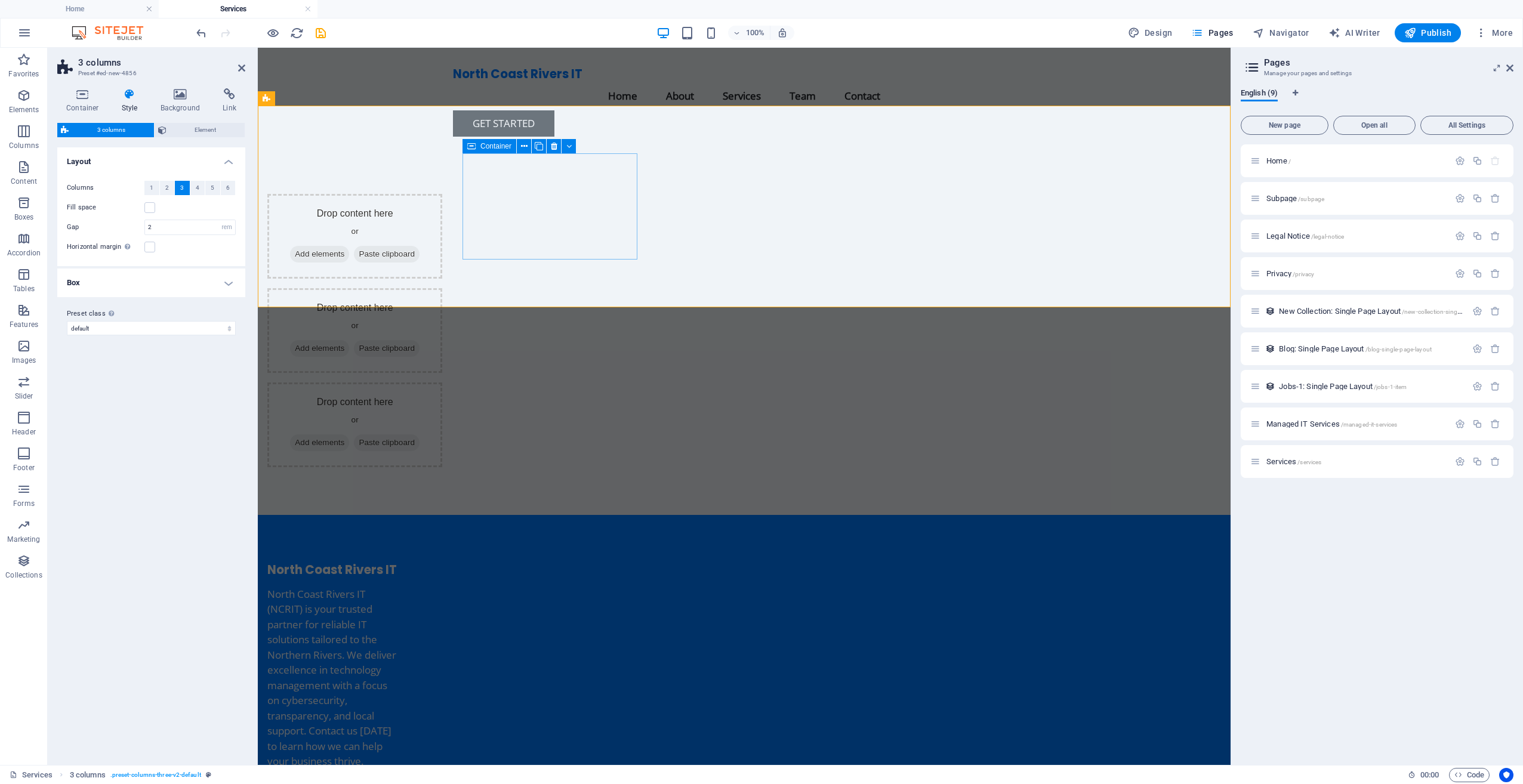
click at [442, 194] on div "Drop content here or Add elements Paste clipboard" at bounding box center [355, 237] width 175 height 85
drag, startPoint x: 514, startPoint y: 189, endPoint x: 520, endPoint y: 222, distance: 33.5
click at [442, 194] on div "Drop content here or Add elements Paste clipboard" at bounding box center [355, 237] width 175 height 85
click at [349, 246] on span "Add elements" at bounding box center [319, 254] width 59 height 17
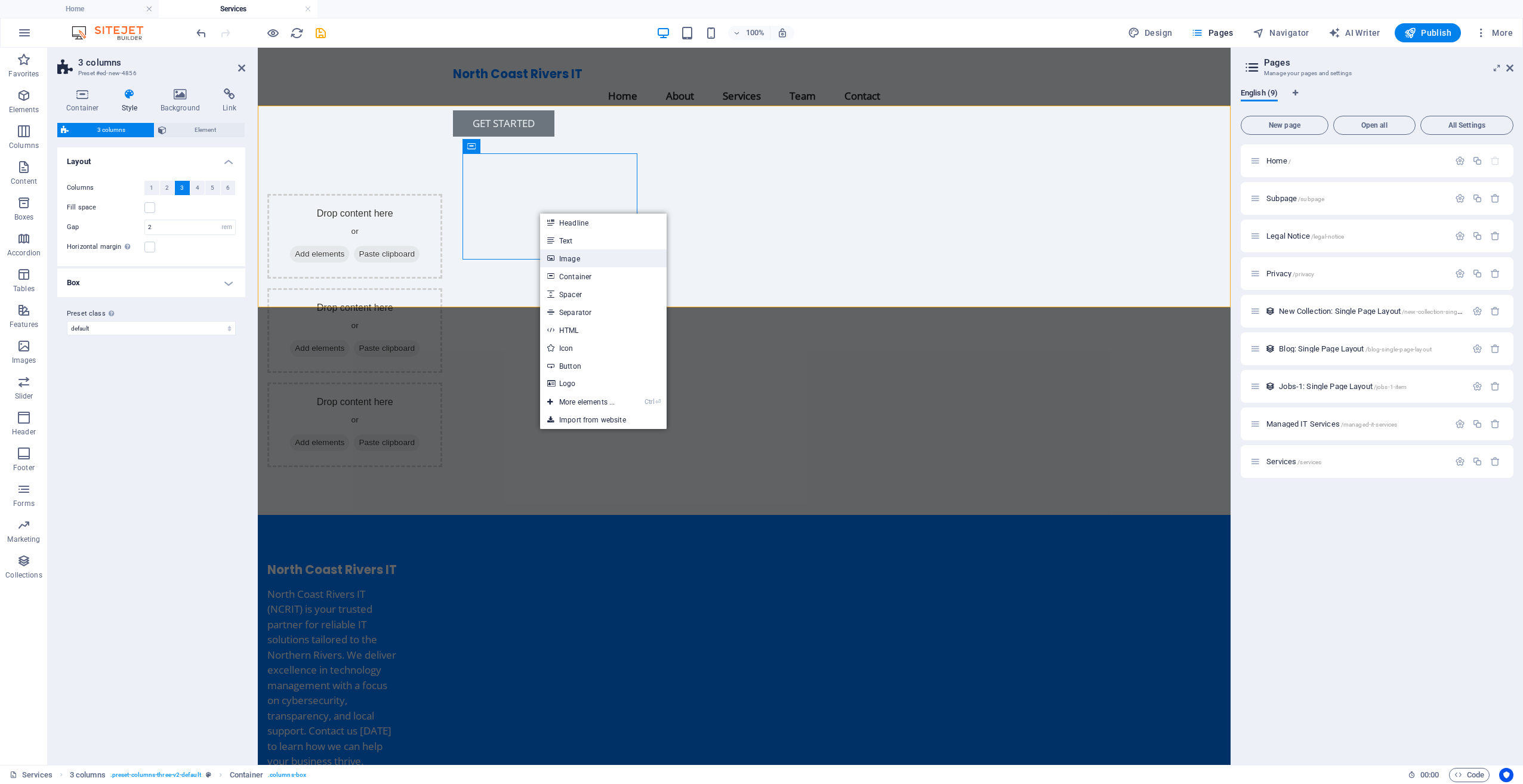
click at [584, 257] on link "Image" at bounding box center [603, 258] width 127 height 18
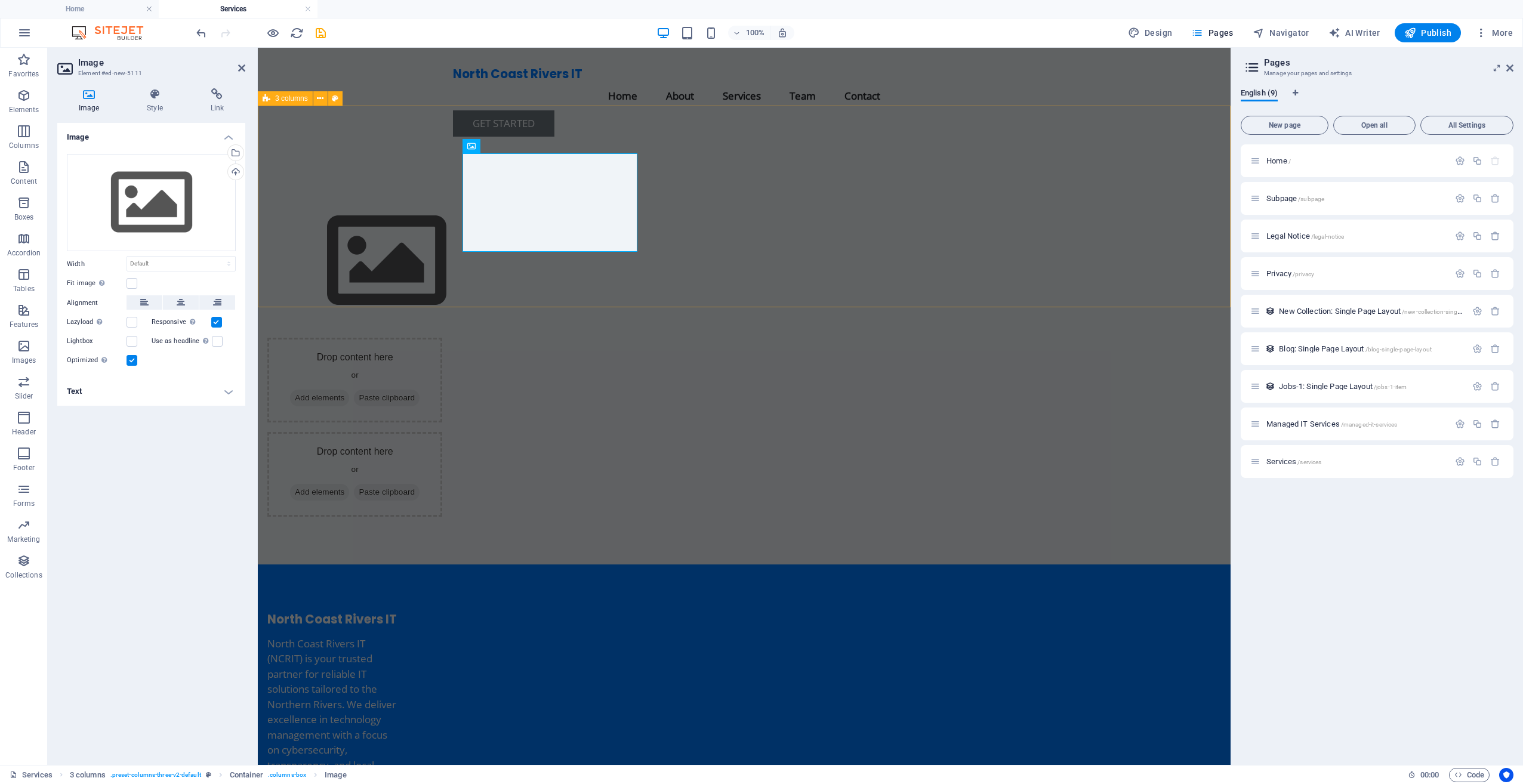
click at [353, 146] on div "Drop content here or Add elements Paste clipboard Drop content here or Add elem…" at bounding box center [744, 355] width 972 height 418
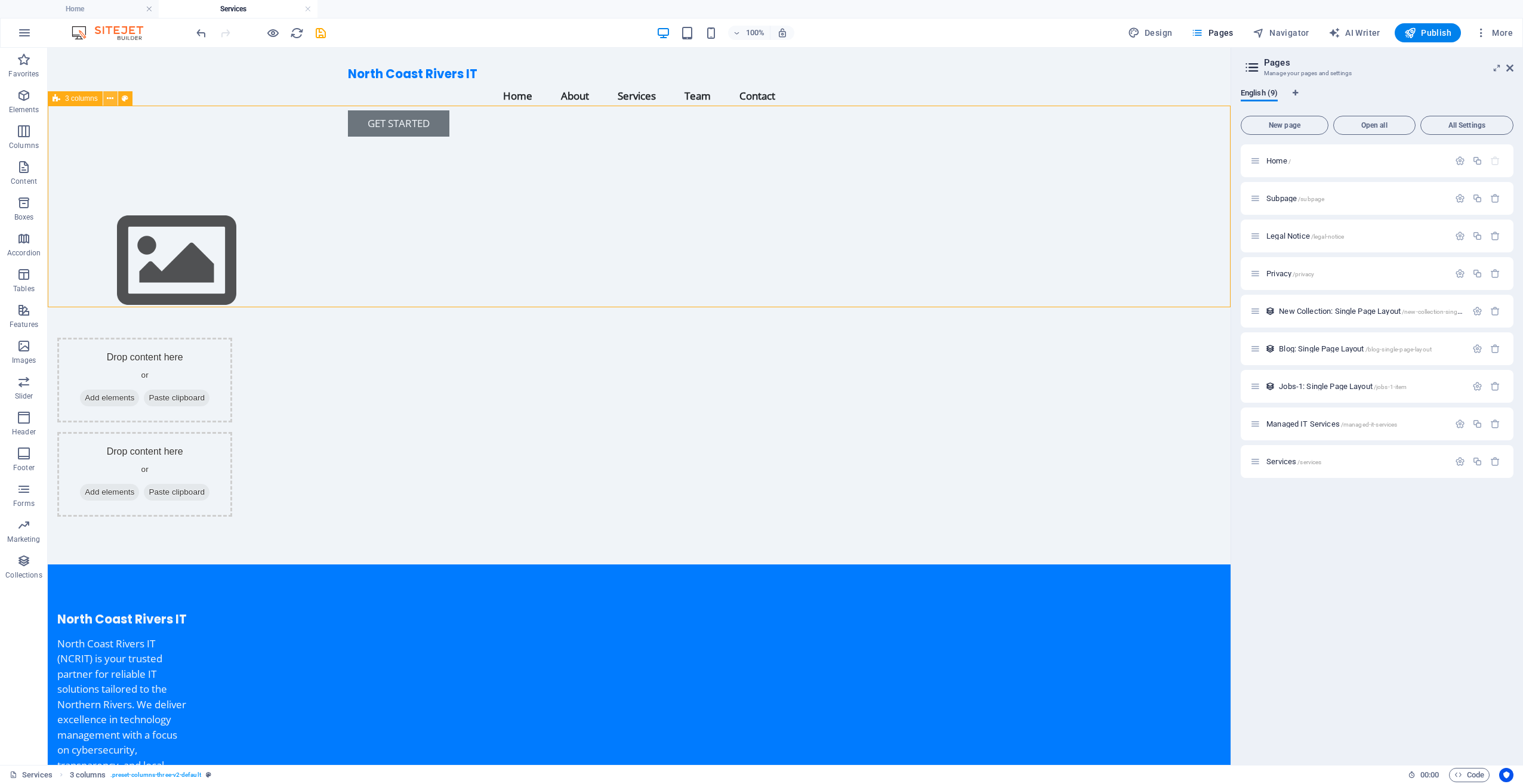
click at [108, 102] on icon at bounding box center [110, 99] width 6 height 13
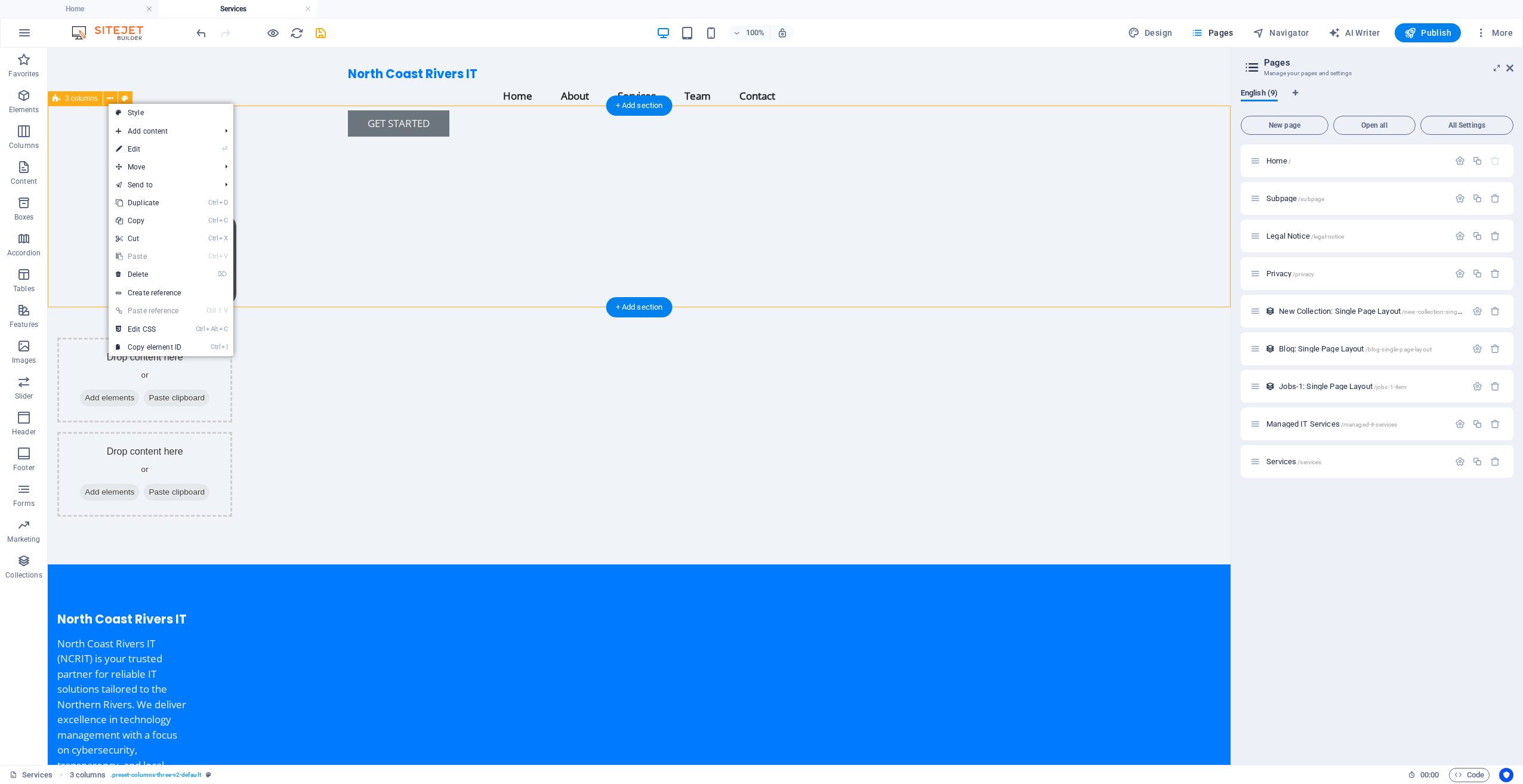
drag, startPoint x: 83, startPoint y: 169, endPoint x: 84, endPoint y: 160, distance: 9.1
click at [83, 169] on div "Drop content here or Add elements Paste clipboard Drop content here or Add elem…" at bounding box center [639, 355] width 1182 height 418
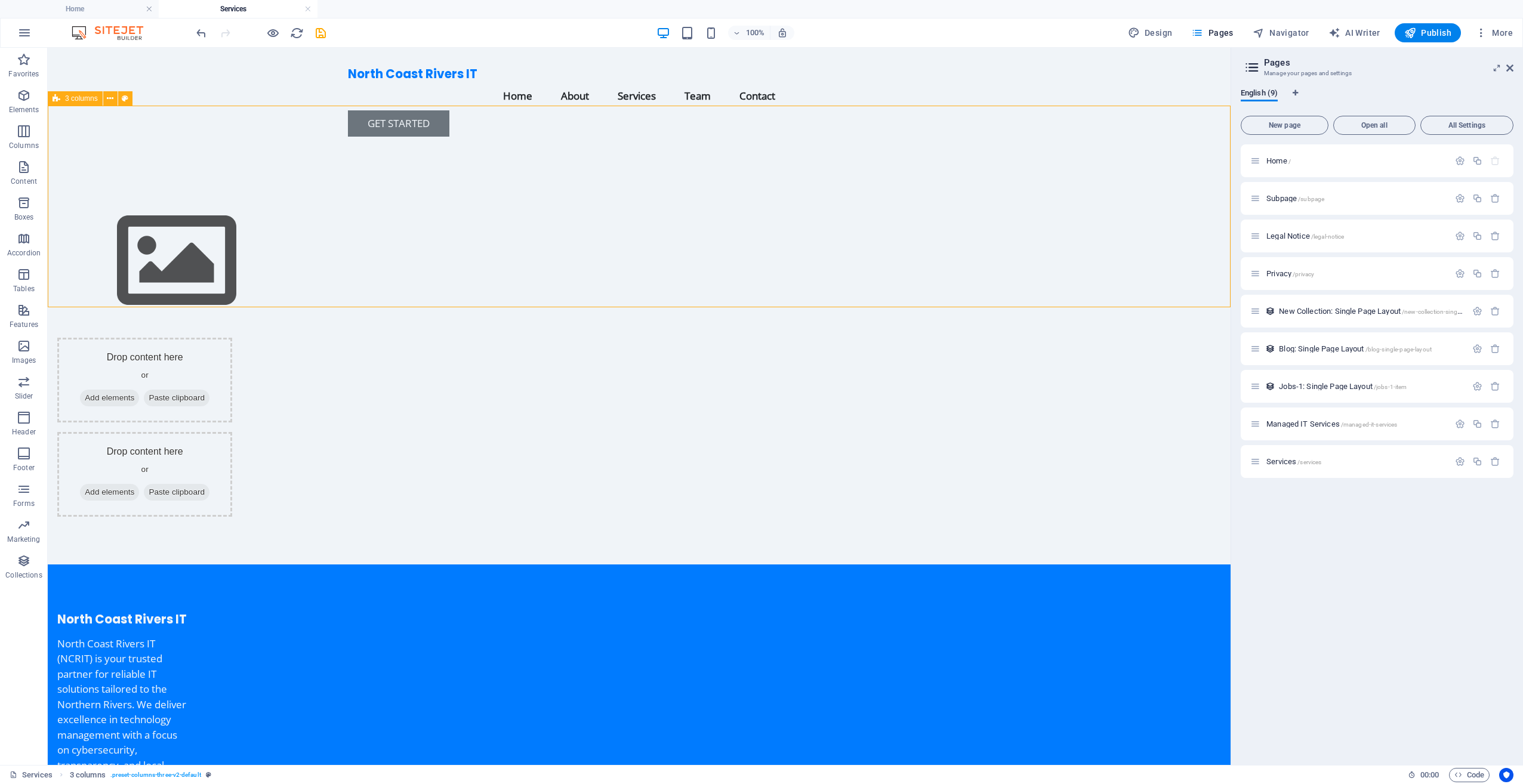
click at [73, 102] on div "3 columns" at bounding box center [76, 98] width 55 height 14
select select "rem"
select select "preset-columns-three-v2-default"
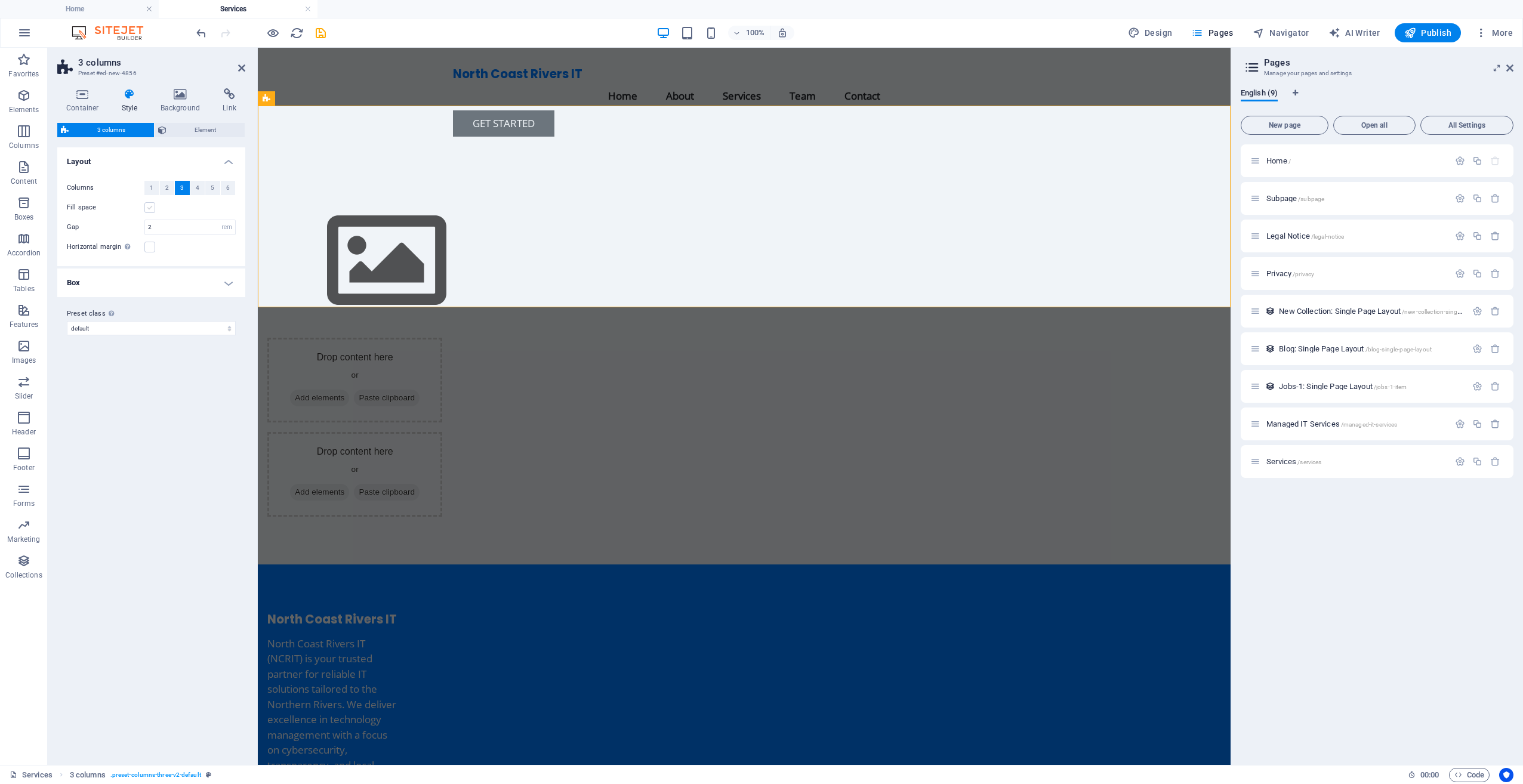
click at [147, 211] on label at bounding box center [150, 208] width 11 height 11
click at [0, 0] on input "Fill space" at bounding box center [0, 0] width 0 height 0
click at [157, 282] on h4 "Box" at bounding box center [151, 282] width 188 height 28
click at [189, 278] on h4 "Box" at bounding box center [151, 278] width 188 height 21
click at [178, 136] on span "Element" at bounding box center [205, 130] width 72 height 14
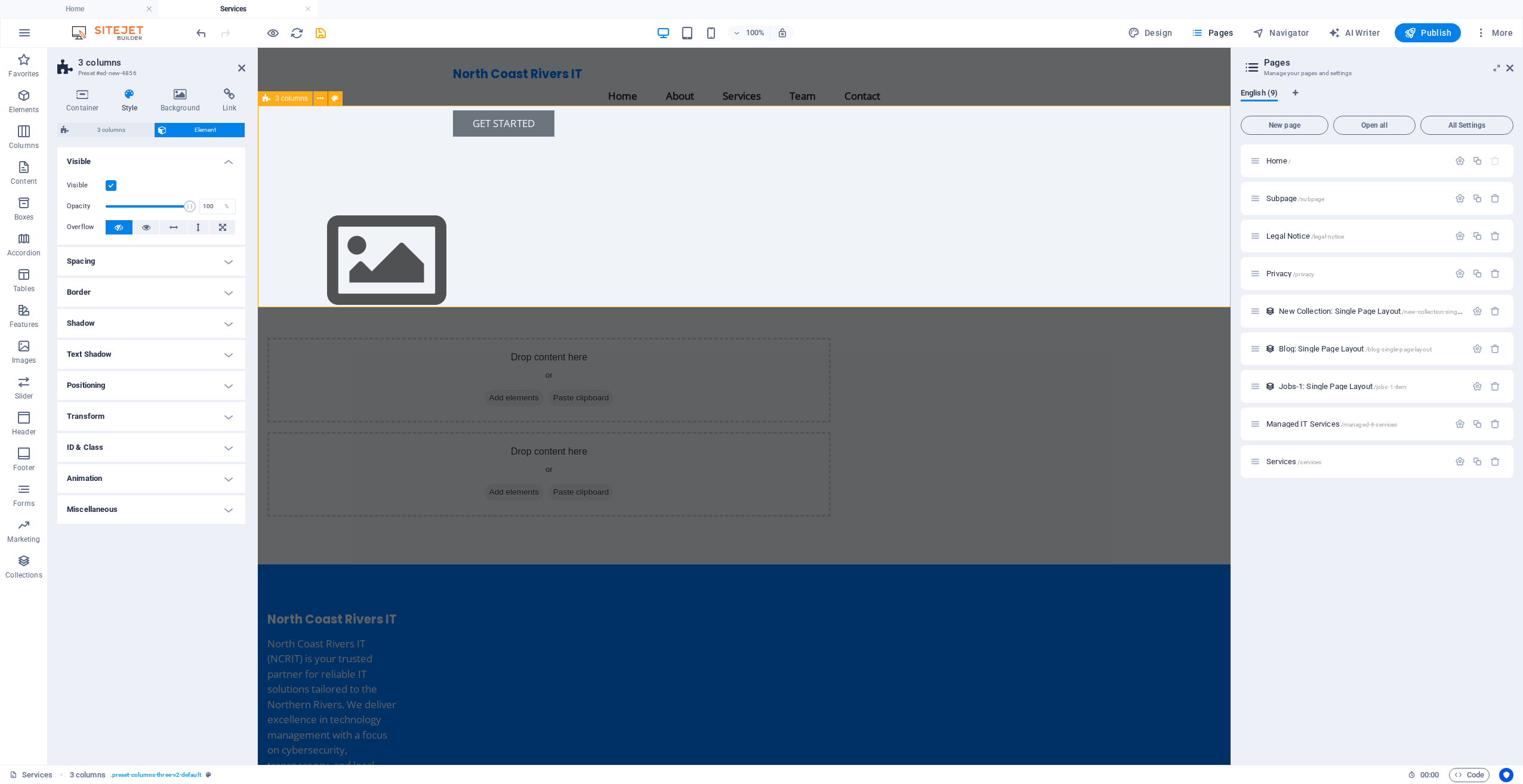
click at [436, 223] on div "Drop content here or Add elements Paste clipboard Drop content here or Add elem…" at bounding box center [744, 355] width 972 height 418
click at [559, 209] on figure at bounding box center [549, 261] width 563 height 134
click at [558, 208] on figure at bounding box center [549, 261] width 563 height 134
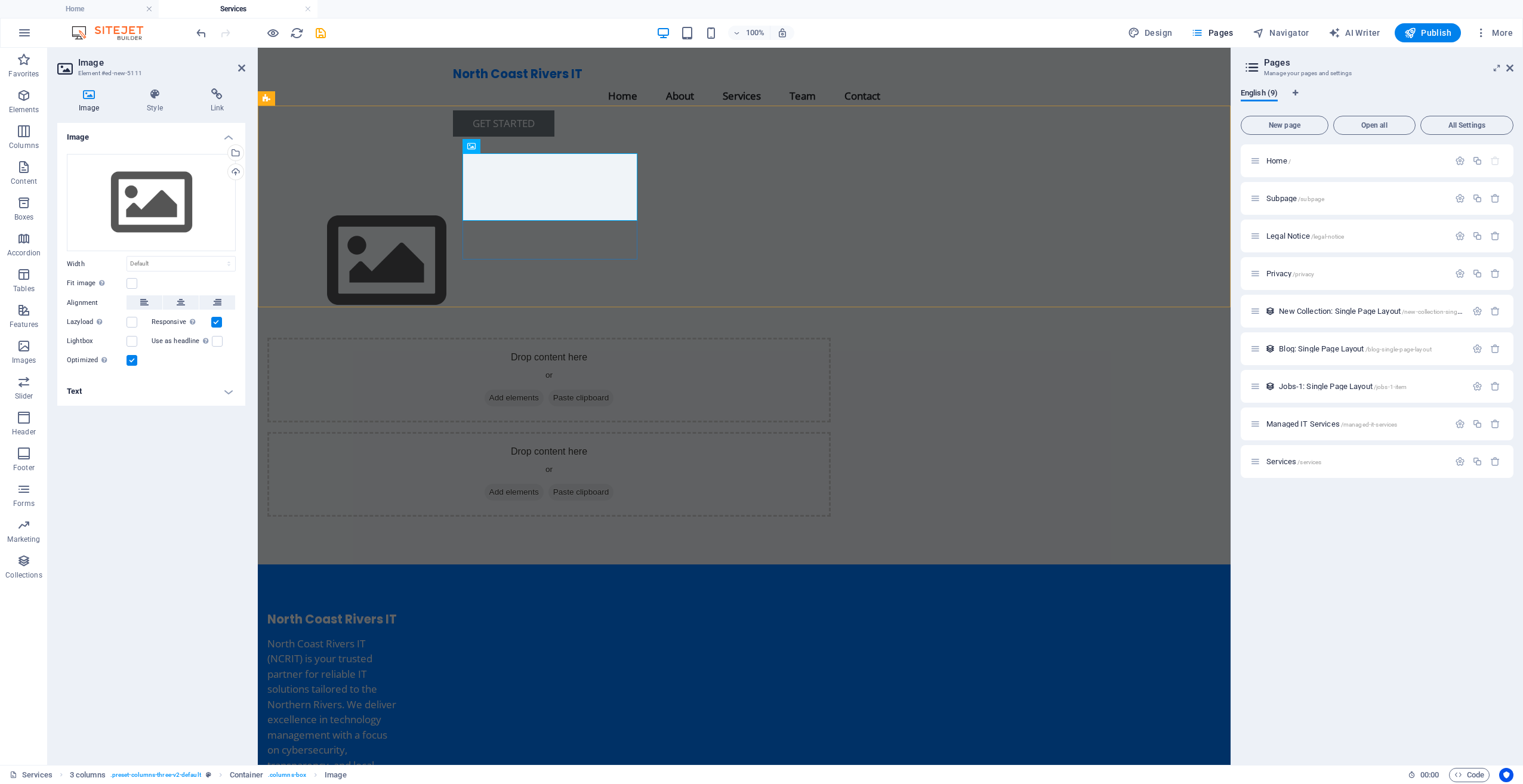
click at [488, 241] on div at bounding box center [549, 261] width 563 height 134
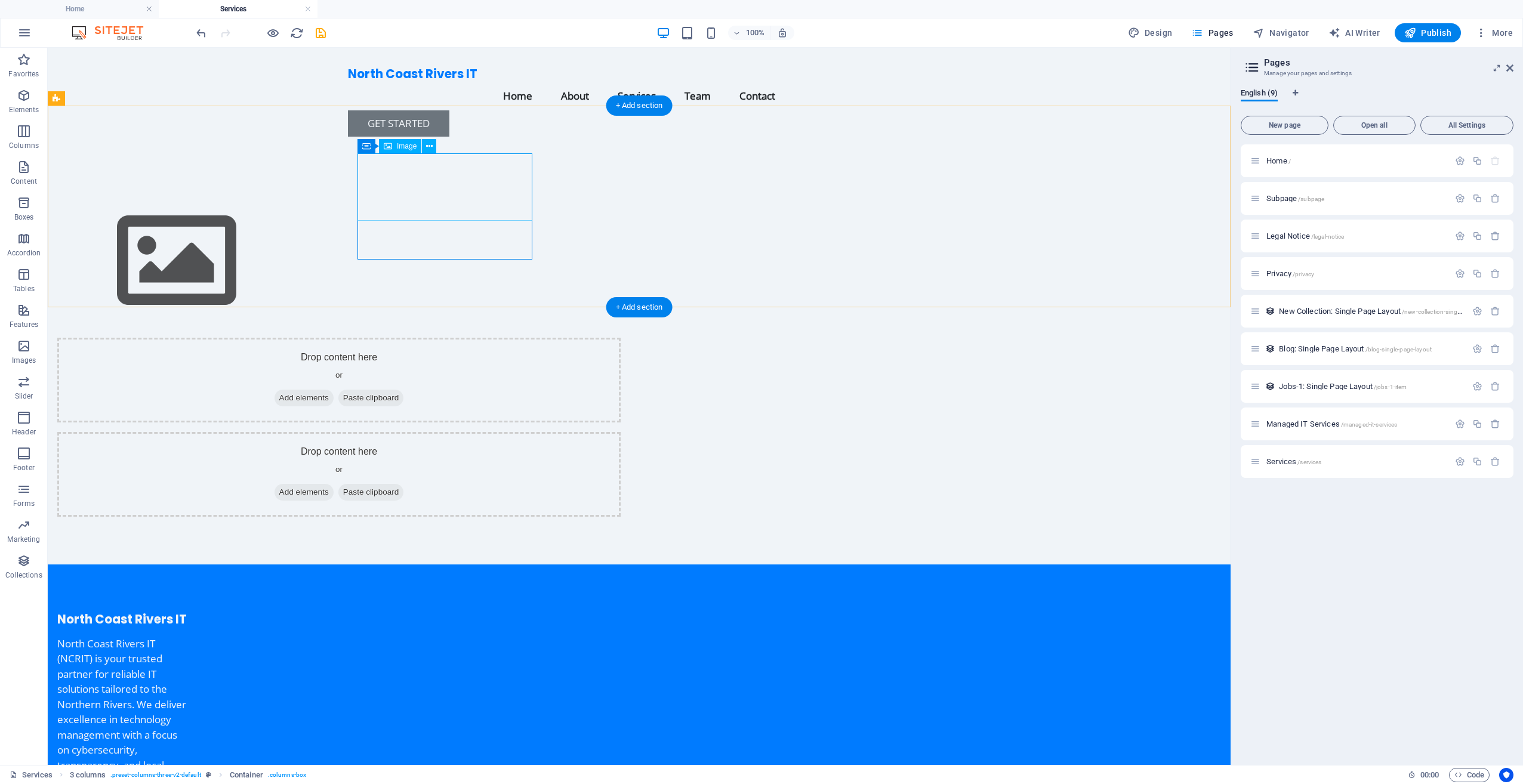
click at [421, 194] on figure at bounding box center [339, 261] width 563 height 134
click at [450, 194] on figure at bounding box center [339, 261] width 563 height 134
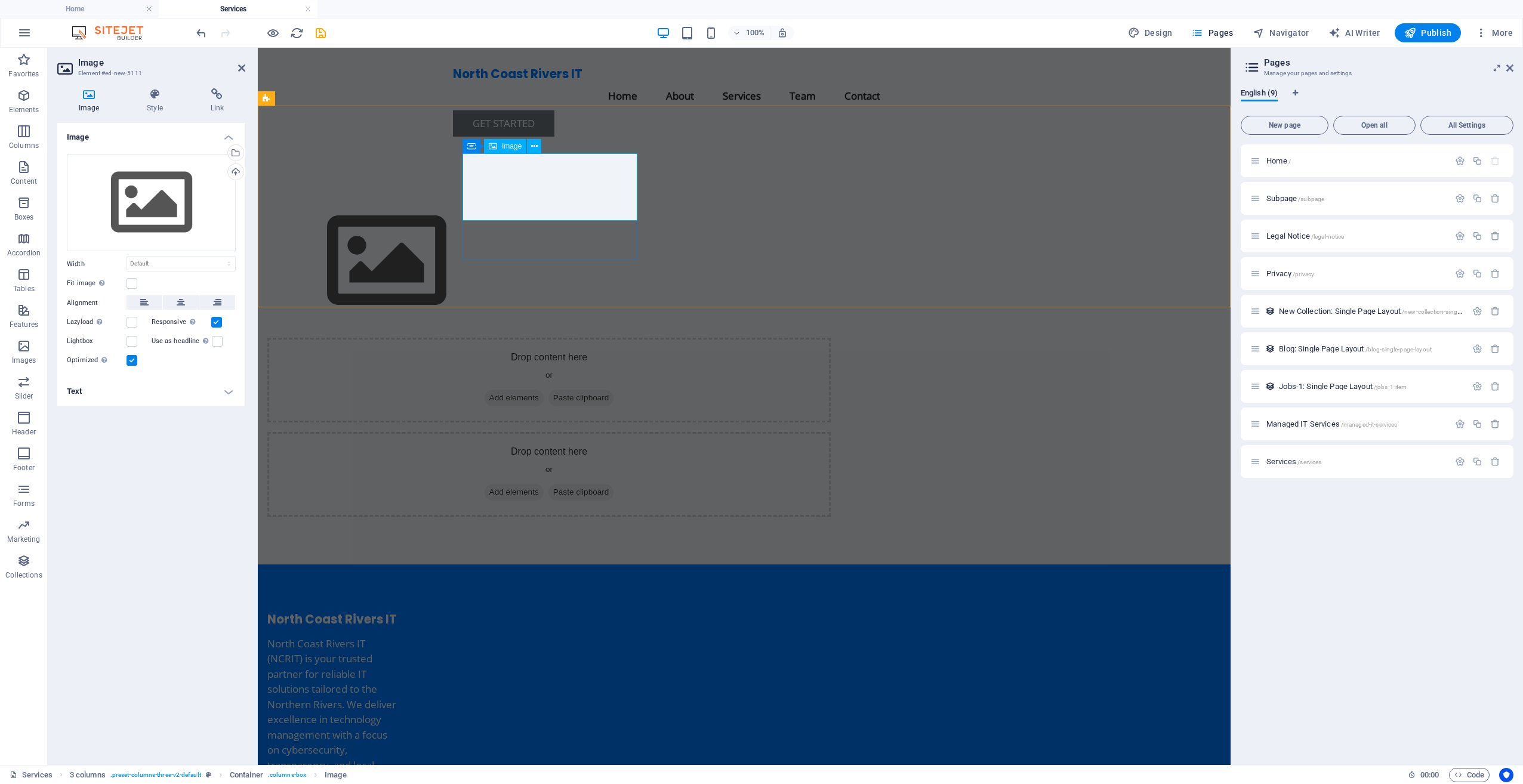
click at [591, 194] on figure at bounding box center [549, 261] width 563 height 134
click at [557, 246] on div at bounding box center [549, 261] width 563 height 134
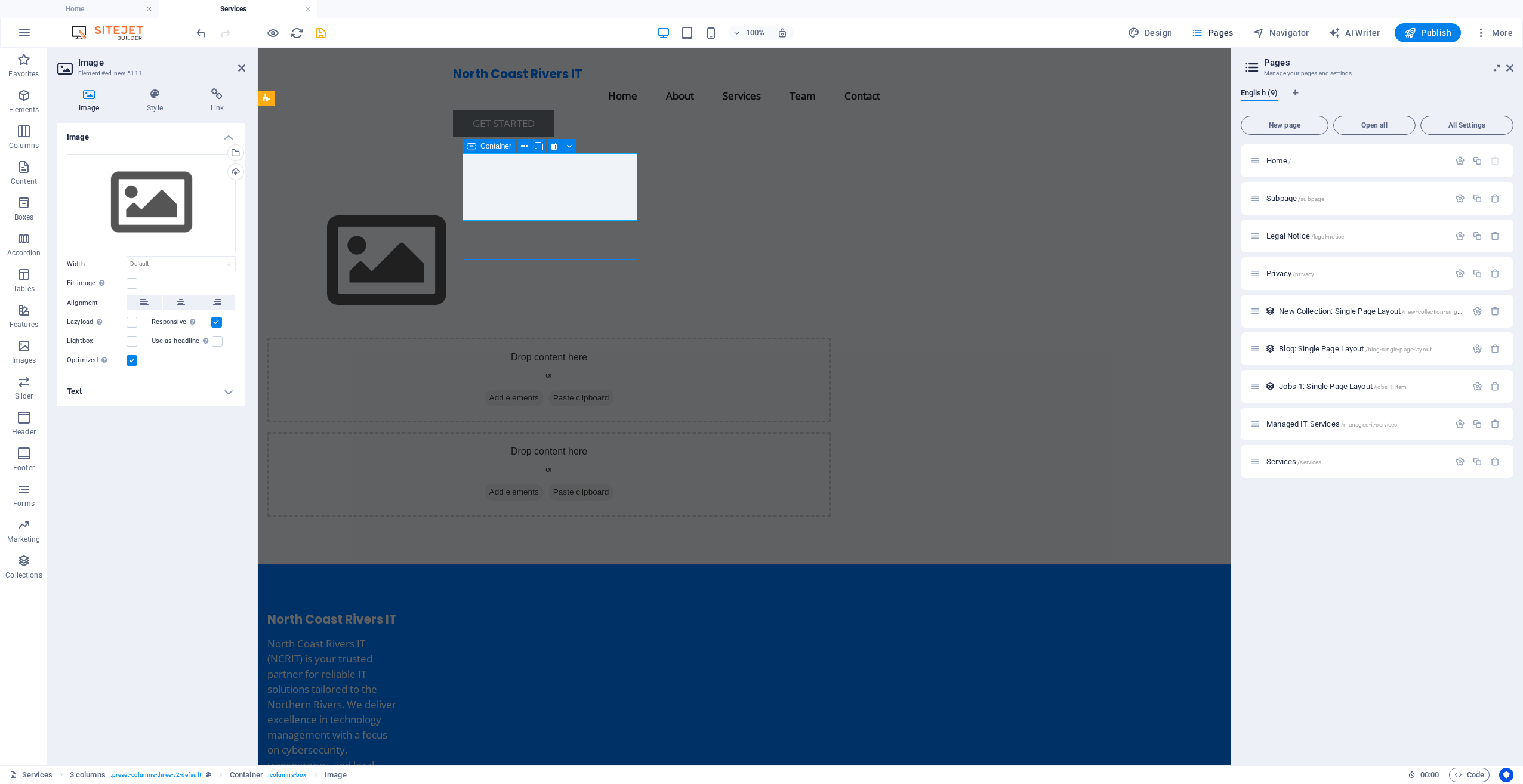
click at [592, 230] on div at bounding box center [549, 261] width 563 height 134
click at [426, 247] on div "Drop content here or Add elements Paste clipboard Drop content here or Add elem…" at bounding box center [744, 355] width 972 height 418
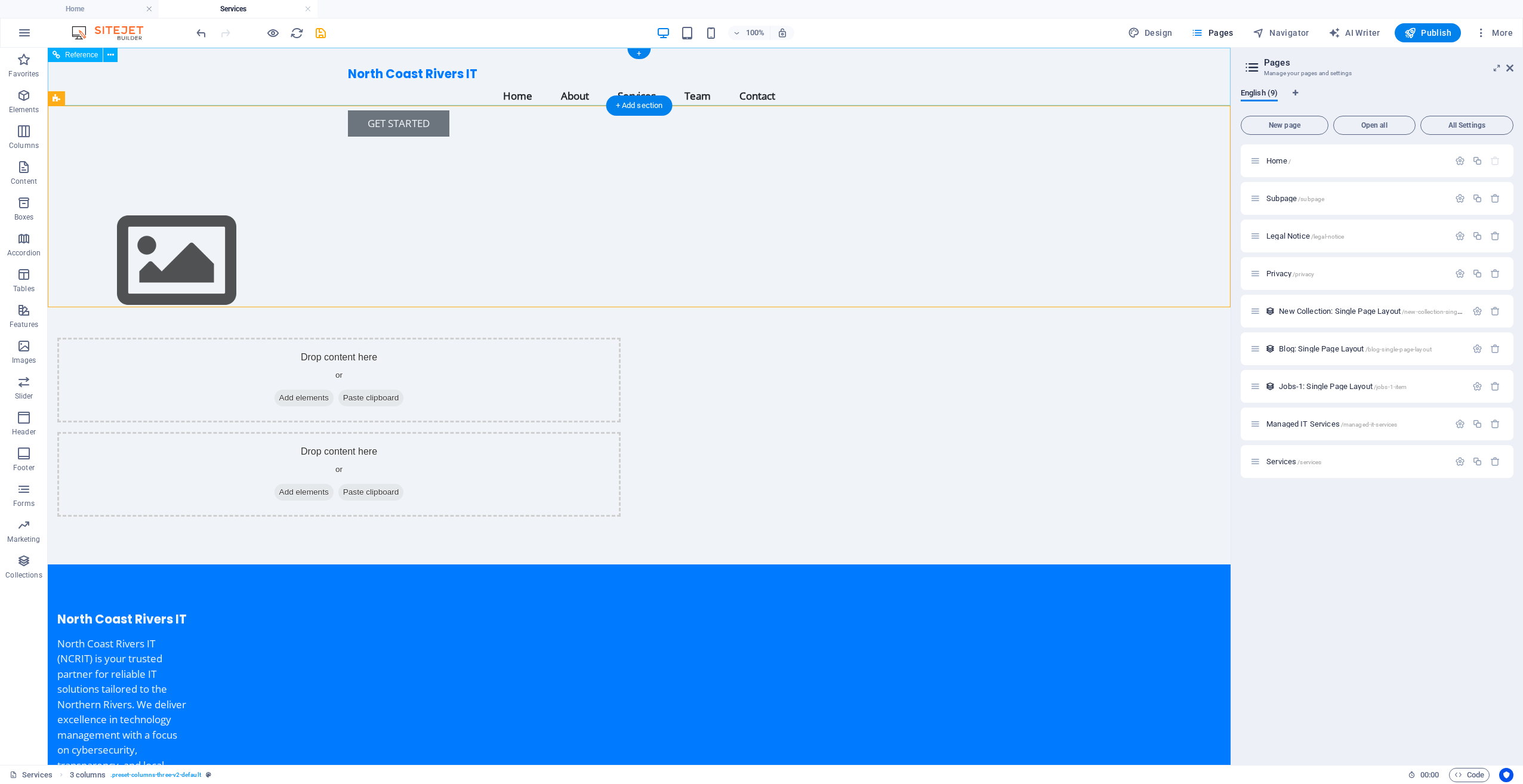
click at [242, 63] on div "North Coast Rivers IT Menu Home About Services Team Contact Get Started" at bounding box center [639, 97] width 1182 height 98
click at [392, 234] on div at bounding box center [339, 261] width 563 height 134
click at [416, 194] on figure at bounding box center [339, 261] width 563 height 134
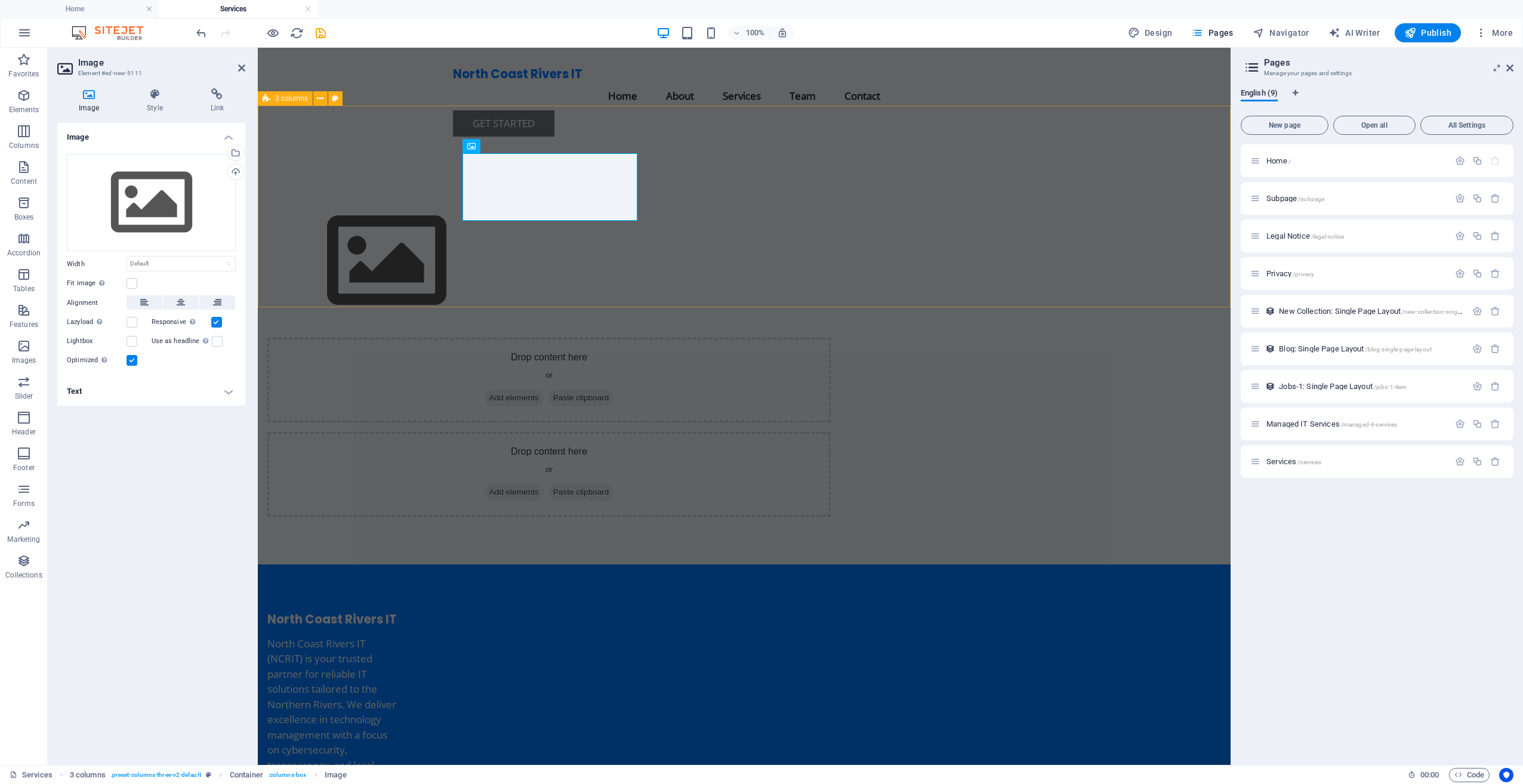
click at [379, 229] on div "Drop content here or Add elements Paste clipboard Drop content here or Add elem…" at bounding box center [744, 355] width 972 height 418
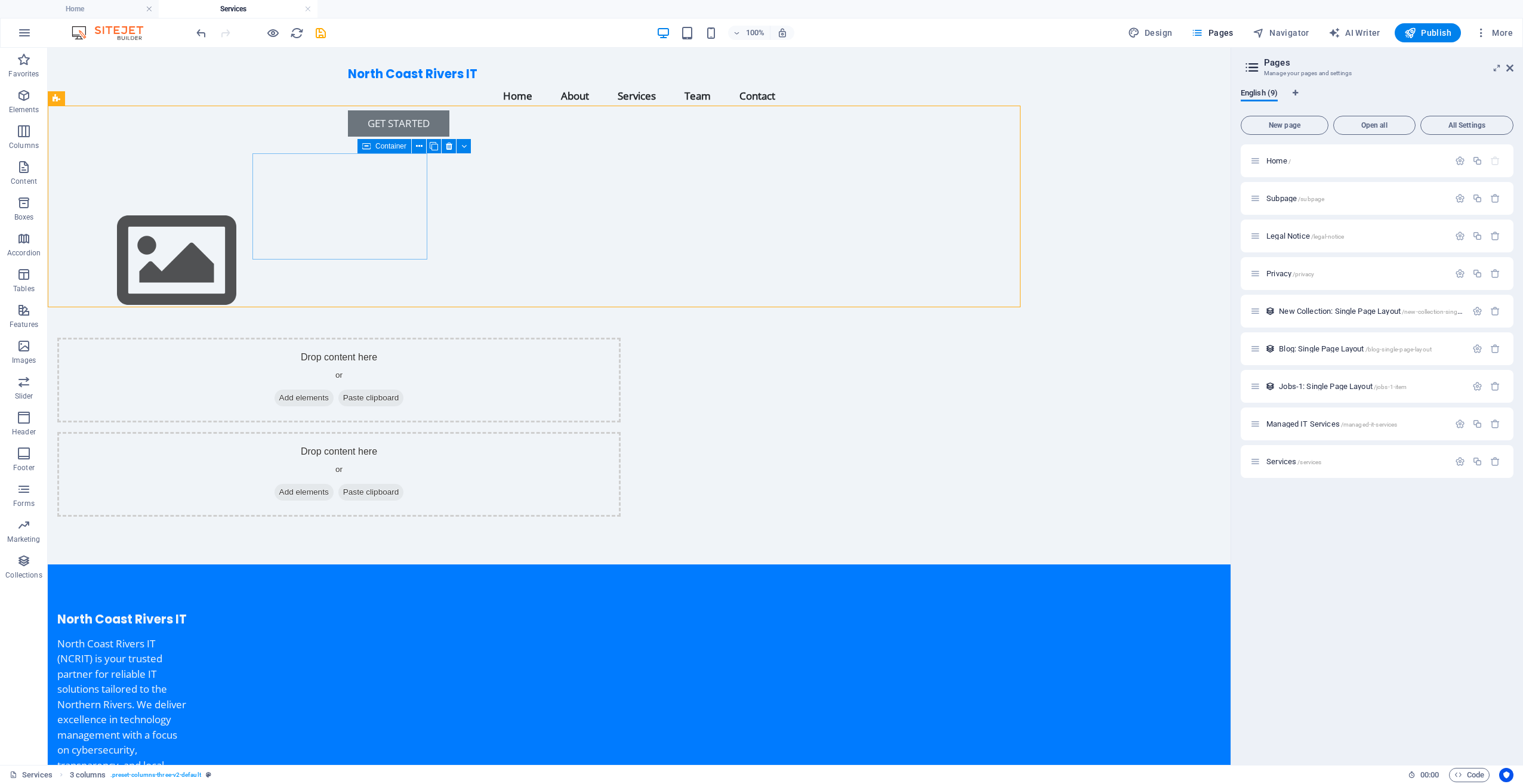
click at [529, 248] on div at bounding box center [339, 261] width 563 height 134
click at [454, 236] on div at bounding box center [339, 261] width 563 height 134
click at [244, 236] on div "Drop content here or Add elements Paste clipboard Drop content here or Add elem…" at bounding box center [639, 355] width 1182 height 418
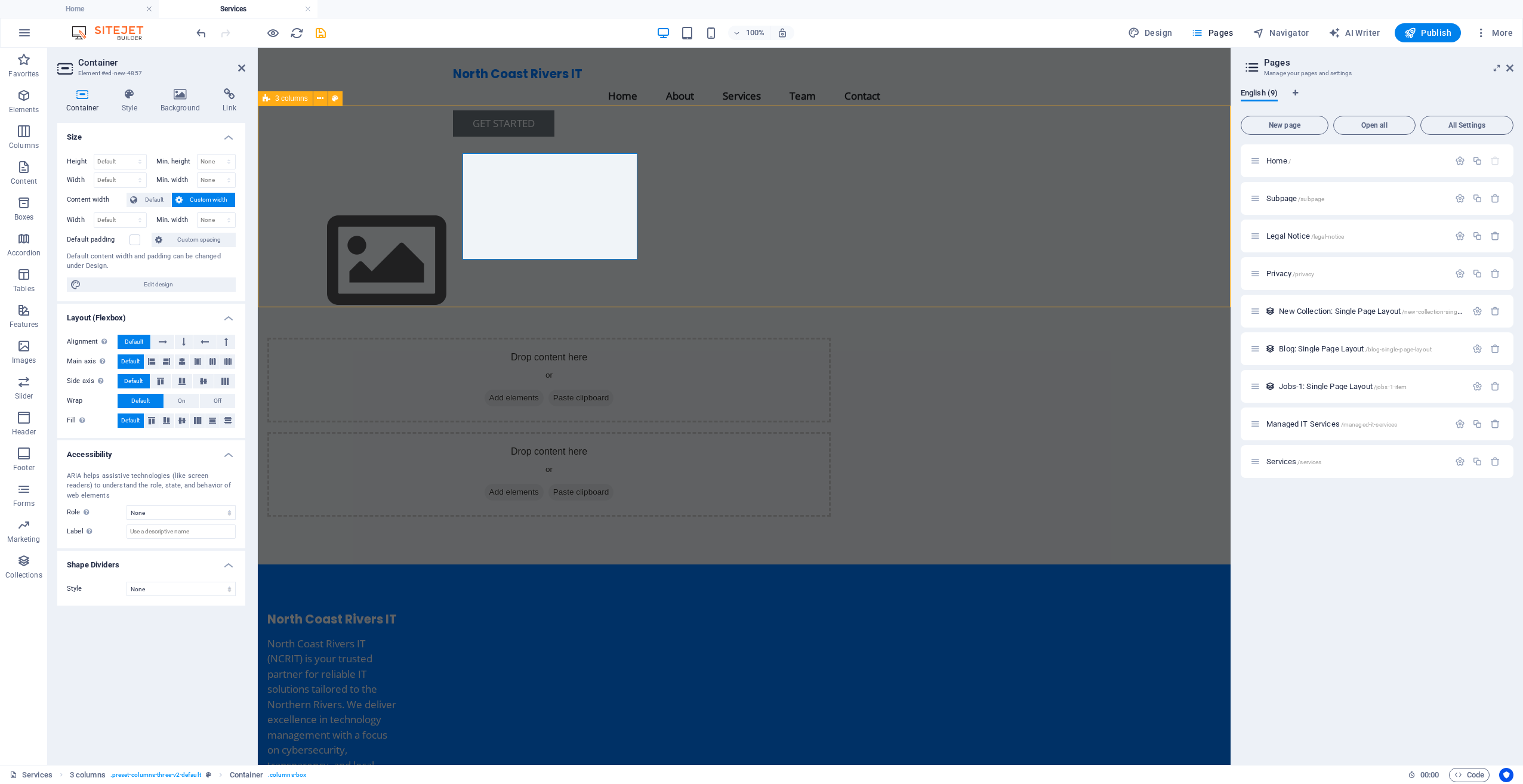
click at [514, 250] on div at bounding box center [549, 261] width 563 height 134
click at [515, 145] on span "Image" at bounding box center [511, 145] width 20 height 7
click at [542, 235] on div at bounding box center [549, 261] width 563 height 134
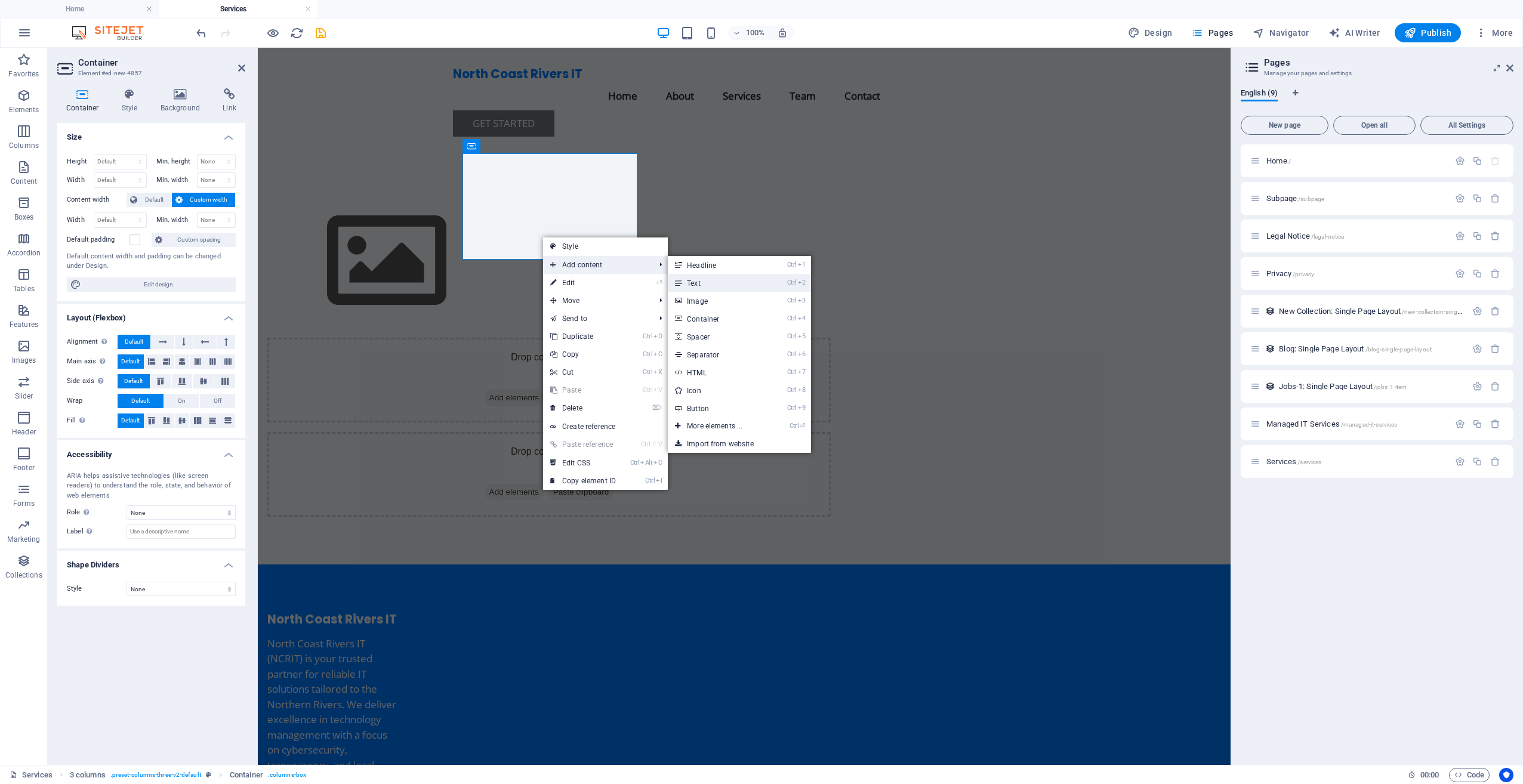
click at [741, 287] on link "Ctrl 2 Text" at bounding box center [717, 282] width 98 height 18
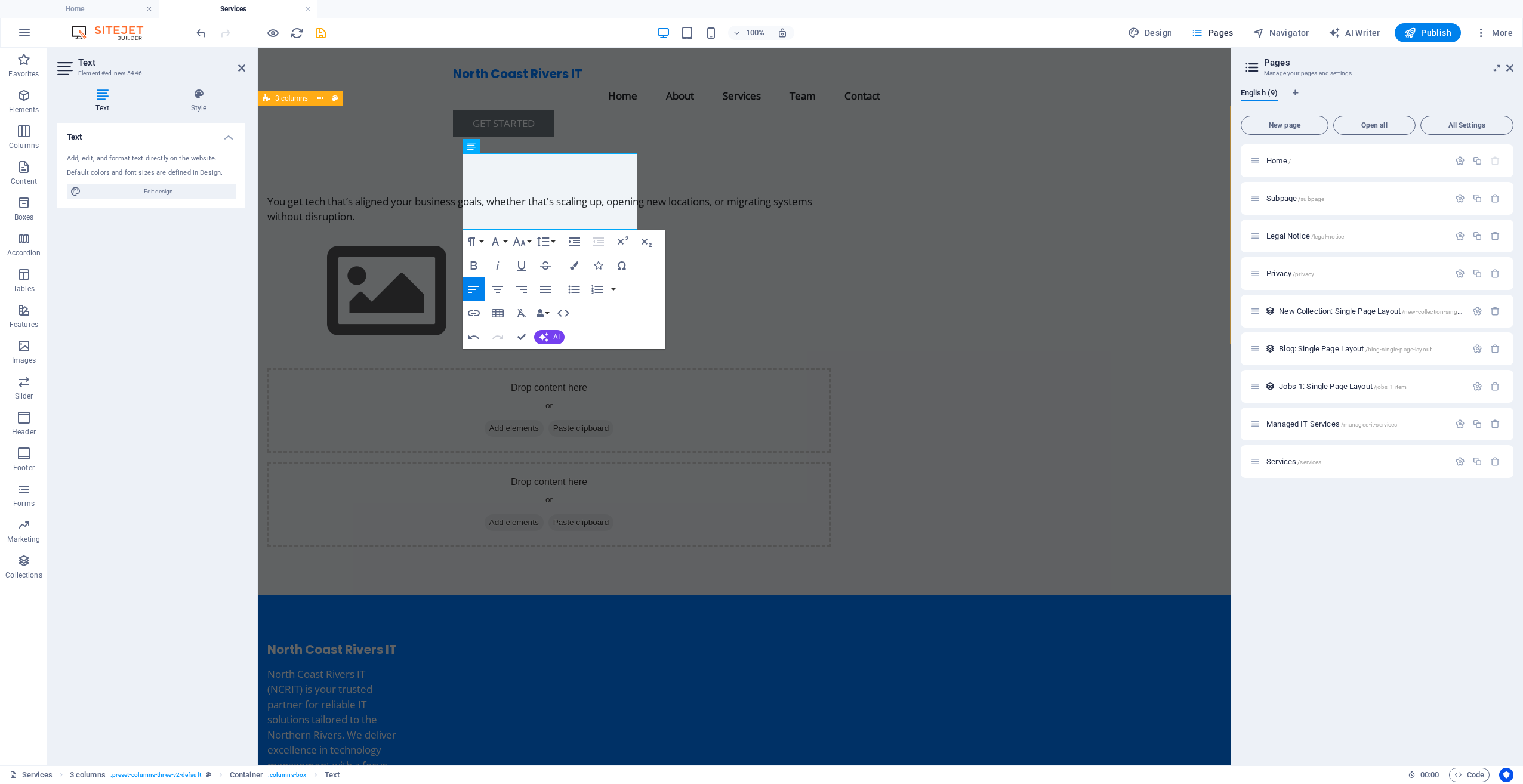
click at [290, 268] on div "You get tech that’s aligned your business goals, whether that's scaling up, ope…" at bounding box center [744, 370] width 972 height 448
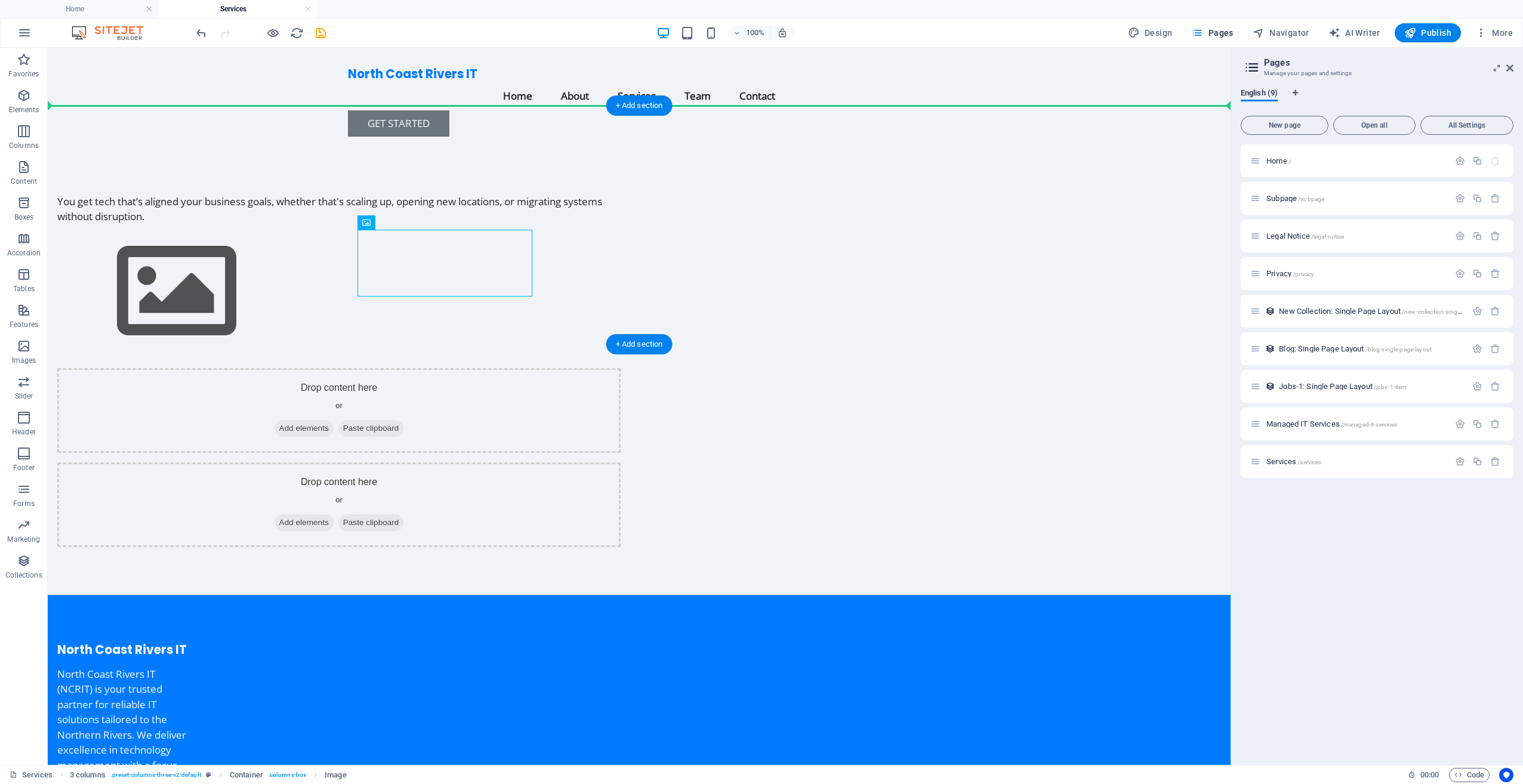
drag, startPoint x: 422, startPoint y: 249, endPoint x: 330, endPoint y: 210, distance: 99.9
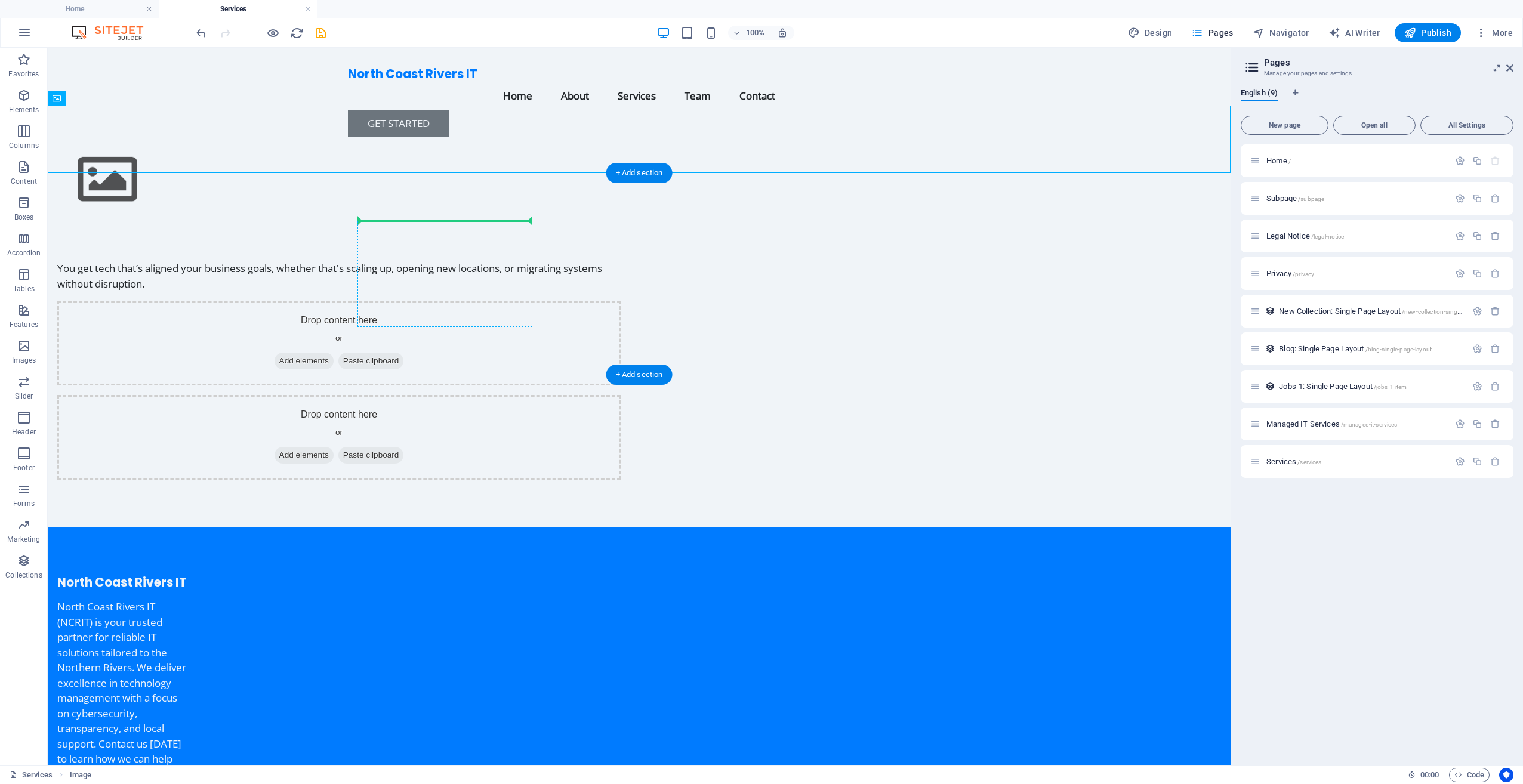
drag, startPoint x: 130, startPoint y: 146, endPoint x: 374, endPoint y: 254, distance: 266.8
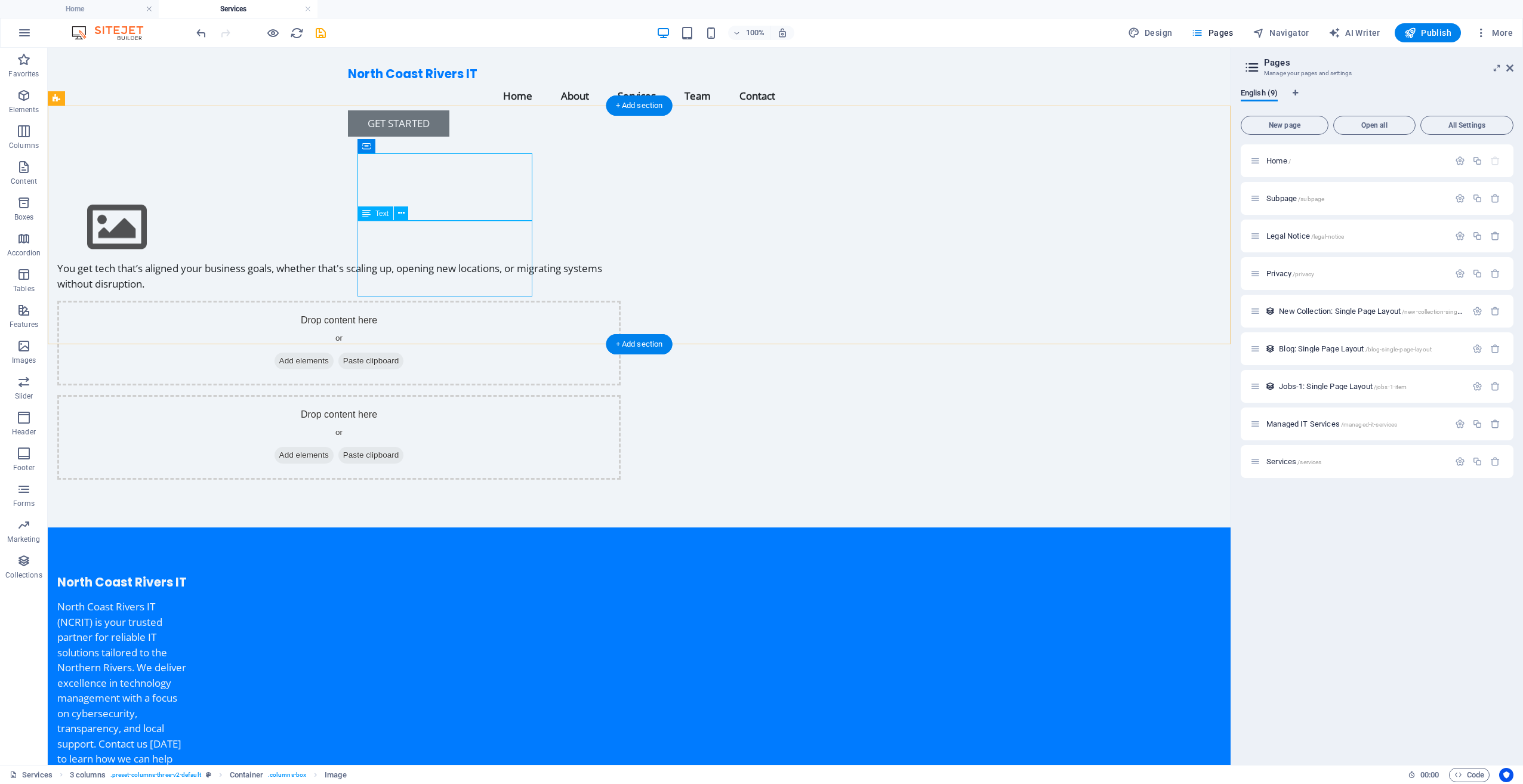
click at [463, 271] on div "You get tech that’s aligned your business goals, whether that's scaling up, ope…" at bounding box center [339, 275] width 563 height 31
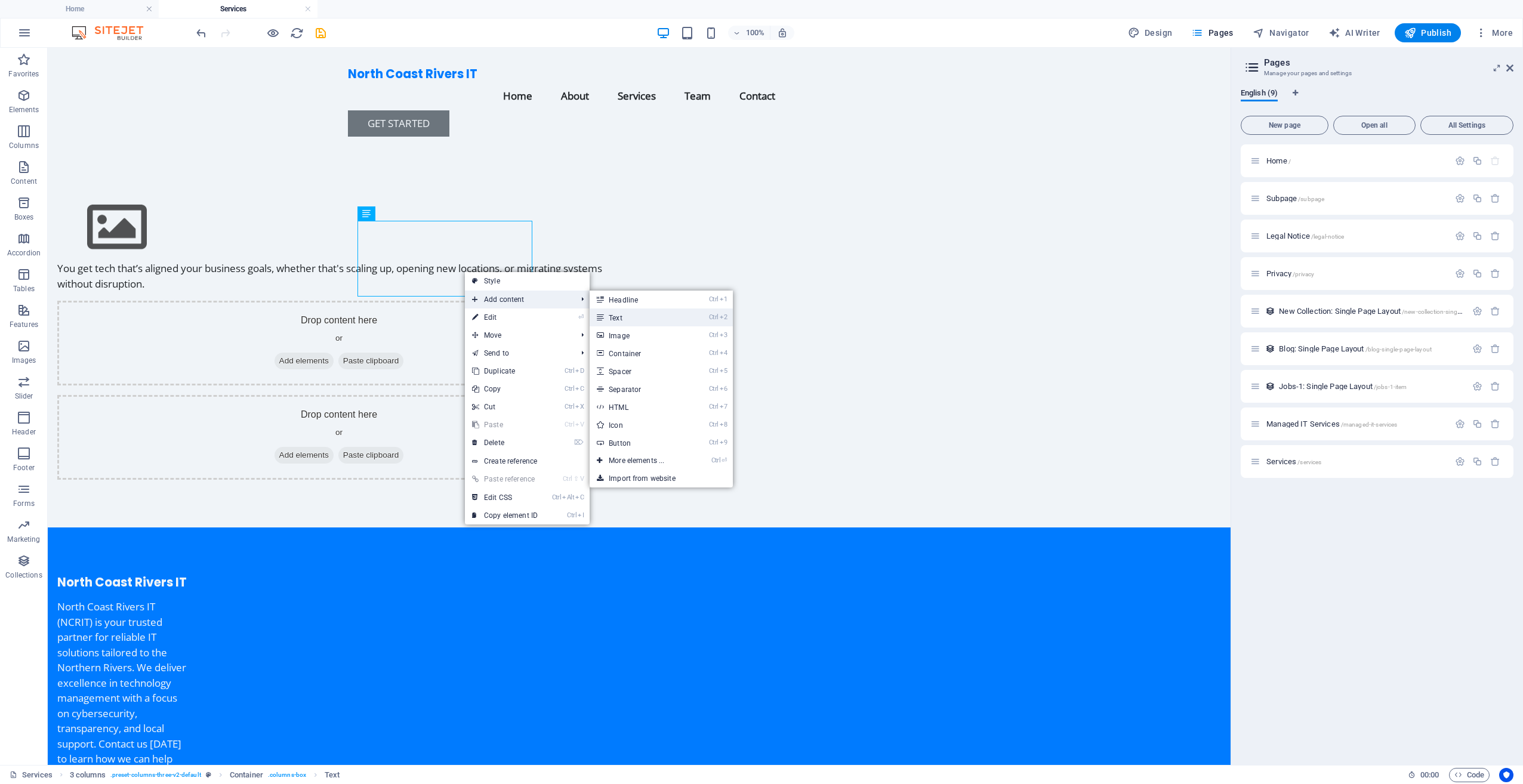
drag, startPoint x: 638, startPoint y: 318, endPoint x: 174, endPoint y: 221, distance: 474.0
click at [638, 318] on link "Ctrl 2 Text" at bounding box center [638, 317] width 98 height 18
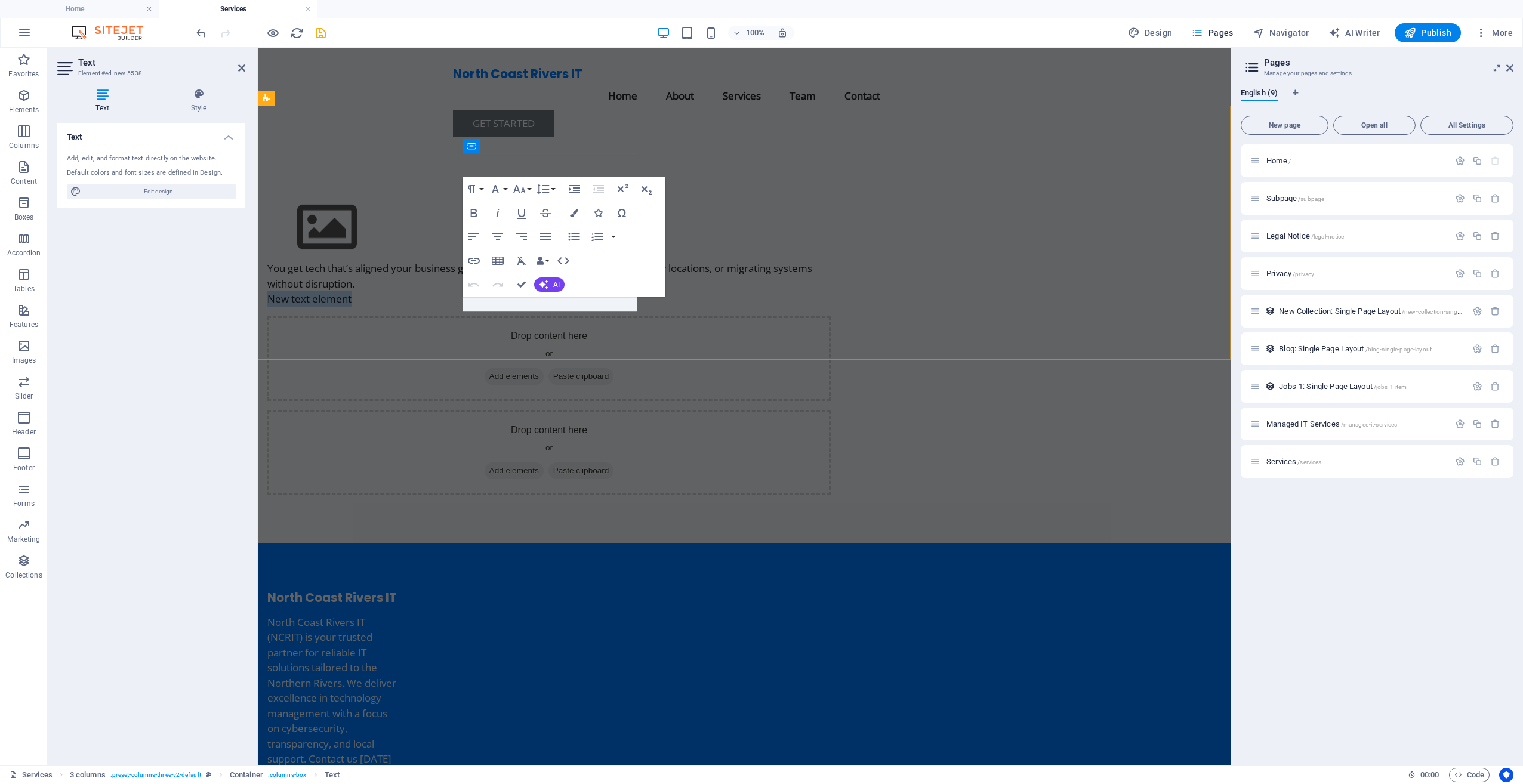
click at [552, 307] on p "New text element" at bounding box center [549, 299] width 563 height 16
drag, startPoint x: 542, startPoint y: 303, endPoint x: 422, endPoint y: 296, distance: 120.2
click at [422, 296] on div "You get tech that’s aligned your business goals, whether that's scaling up, ope…" at bounding box center [744, 344] width 972 height 396
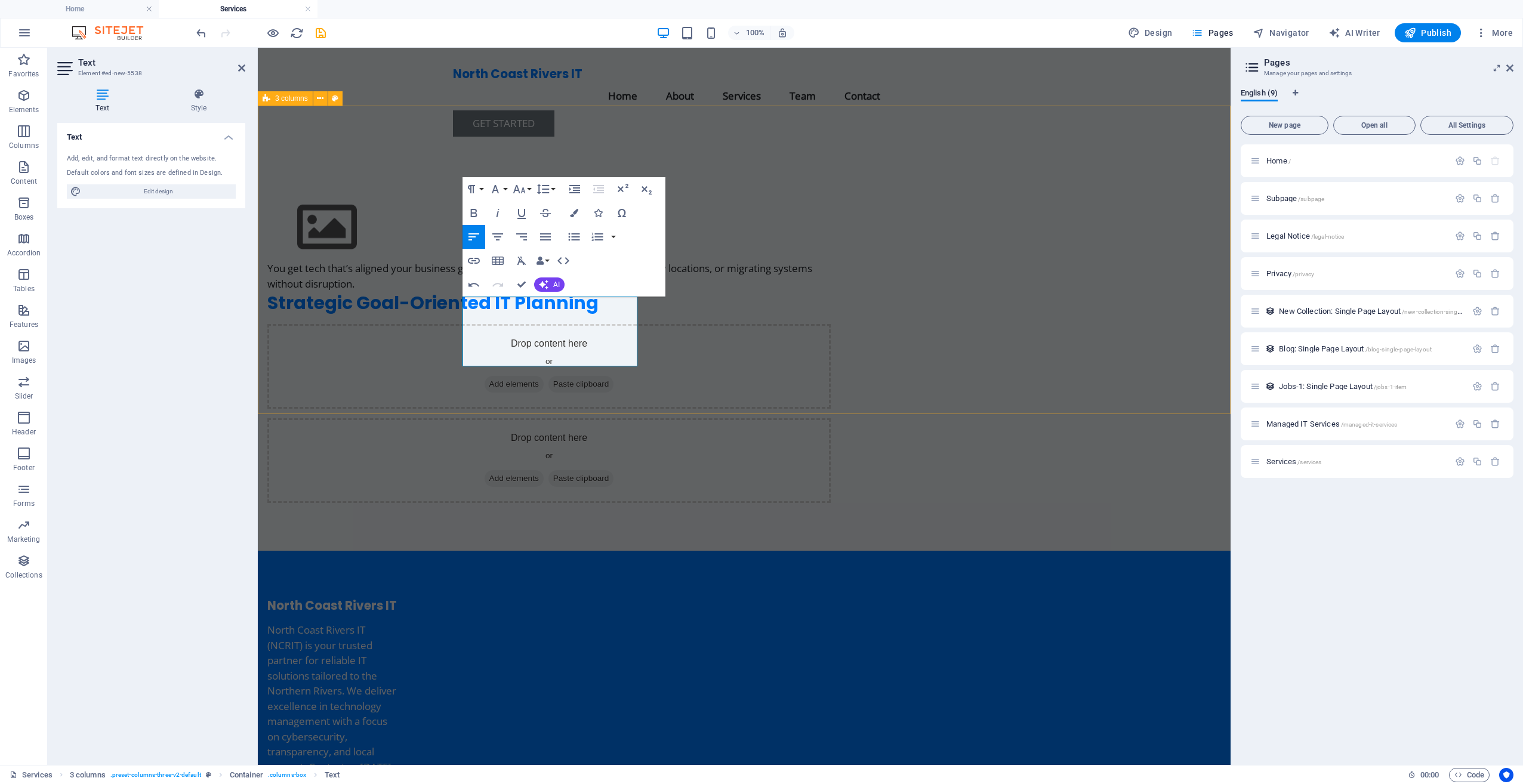
click at [386, 296] on div "You get tech that’s aligned your business goals, whether that's scaling up, ope…" at bounding box center [744, 348] width 972 height 405
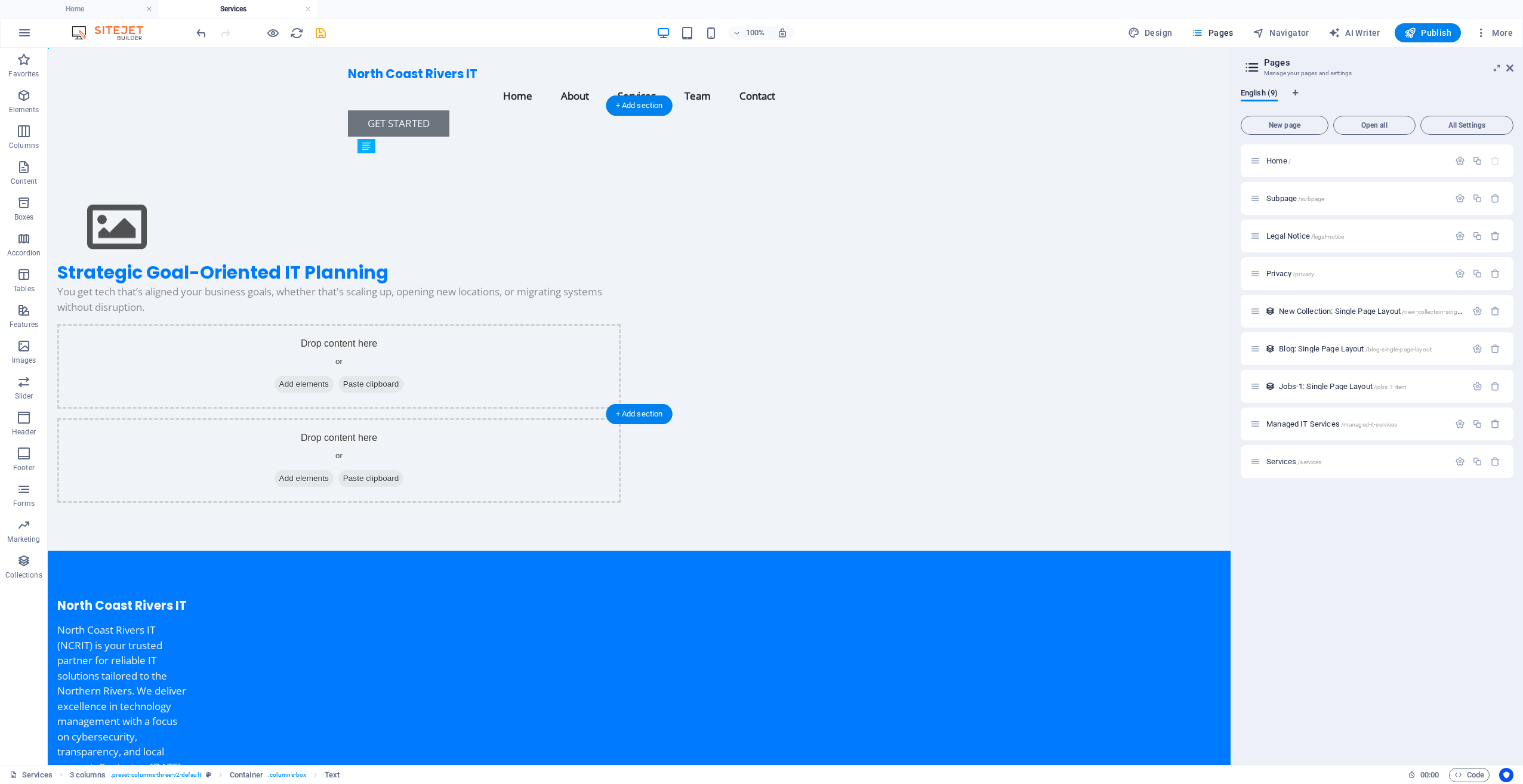
drag, startPoint x: 438, startPoint y: 246, endPoint x: 445, endPoint y: 339, distance: 93.3
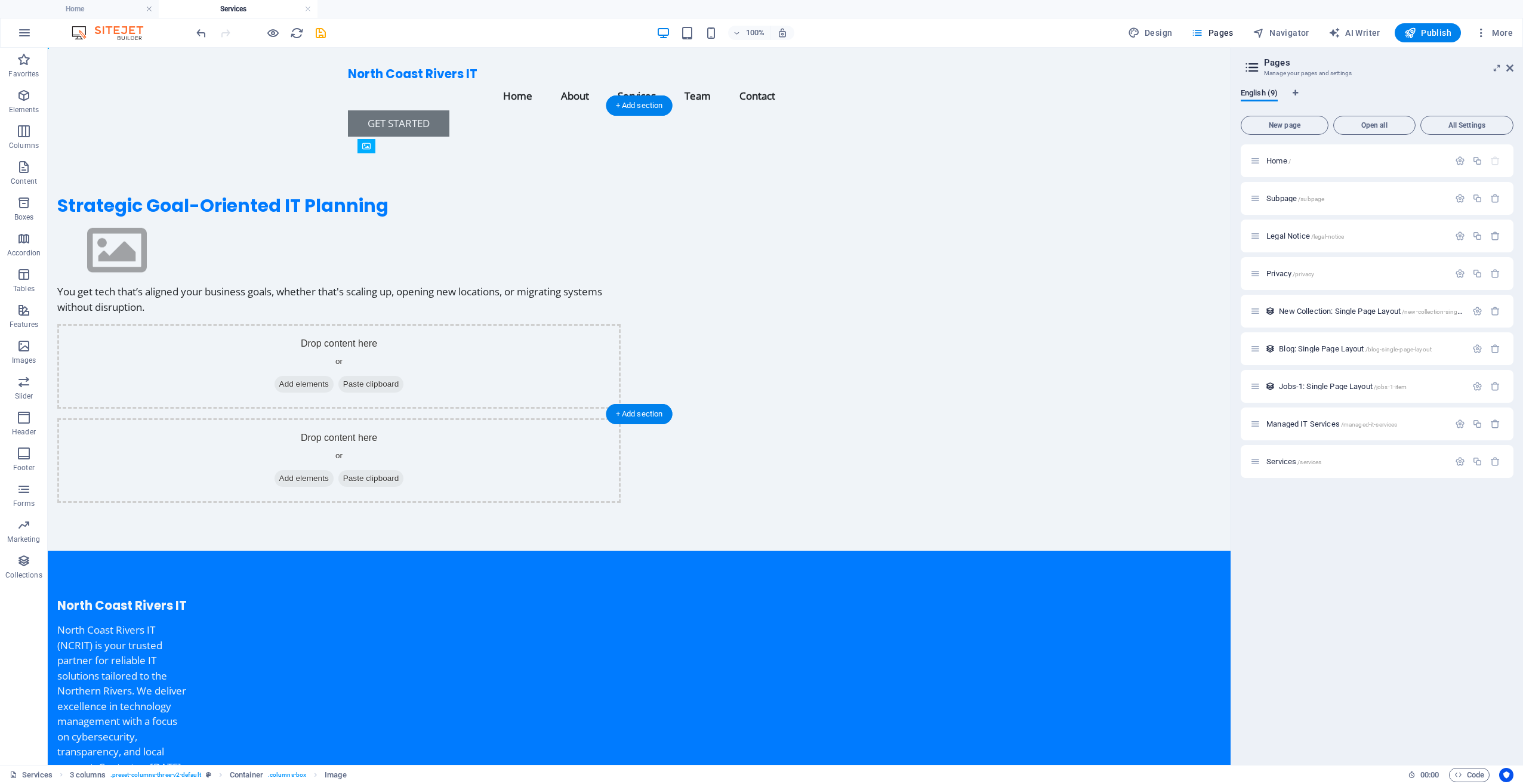
drag, startPoint x: 415, startPoint y: 190, endPoint x: 374, endPoint y: 253, distance: 75.2
drag, startPoint x: 357, startPoint y: 241, endPoint x: 351, endPoint y: 245, distance: 7.2
click at [357, 242] on figure at bounding box center [339, 251] width 563 height 68
click at [103, 97] on button at bounding box center [110, 98] width 14 height 14
click at [110, 101] on icon at bounding box center [110, 99] width 6 height 13
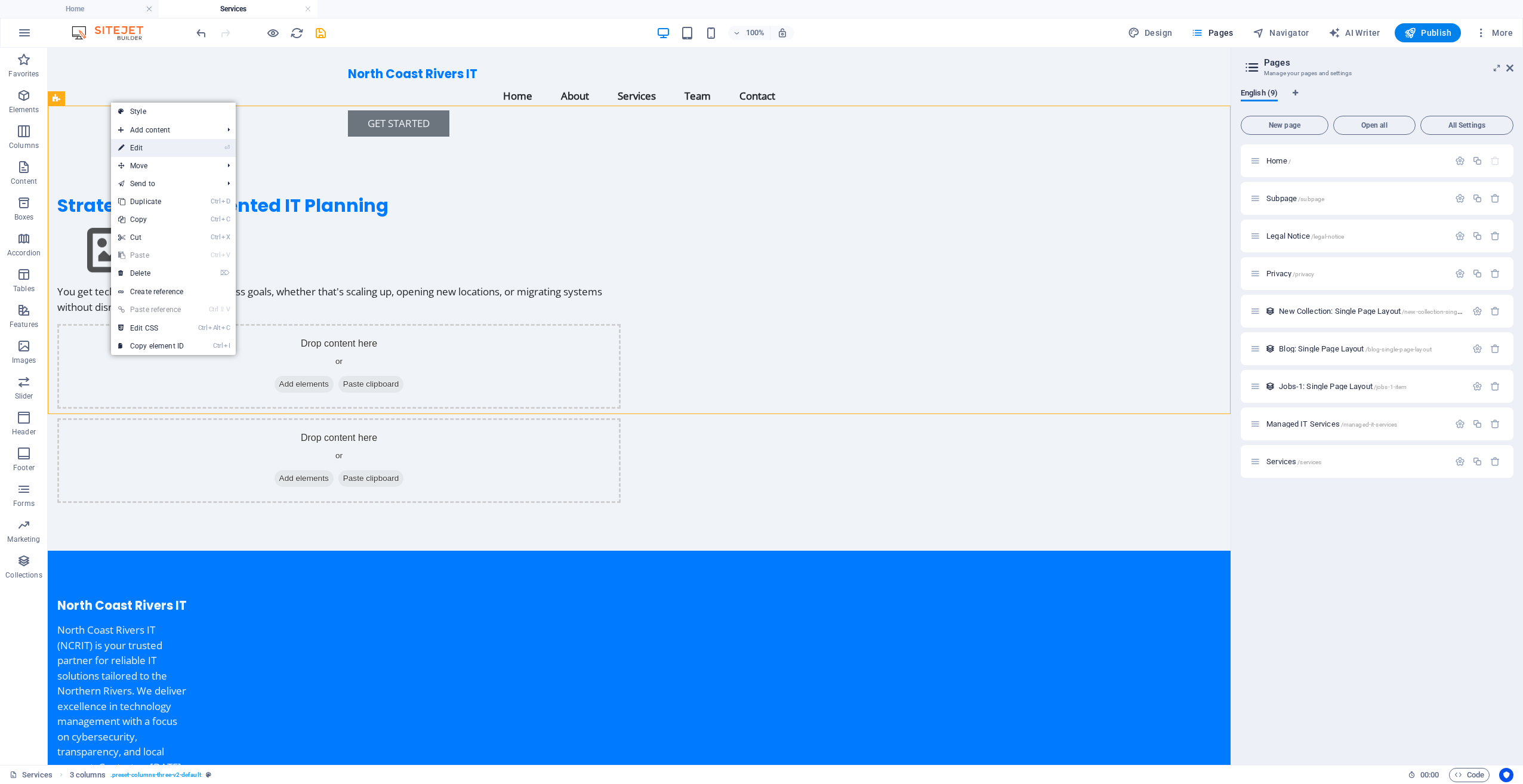
click at [177, 141] on link "⏎ Edit" at bounding box center [151, 148] width 80 height 18
select select "rem"
select select "preset-columns-three-v2-default"
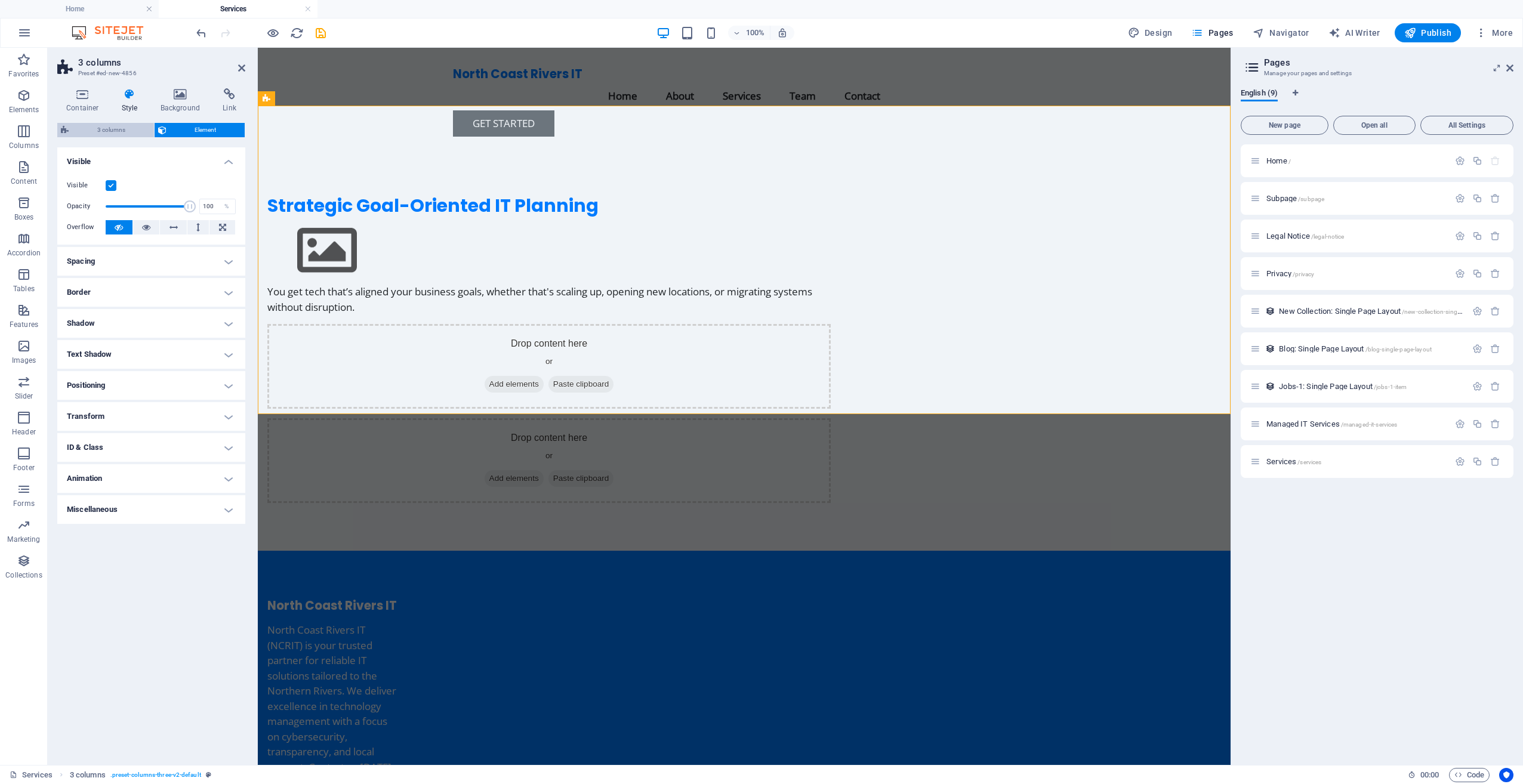
click at [123, 134] on span "3 columns" at bounding box center [111, 130] width 78 height 14
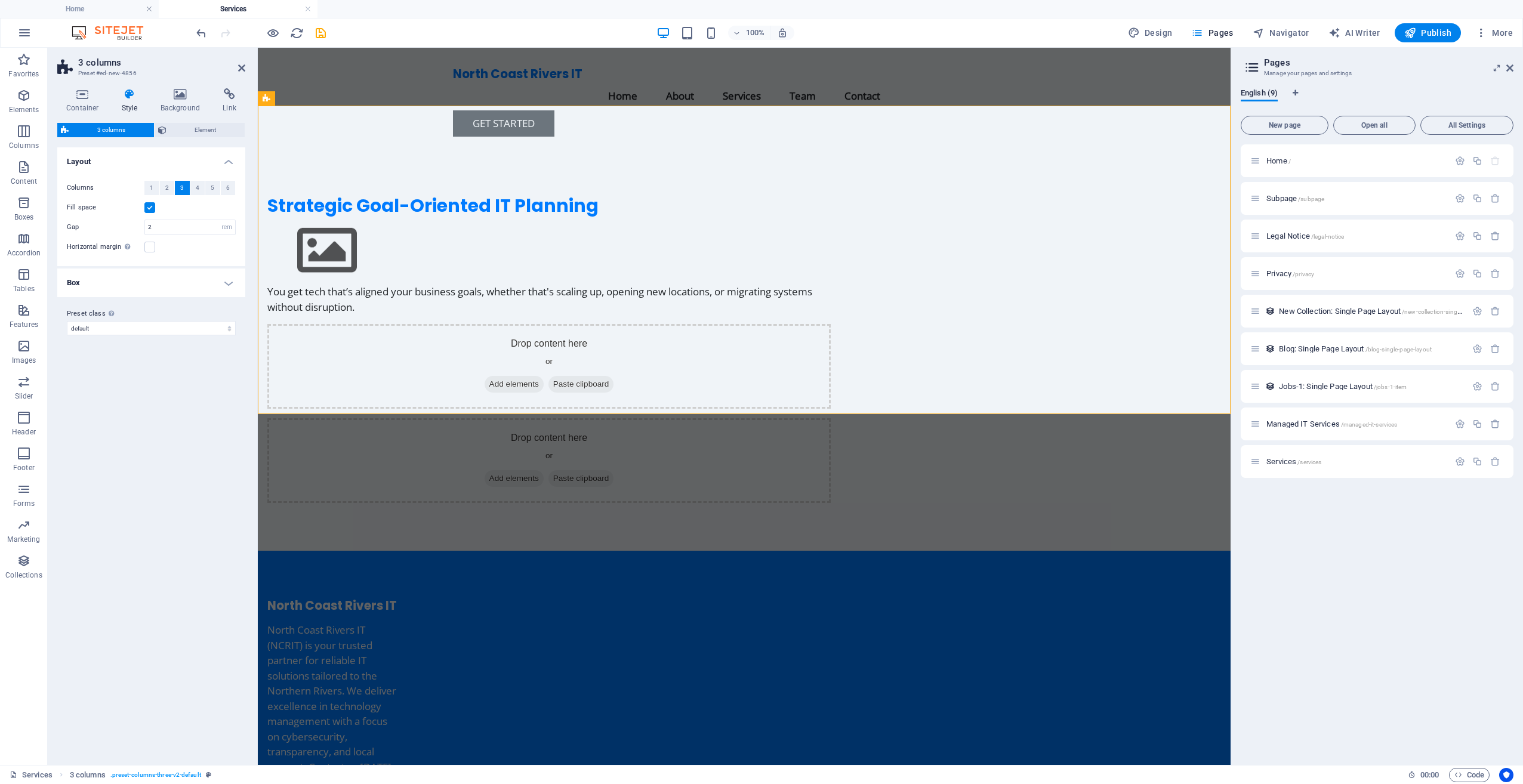
click at [151, 208] on label at bounding box center [150, 208] width 11 height 11
click at [0, 0] on input "Fill space" at bounding box center [0, 0] width 0 height 0
click at [194, 191] on button "4" at bounding box center [197, 188] width 15 height 14
click at [181, 191] on span "3" at bounding box center [182, 188] width 4 height 14
click at [81, 102] on h4 "Container" at bounding box center [85, 101] width 56 height 25
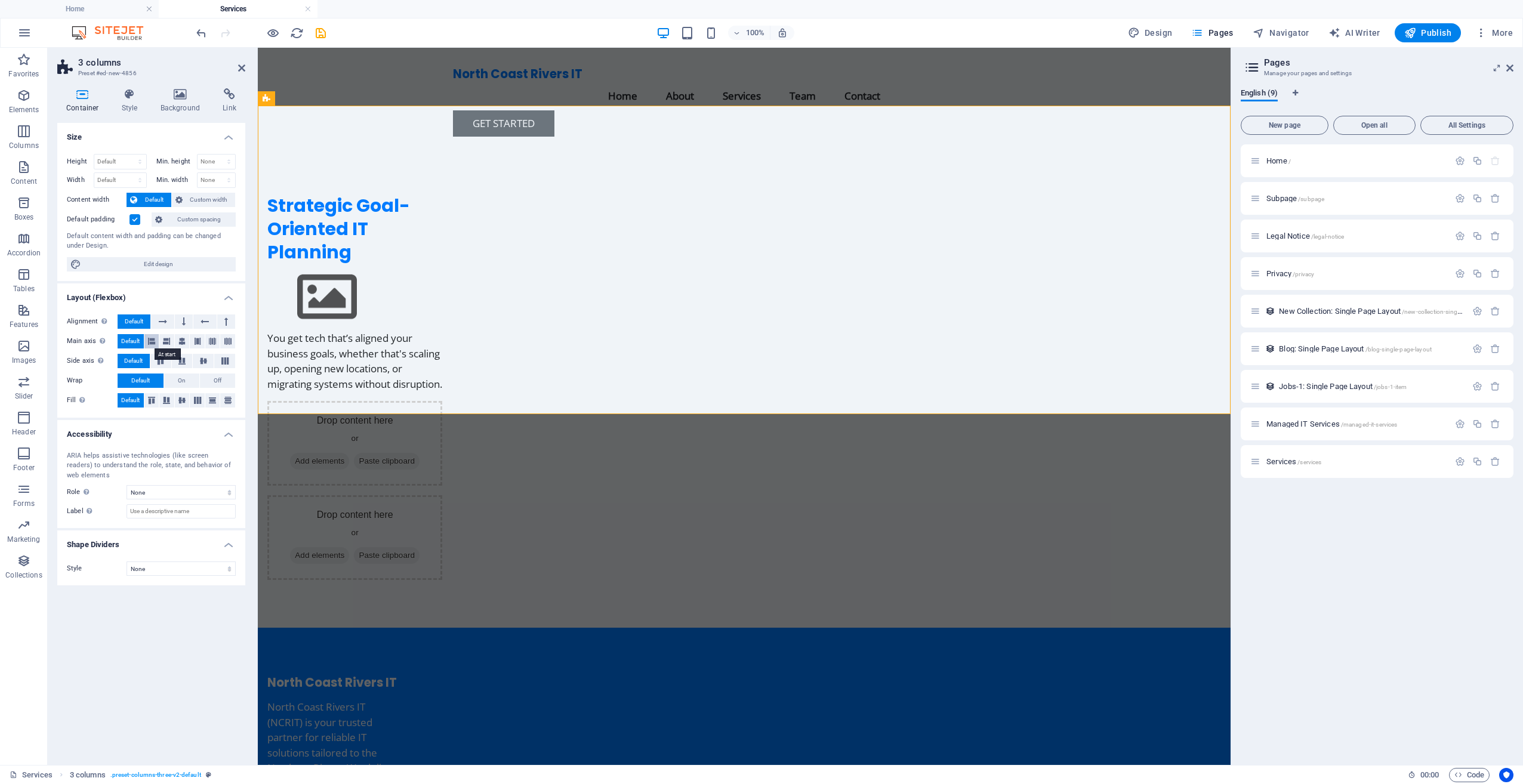
click at [153, 339] on icon at bounding box center [151, 341] width 7 height 14
click at [128, 340] on span "Default" at bounding box center [131, 341] width 19 height 14
click at [175, 488] on select "None Alert Article Banner Comment Complementary Dialog Footer Header Marquee Pr…" at bounding box center [181, 492] width 109 height 14
click at [179, 488] on select "None Alert Article Banner Comment Complementary Dialog Footer Header Marquee Pr…" at bounding box center [181, 492] width 109 height 14
click at [178, 572] on select "None Triangle Square Diagonal Polygon 1 Polygon 2 Zigzag Multiple Zigzags Waves…" at bounding box center [181, 569] width 109 height 14
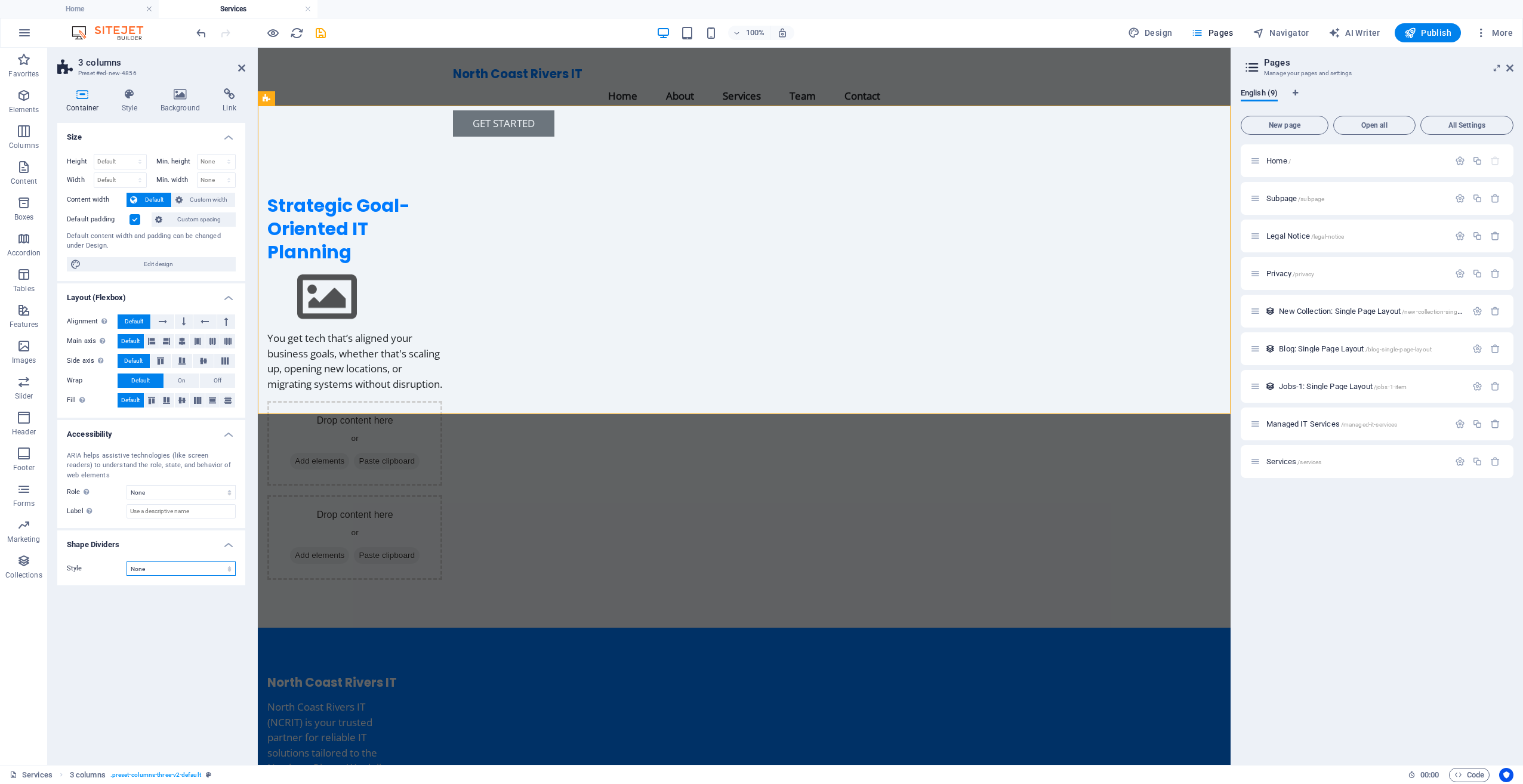
click at [178, 568] on select "None Triangle Square Diagonal Polygon 1 Polygon 2 Zigzag Multiple Zigzags Waves…" at bounding box center [181, 569] width 109 height 14
click at [193, 97] on icon at bounding box center [181, 94] width 58 height 12
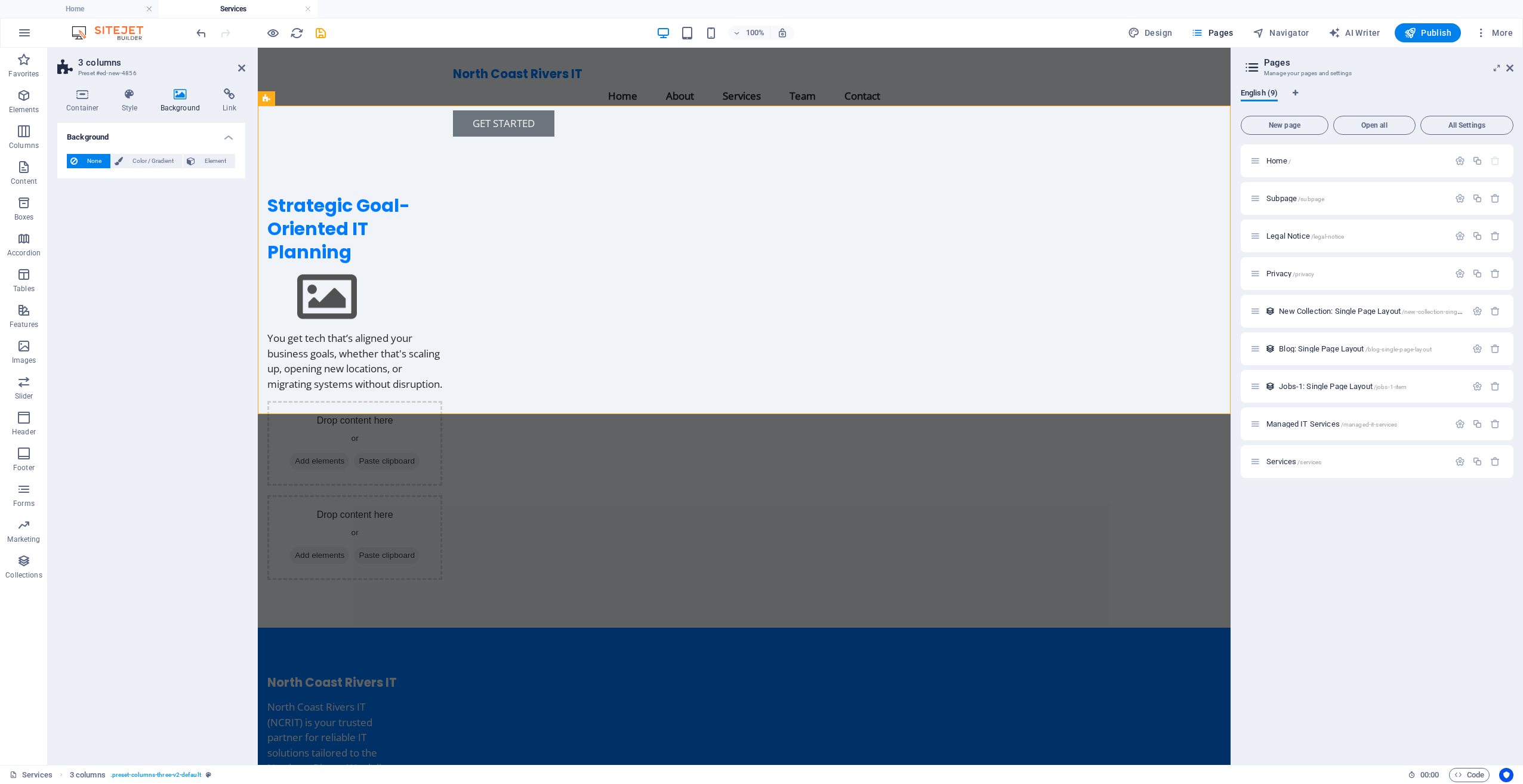
click at [247, 78] on aside "3 columns Preset #ed-new-4856 Container Style Background Link Size Height Defau…" at bounding box center [153, 407] width 210 height 717
click at [240, 68] on icon at bounding box center [242, 68] width 7 height 9
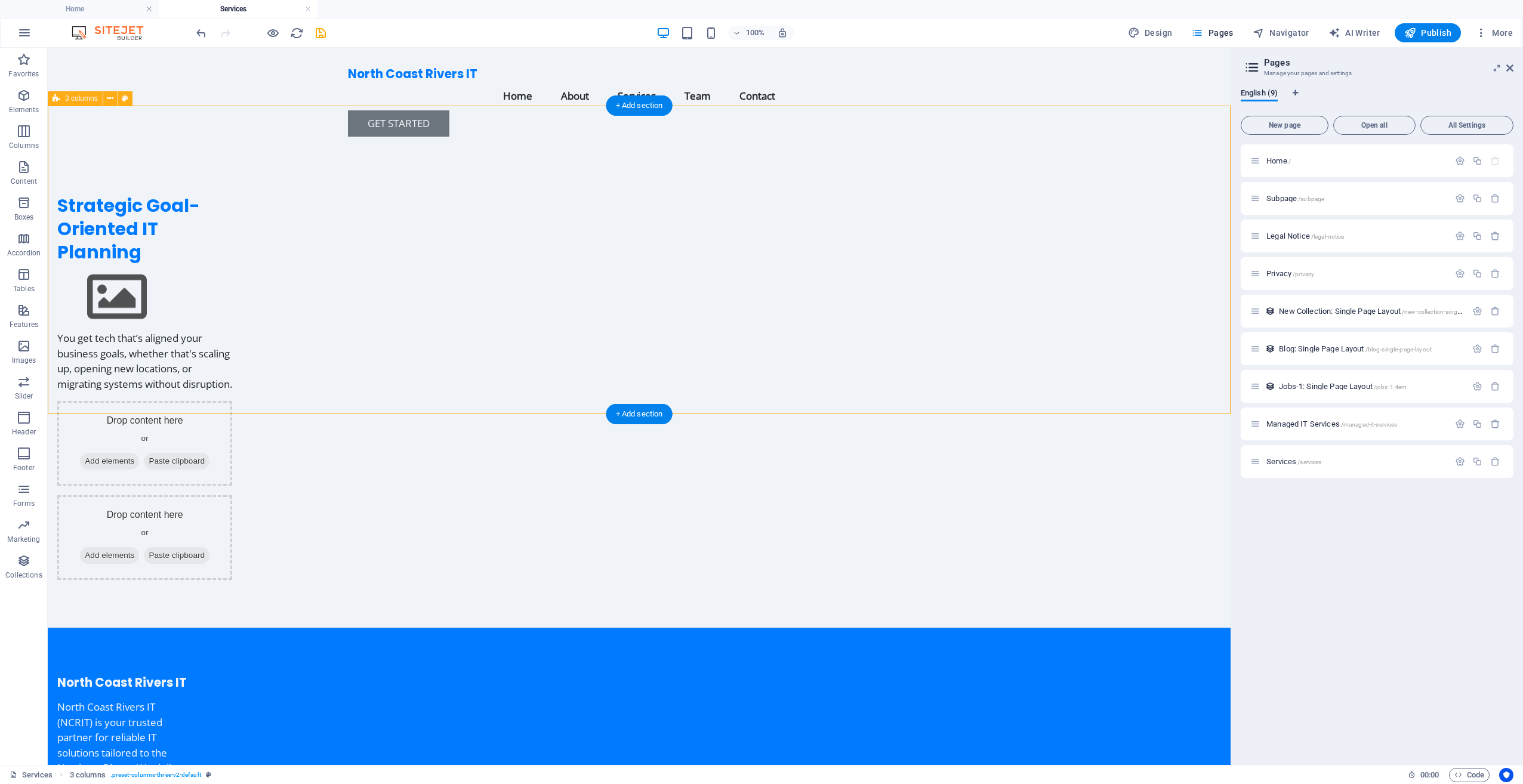
click at [318, 280] on div "Strategic Goal-Oriented IT Planning You get tech that’s aligned your business g…" at bounding box center [639, 387] width 1182 height 482
click at [232, 263] on figure at bounding box center [145, 297] width 175 height 68
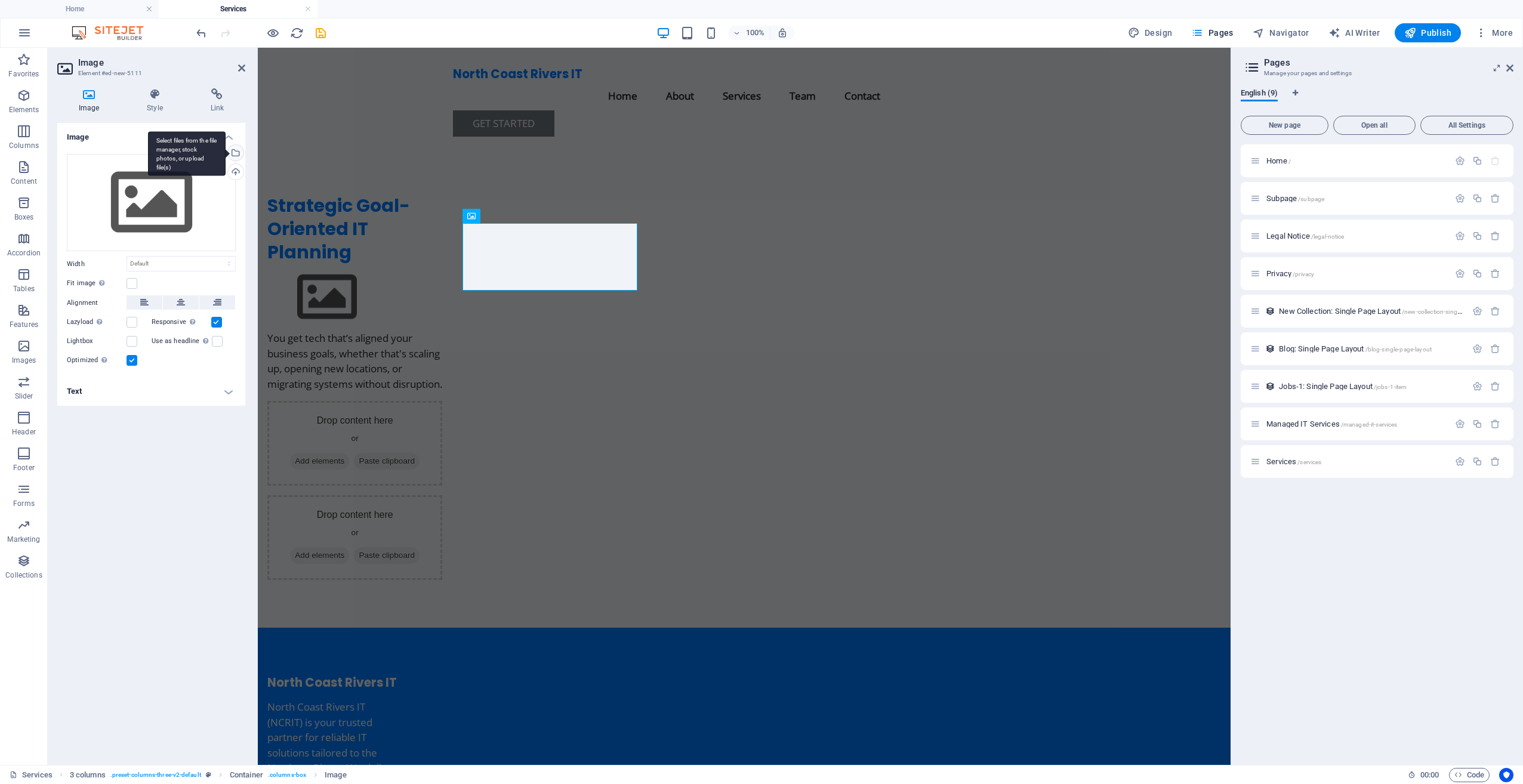
click at [235, 155] on div "Select files from the file manager, stock photos, or upload file(s)" at bounding box center [234, 153] width 18 height 18
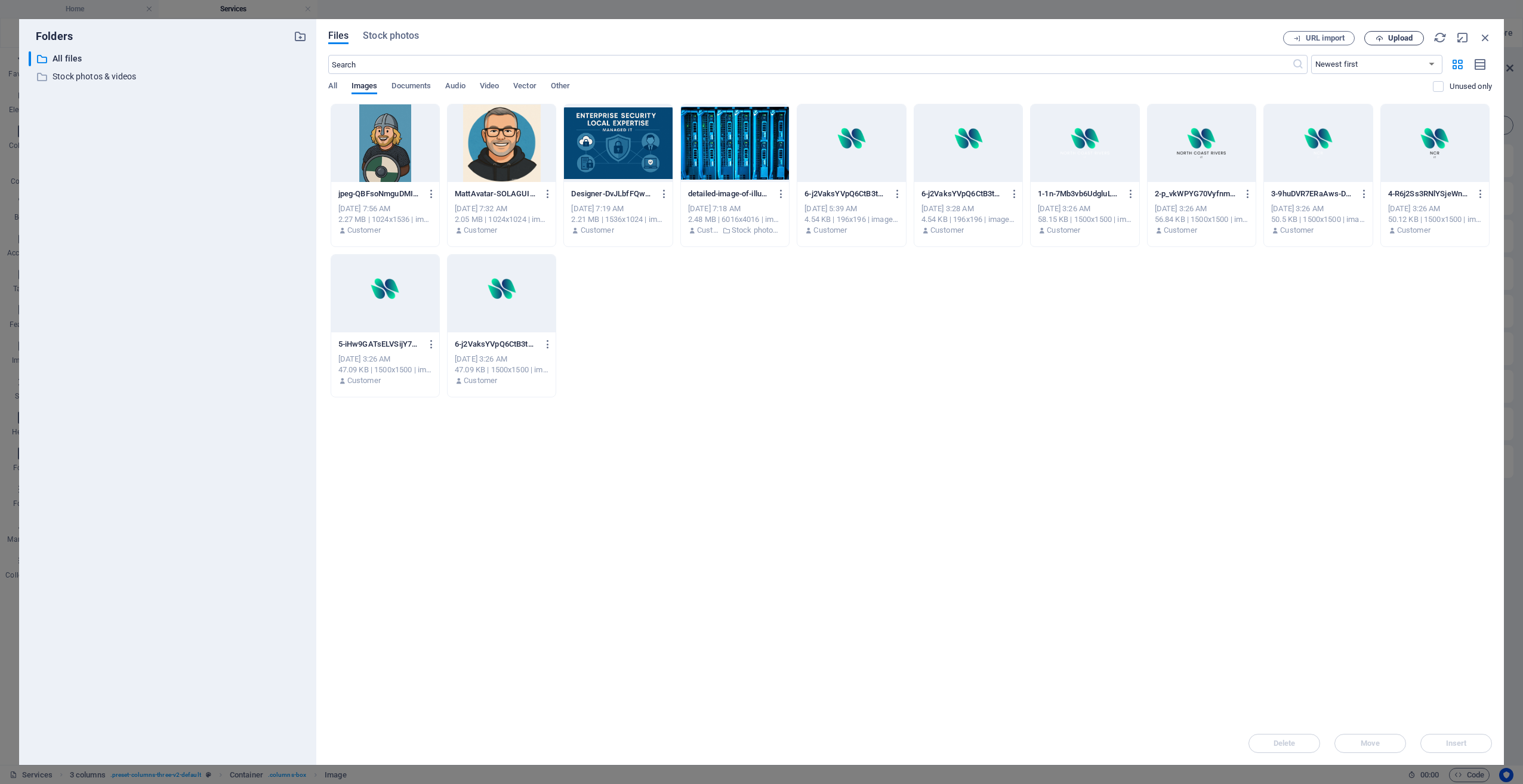
click at [1399, 41] on span "Upload" at bounding box center [1399, 38] width 24 height 7
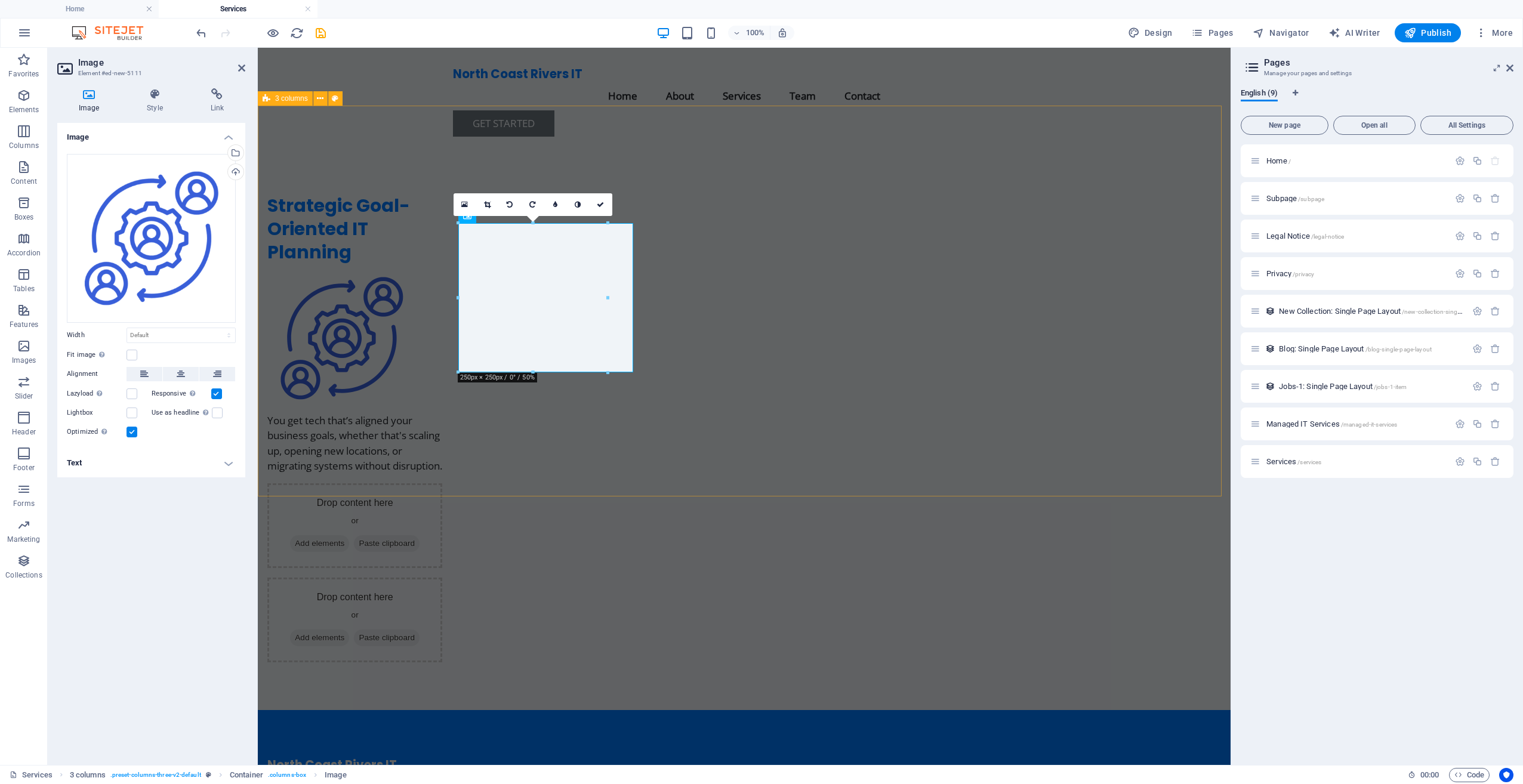
click at [388, 286] on div "Strategic Goal-Oriented IT Planning You get tech that’s aligned your business g…" at bounding box center [744, 428] width 972 height 564
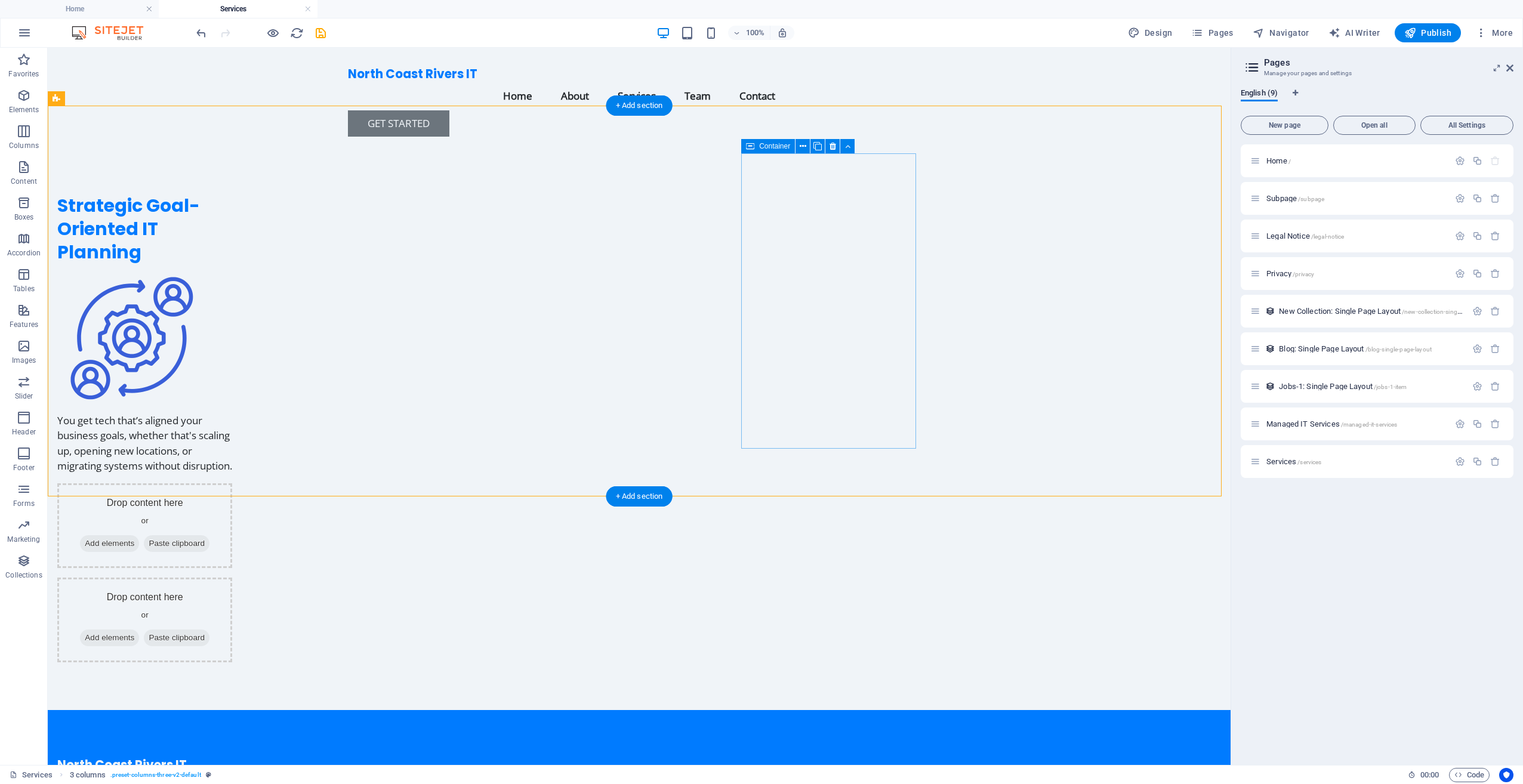
click at [232, 577] on div "Drop content here or Add elements Paste clipboard" at bounding box center [145, 620] width 175 height 85
click at [232, 483] on div "Drop content here or Add elements Paste clipboard" at bounding box center [145, 525] width 175 height 85
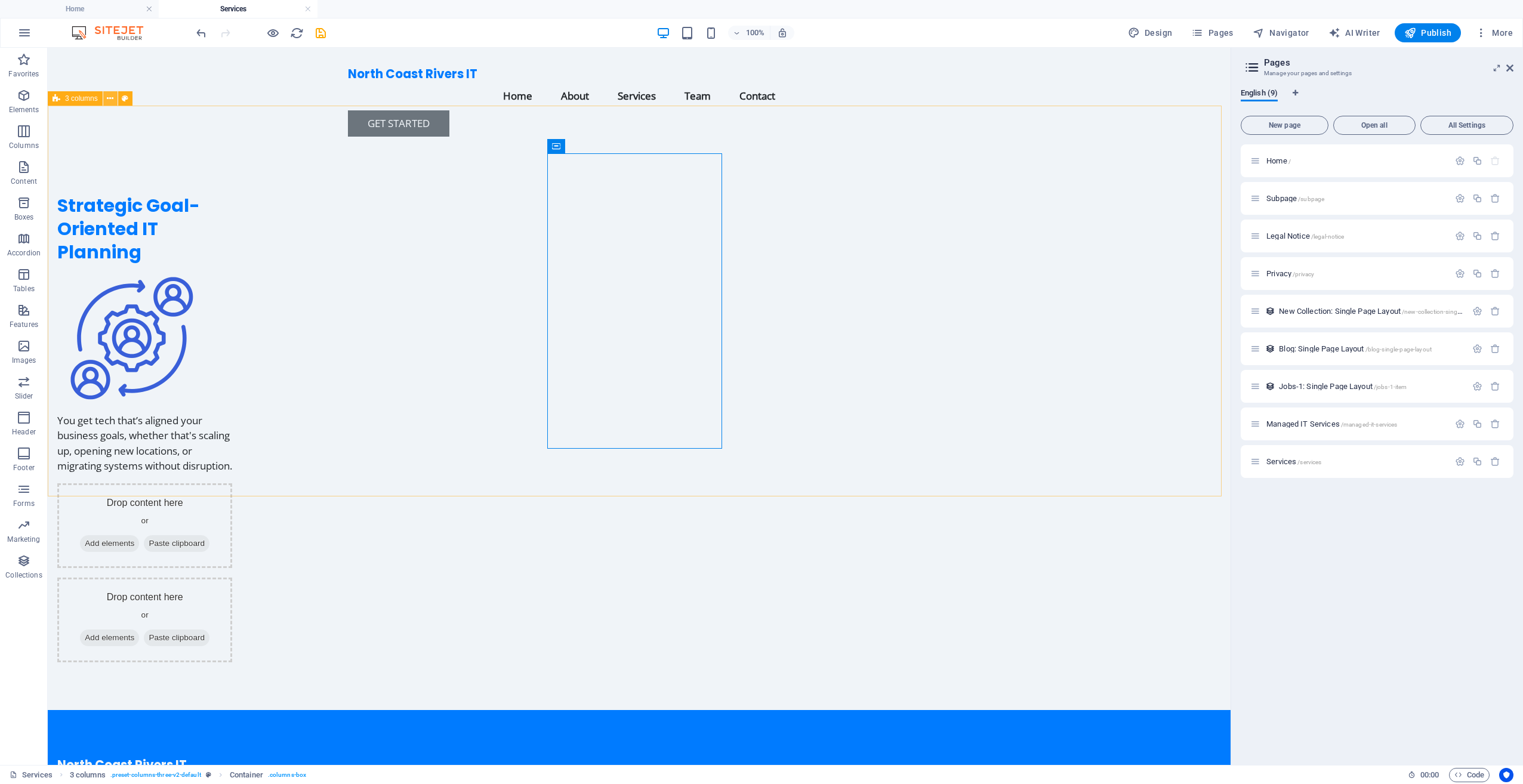
click at [115, 102] on button at bounding box center [110, 98] width 14 height 14
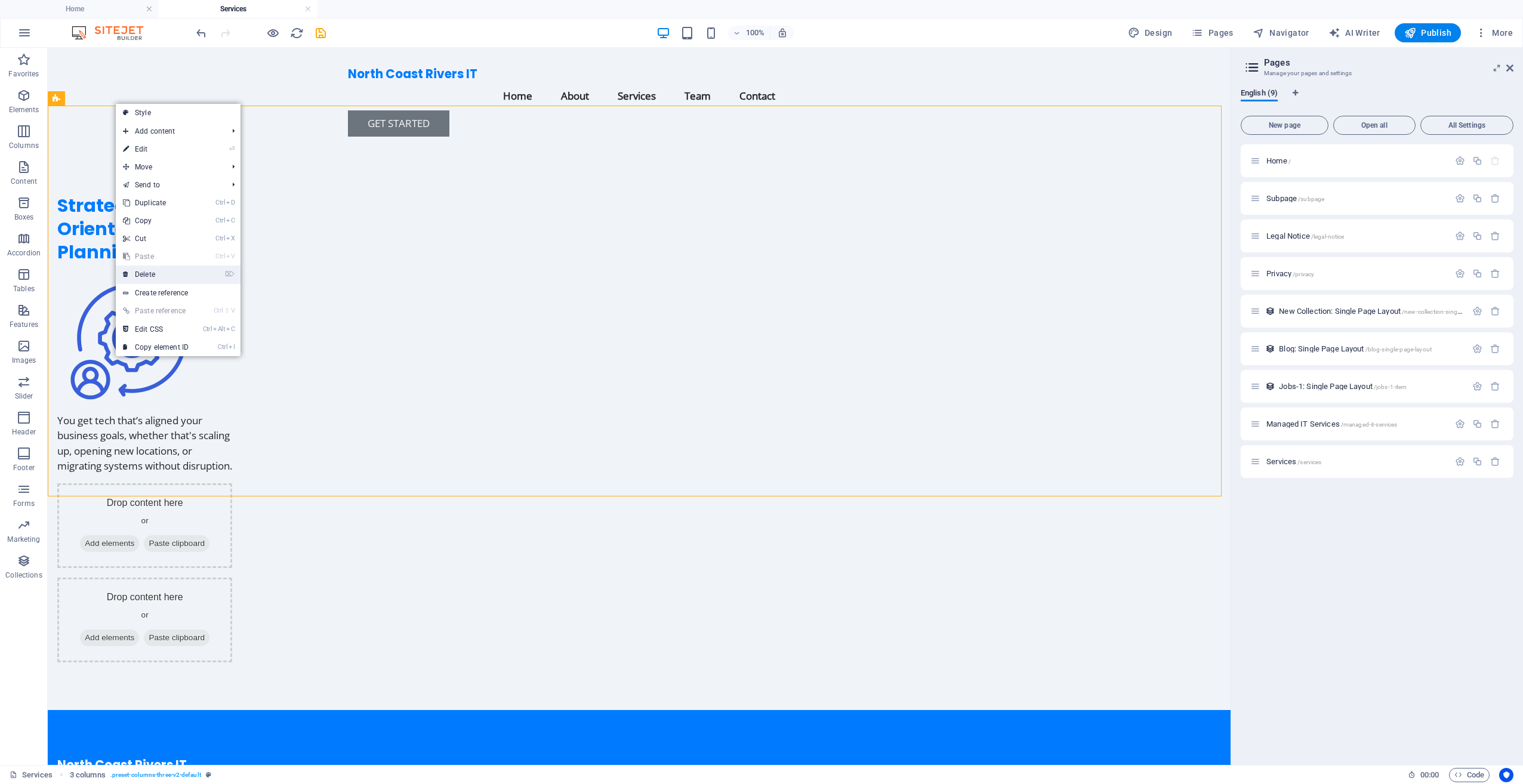
click at [166, 272] on link "⌦ Delete" at bounding box center [156, 274] width 80 height 18
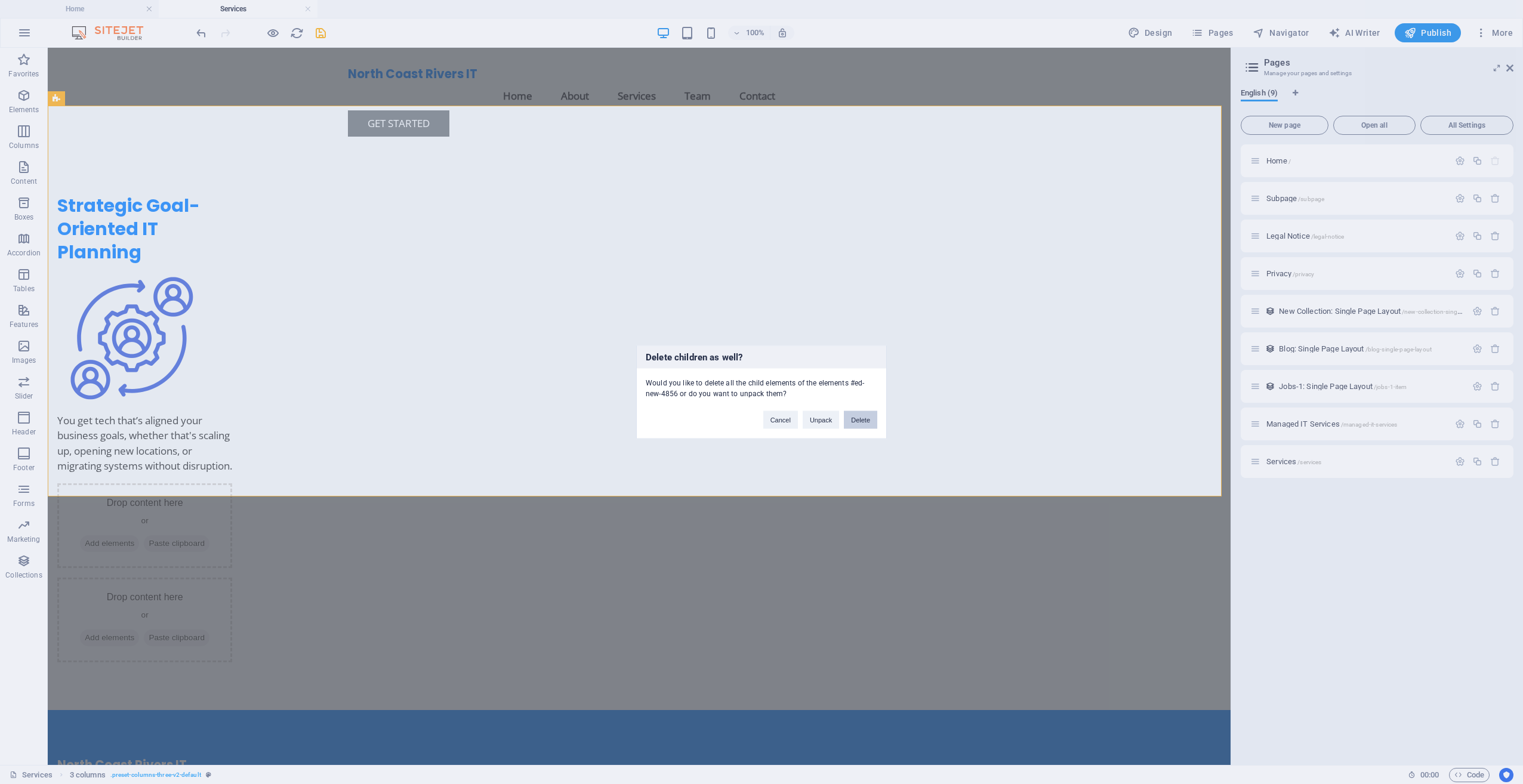
click at [865, 425] on button "Delete" at bounding box center [861, 420] width 33 height 18
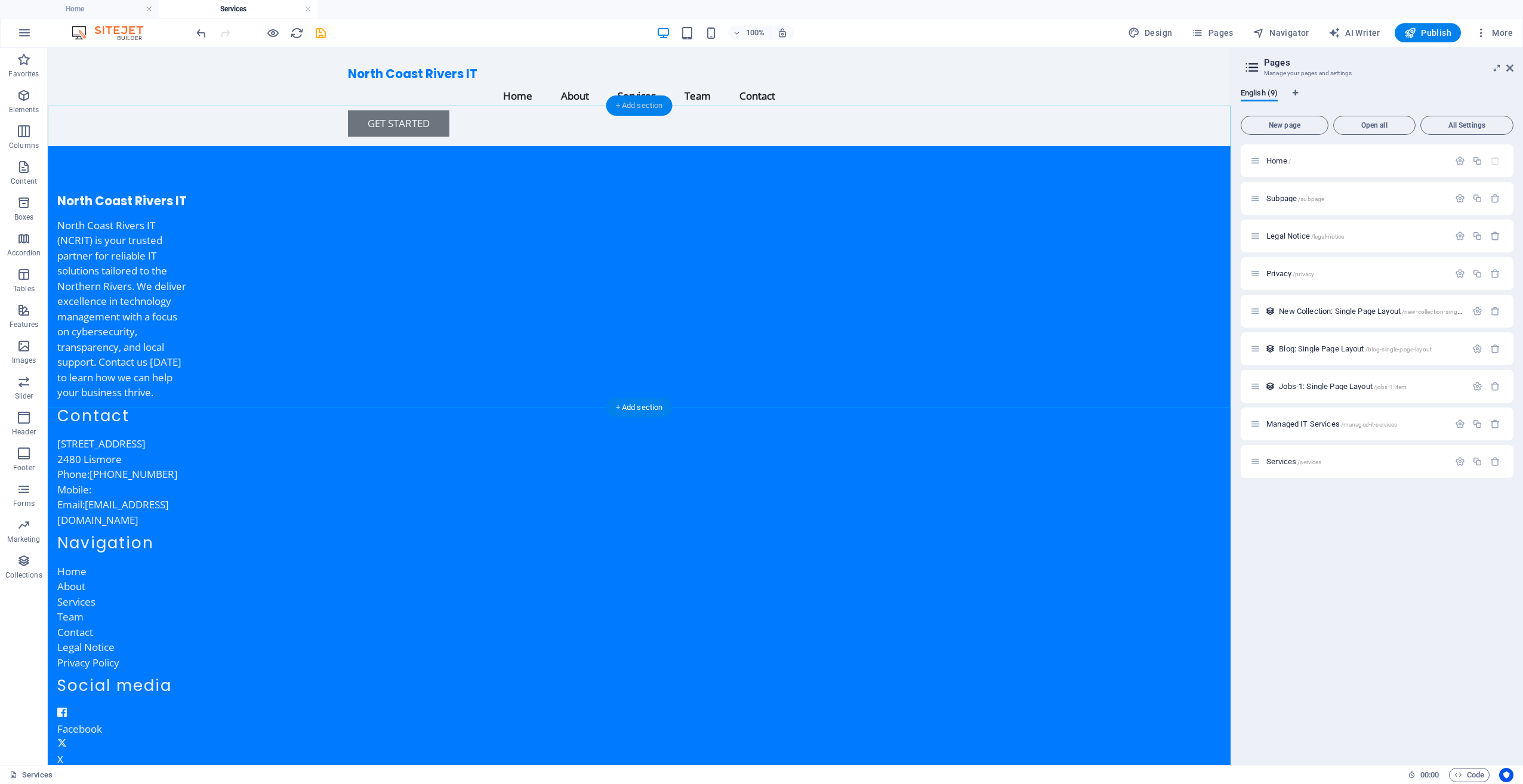
click at [643, 106] on div "+ Add section" at bounding box center [640, 105] width 66 height 20
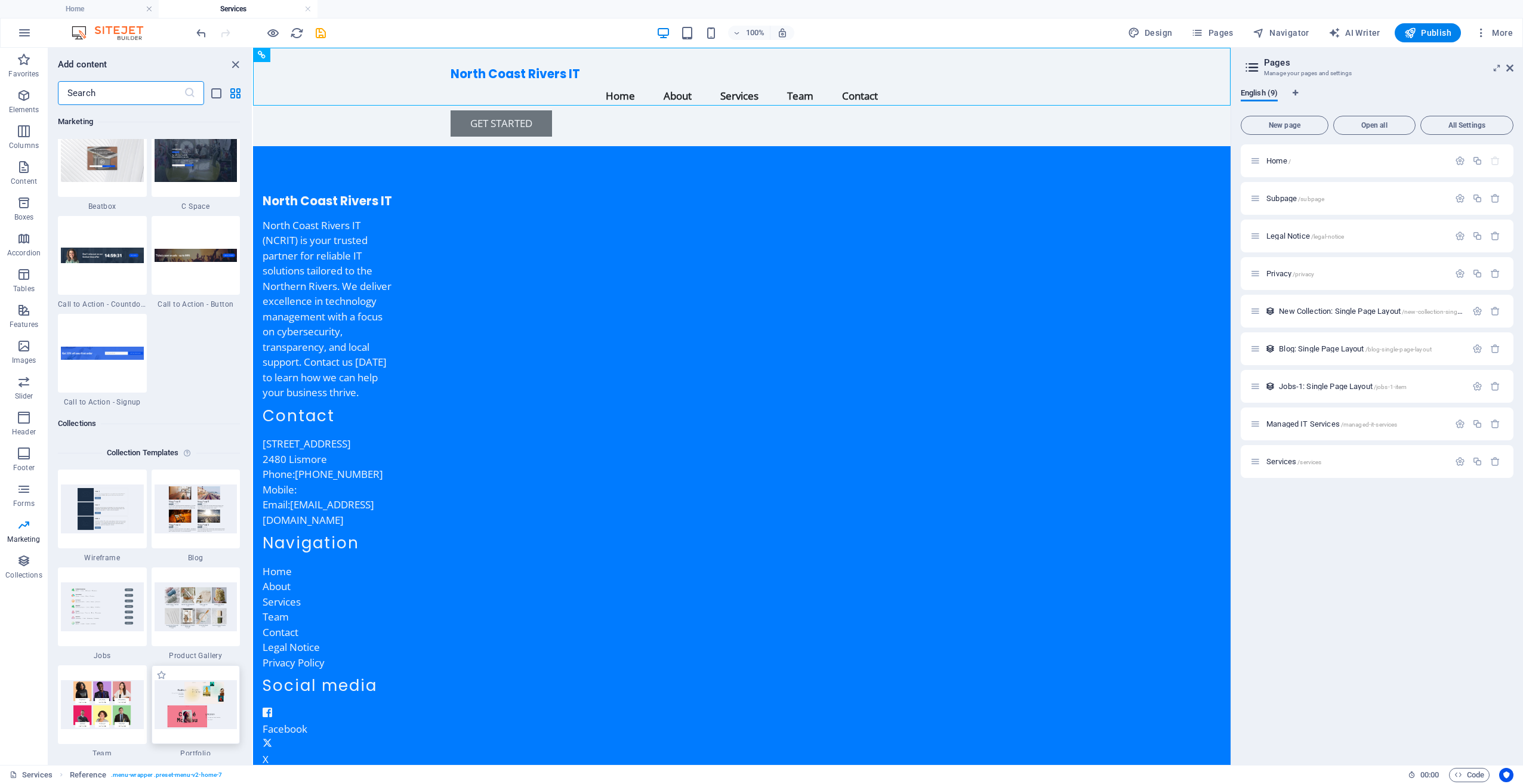
scroll to position [10795, 0]
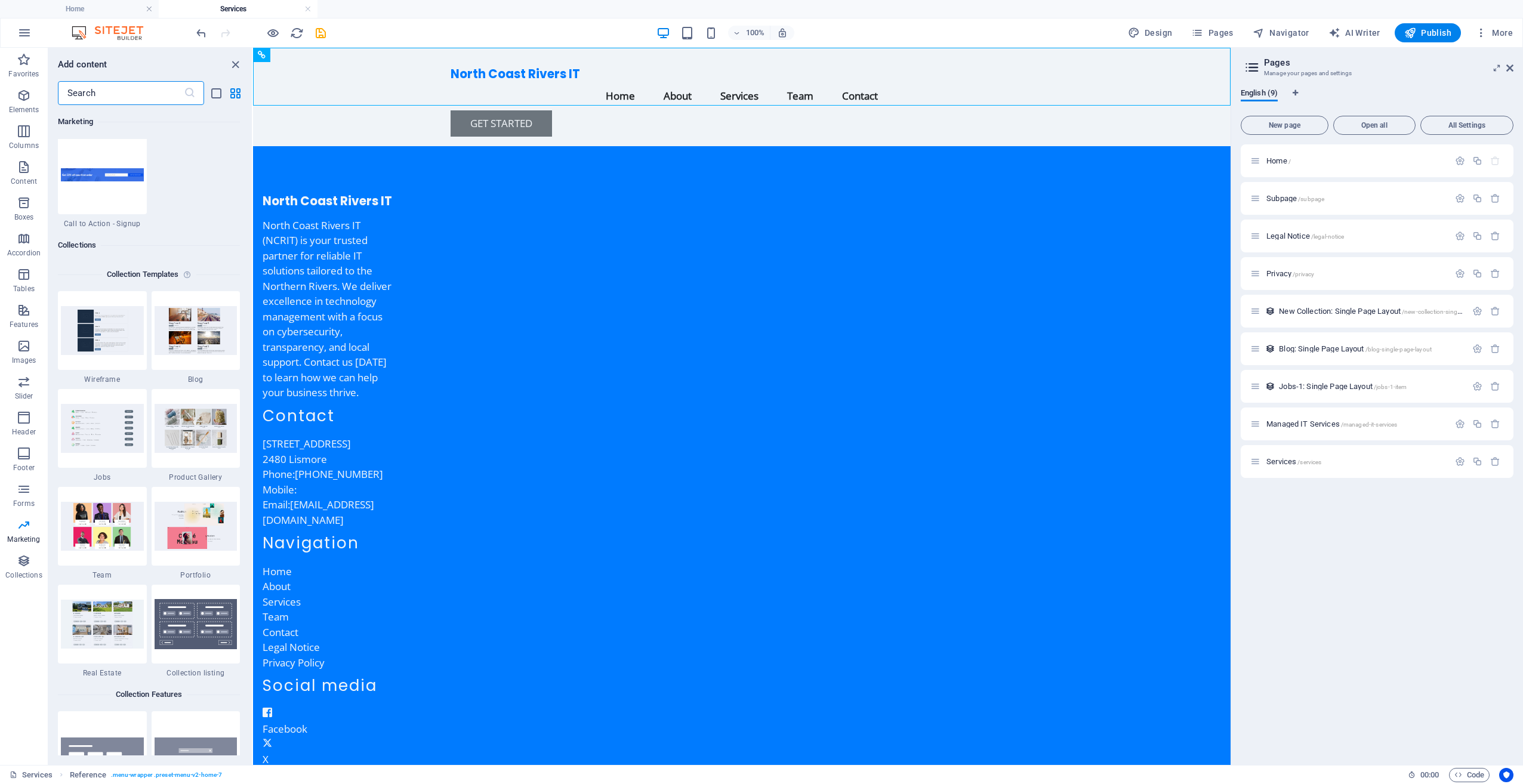
click at [986, 537] on html "Skip to main content North Coast Rivers IT Menu Home About Services Team Contac…" at bounding box center [742, 446] width 977 height 797
click at [1506, 28] on span "More" at bounding box center [1494, 32] width 38 height 12
click at [908, 497] on div at bounding box center [762, 392] width 1523 height 784
click at [321, 31] on icon "save" at bounding box center [320, 32] width 13 height 13
